Goal: Transaction & Acquisition: Obtain resource

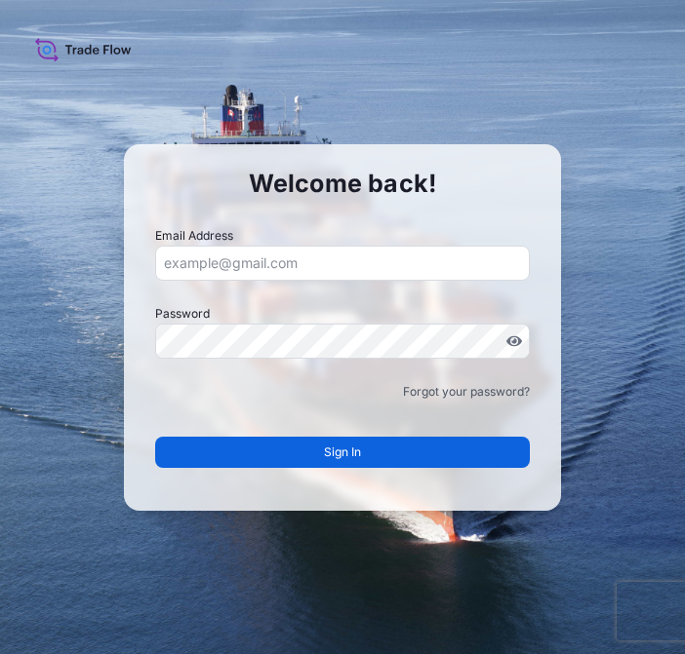
click at [343, 264] on input "Email Address" at bounding box center [342, 263] width 375 height 35
type input "pauline.bari@ixmetals.com"
click at [76, 41] on icon at bounding box center [83, 49] width 97 height 28
click at [90, 44] on icon at bounding box center [83, 49] width 97 height 28
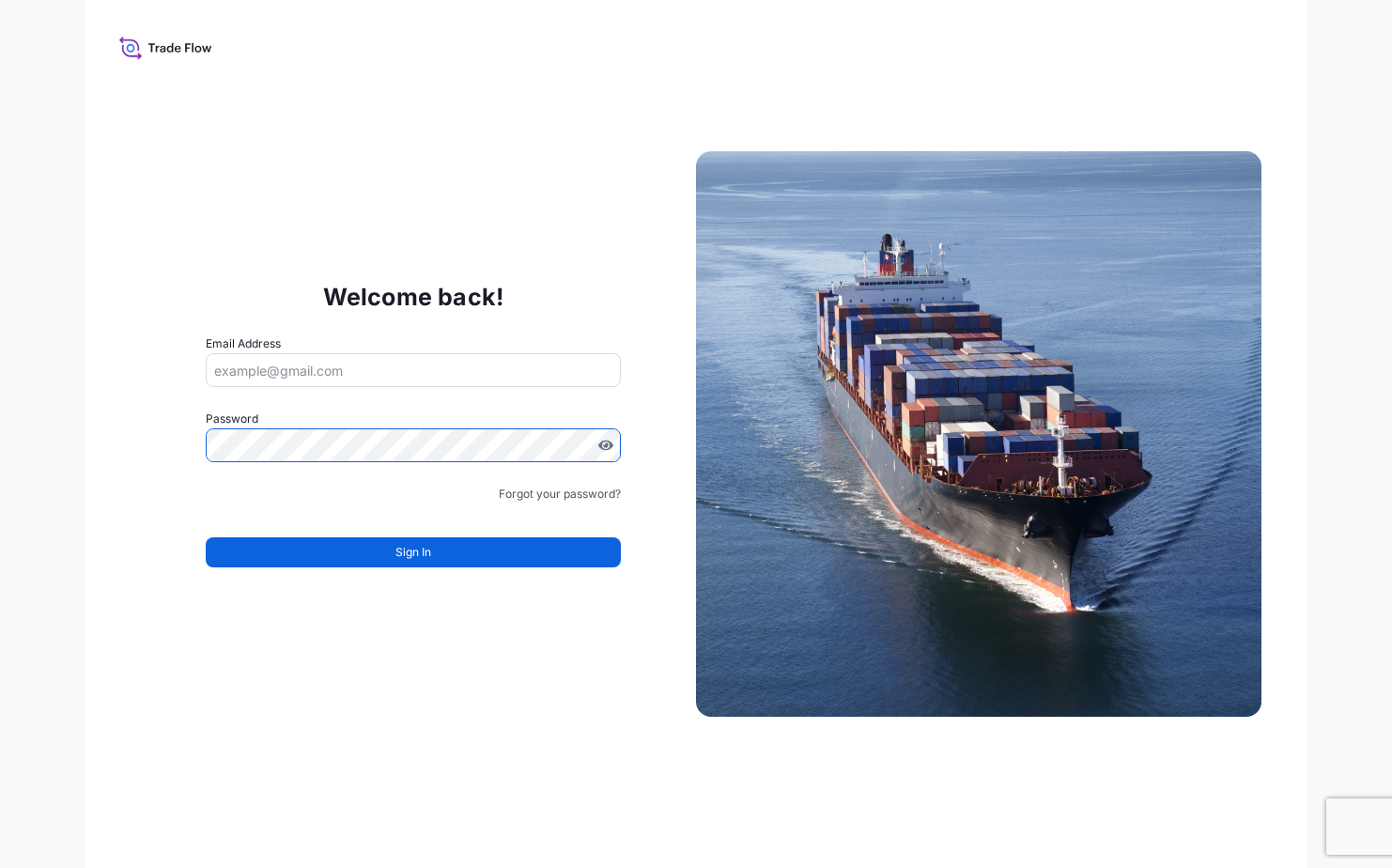
click at [382, 357] on input "Email Address" at bounding box center [413, 370] width 415 height 34
drag, startPoint x: 439, startPoint y: 728, endPoint x: 446, endPoint y: 637, distance: 91.3
click at [442, 730] on div "Welcome back! Email Address Password Must include: Upper & lower case letters S…" at bounding box center [696, 434] width 1221 height 868
click at [453, 366] on input "Email Address" at bounding box center [413, 370] width 415 height 34
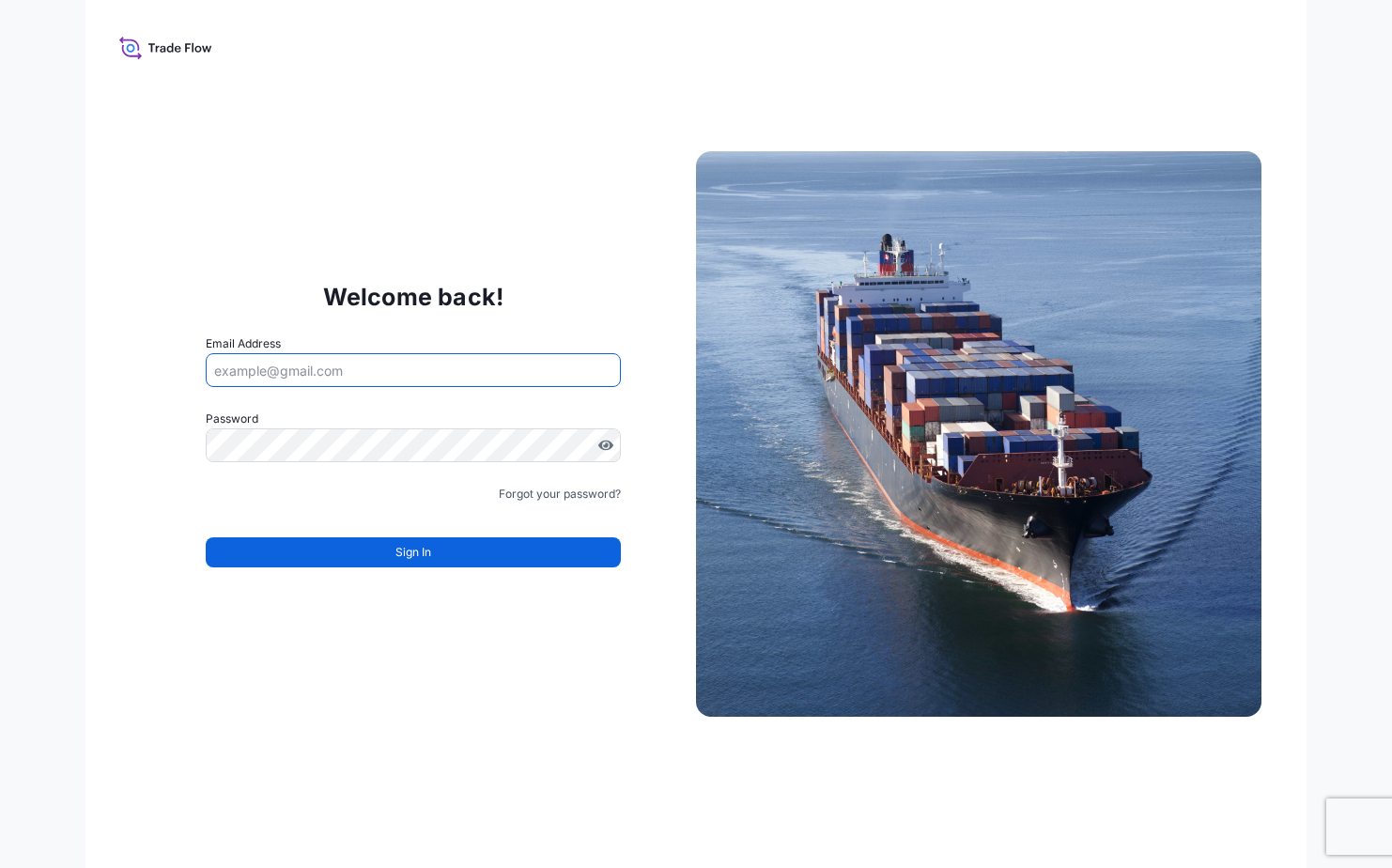
type input "[PERSON_NAME][EMAIL_ADDRESS][DOMAIN_NAME]"
click at [577, 506] on form "Email Address pauline.bari@ixmetals.com Password Password is required Password …" at bounding box center [413, 461] width 415 height 255
click at [585, 498] on link "Forgot your password?" at bounding box center [560, 494] width 122 height 19
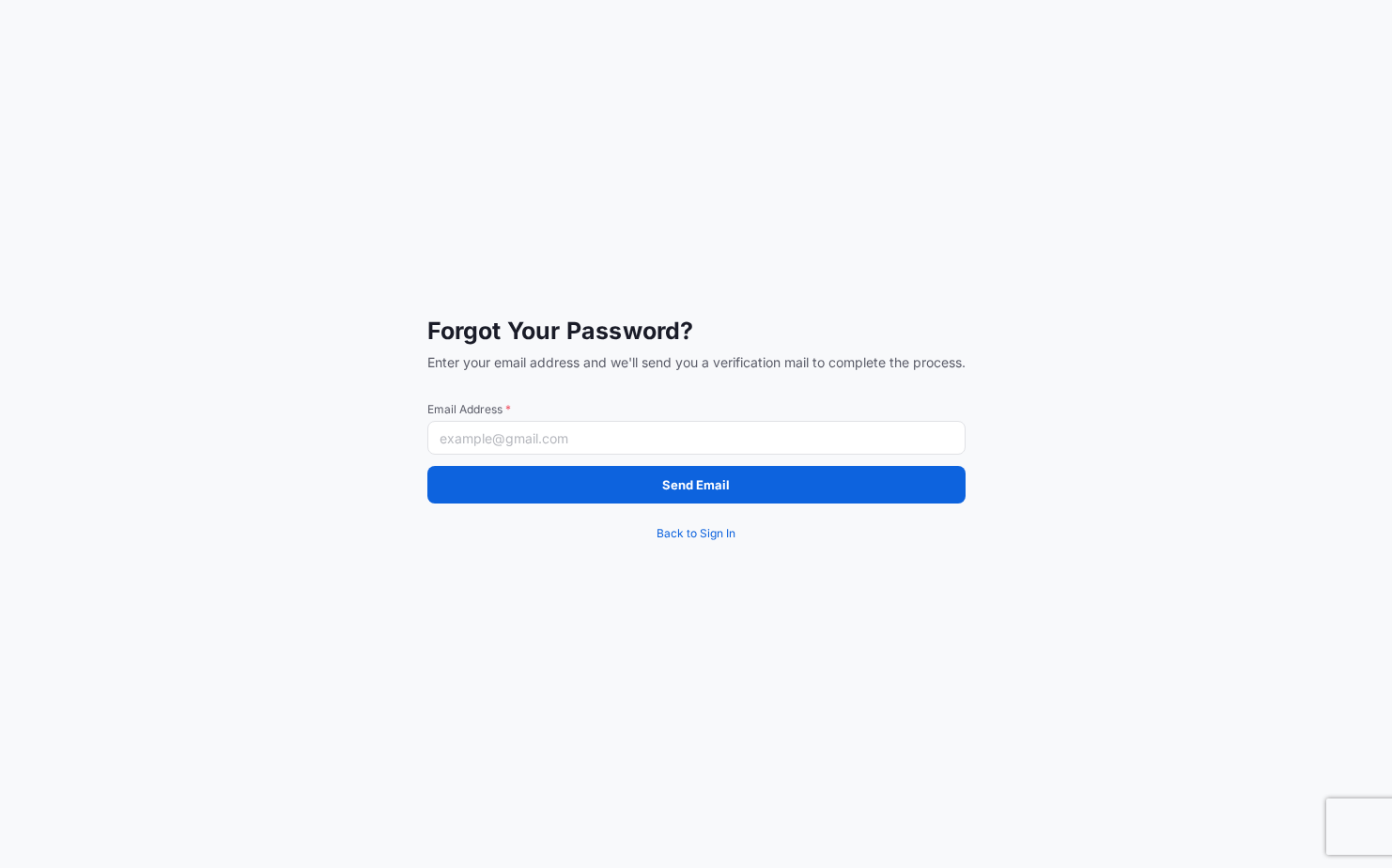
click at [623, 440] on input "Email Address *" at bounding box center [696, 437] width 538 height 34
type input "[PERSON_NAME][EMAIL_ADDRESS][DOMAIN_NAME]"
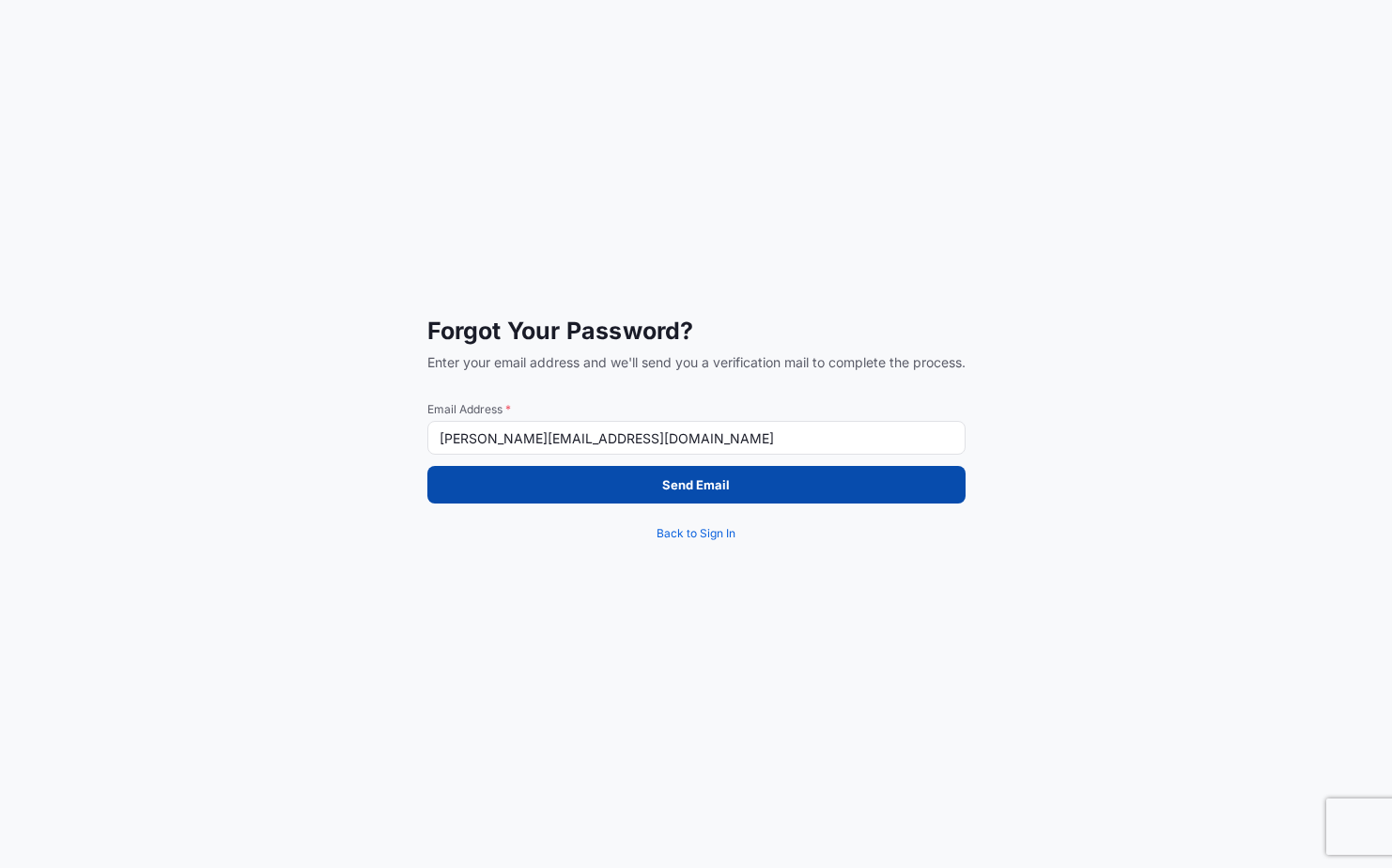
click at [644, 479] on button "Send Email" at bounding box center [696, 485] width 538 height 38
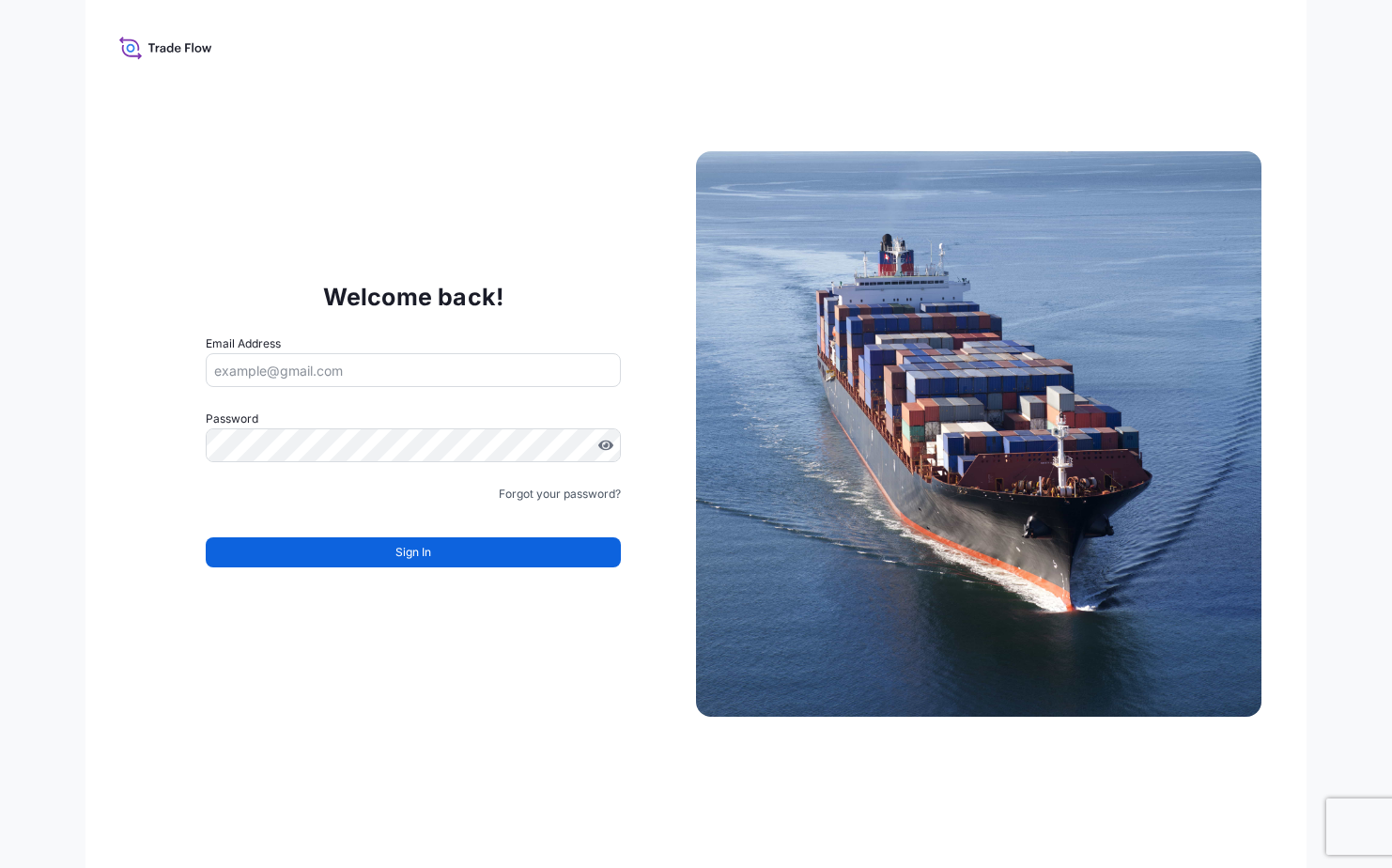
drag, startPoint x: 164, startPoint y: 47, endPoint x: 142, endPoint y: 46, distance: 22.0
click at [160, 46] on icon at bounding box center [166, 47] width 93 height 27
click at [130, 51] on icon at bounding box center [131, 48] width 9 height 9
drag, startPoint x: 510, startPoint y: 207, endPoint x: 766, endPoint y: 32, distance: 310.1
click at [513, 205] on div "Welcome back! Email Address Password Must include: Upper & lower case letters S…" at bounding box center [696, 434] width 1221 height 868
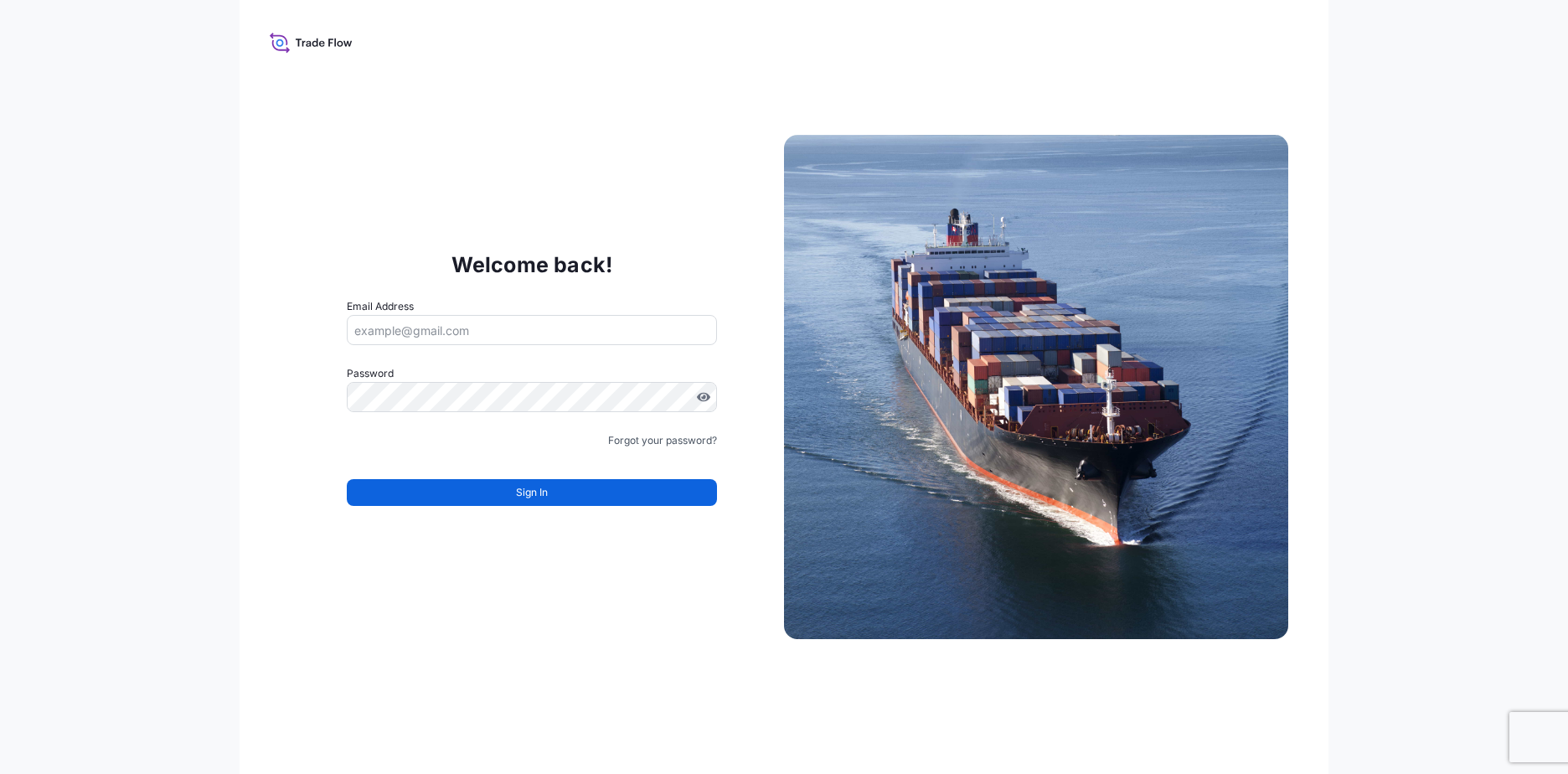
click at [517, 453] on form "Email Address Password Must include: Upper & lower case letters Symbols (!@#$) …" at bounding box center [532, 411] width 370 height 228
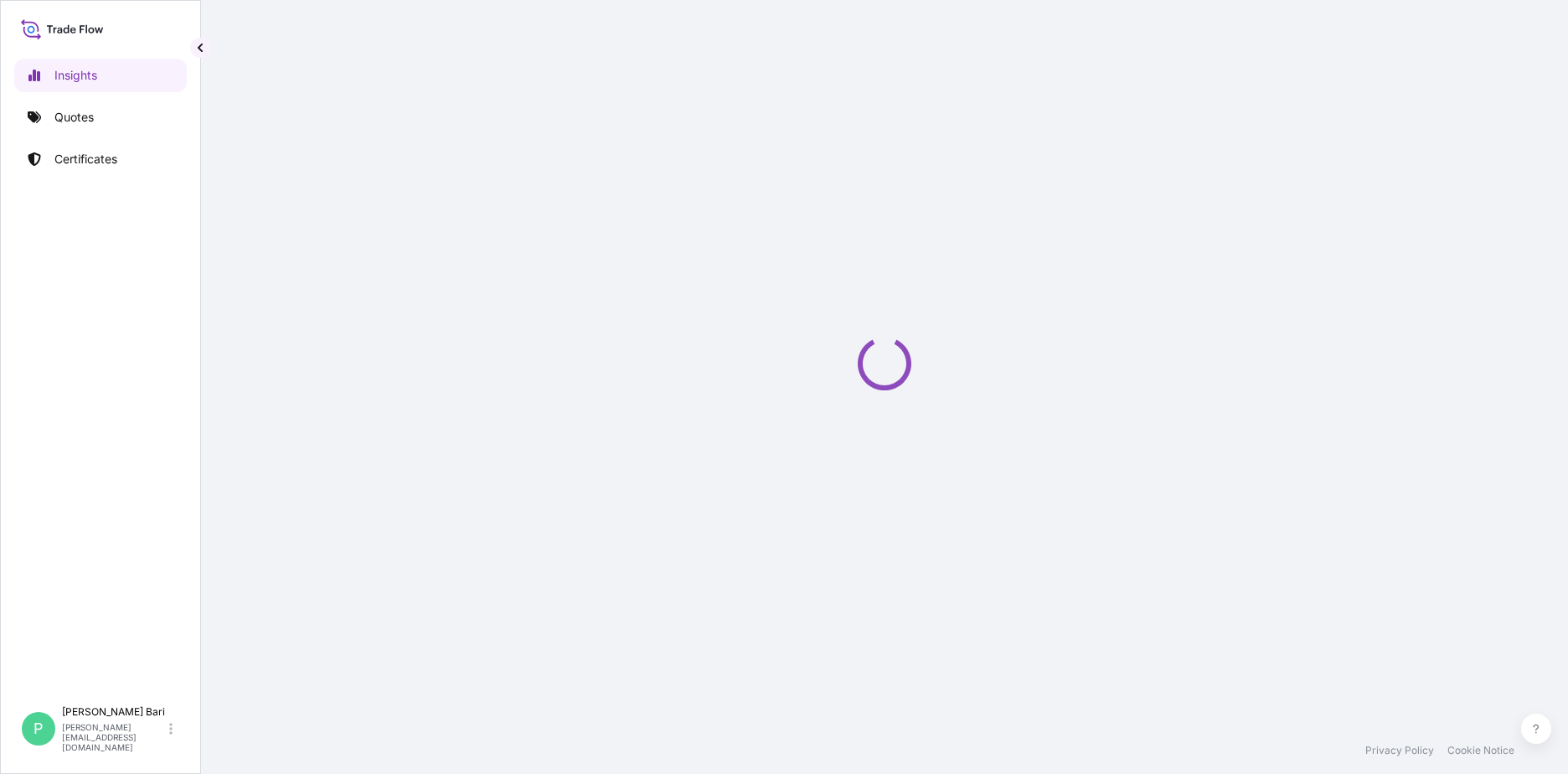
select select "2025"
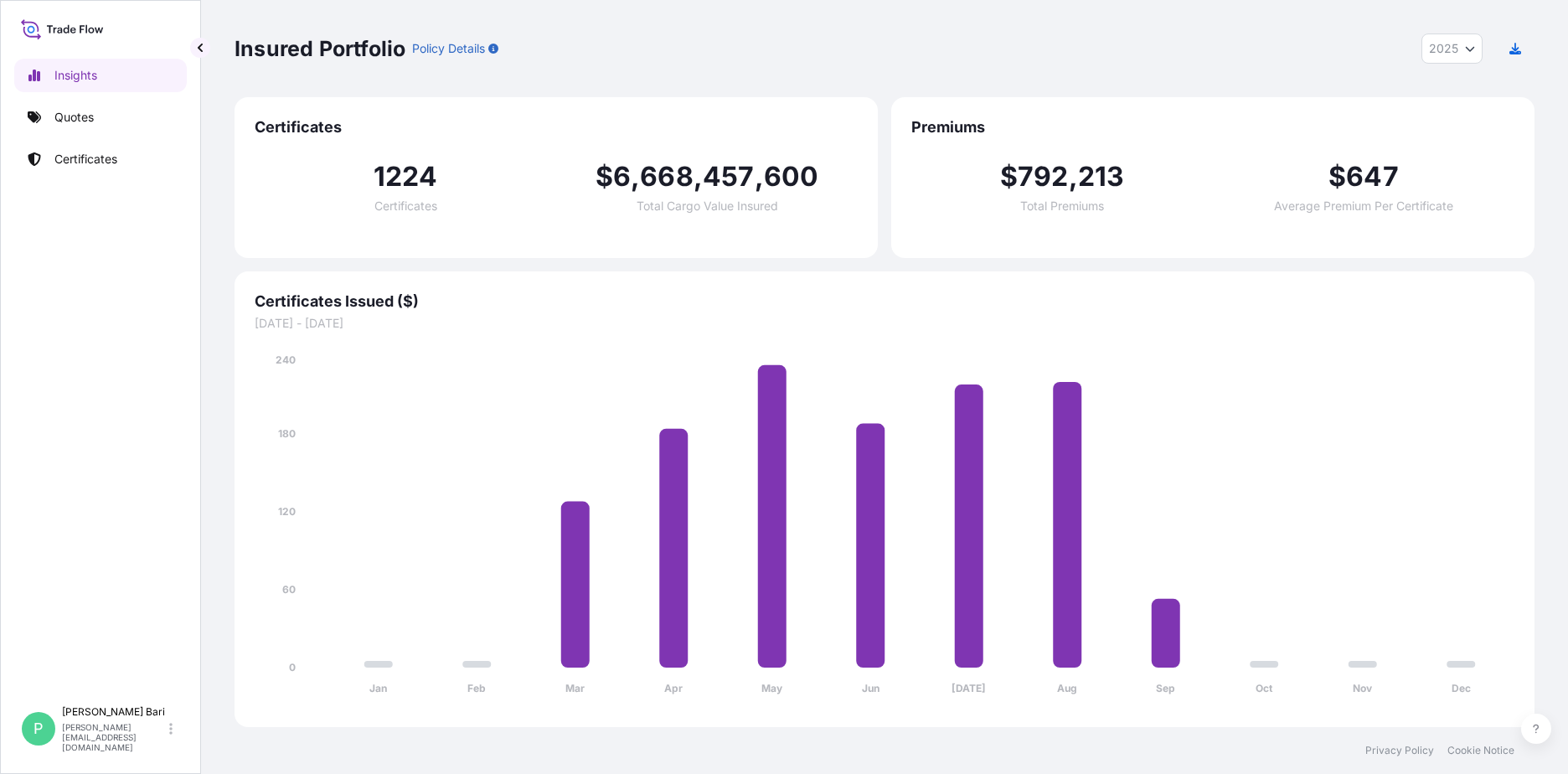
drag, startPoint x: 1355, startPoint y: 9, endPoint x: 1034, endPoint y: 58, distance: 324.7
click at [1034, 58] on div "Insured Portfolio Policy Details 2025 2025 2024 2023 2022" at bounding box center [884, 48] width 1300 height 30
drag, startPoint x: 1163, startPoint y: 3, endPoint x: 1016, endPoint y: 58, distance: 157.0
click at [1016, 58] on div "Insured Portfolio Policy Details 2025 2025 2024 2023 2022" at bounding box center [884, 48] width 1300 height 30
drag, startPoint x: 1101, startPoint y: 2, endPoint x: 902, endPoint y: 83, distance: 214.9
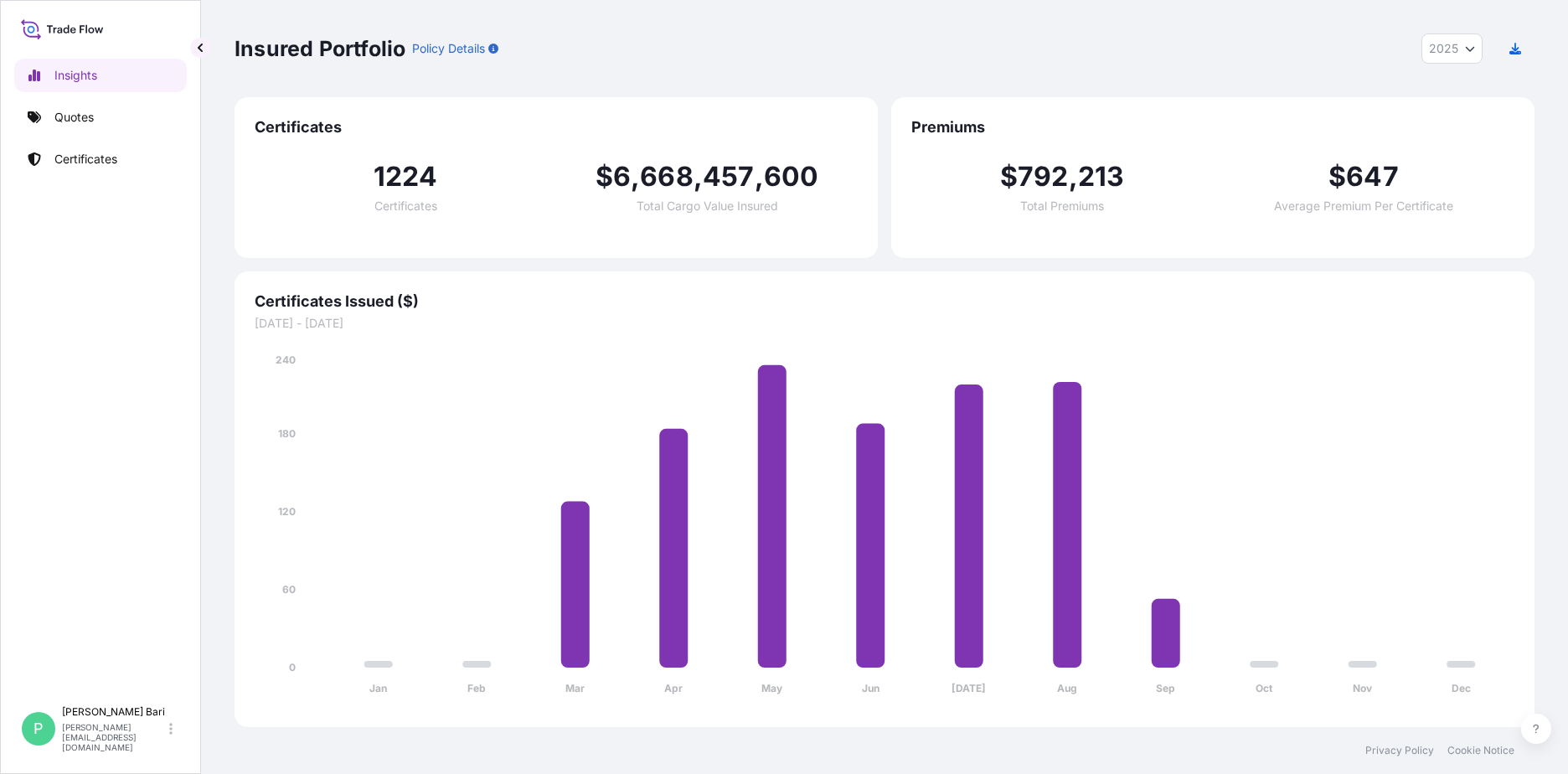
click at [902, 83] on div "Insured Portfolio Policy Details 2025 2025 2024 2023 2022" at bounding box center [884, 48] width 1300 height 97
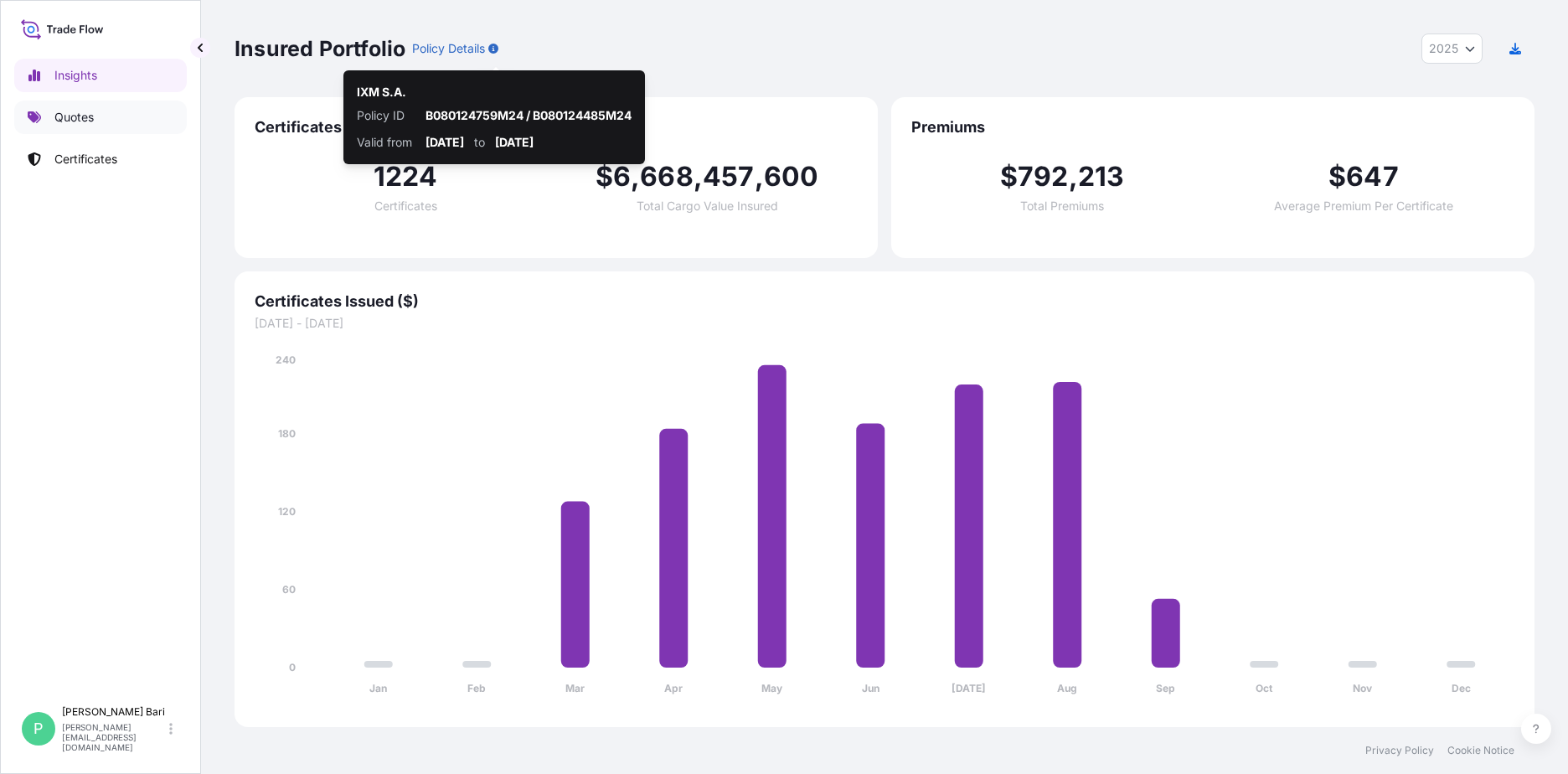
click at [58, 121] on p "Quotes" at bounding box center [74, 118] width 40 height 17
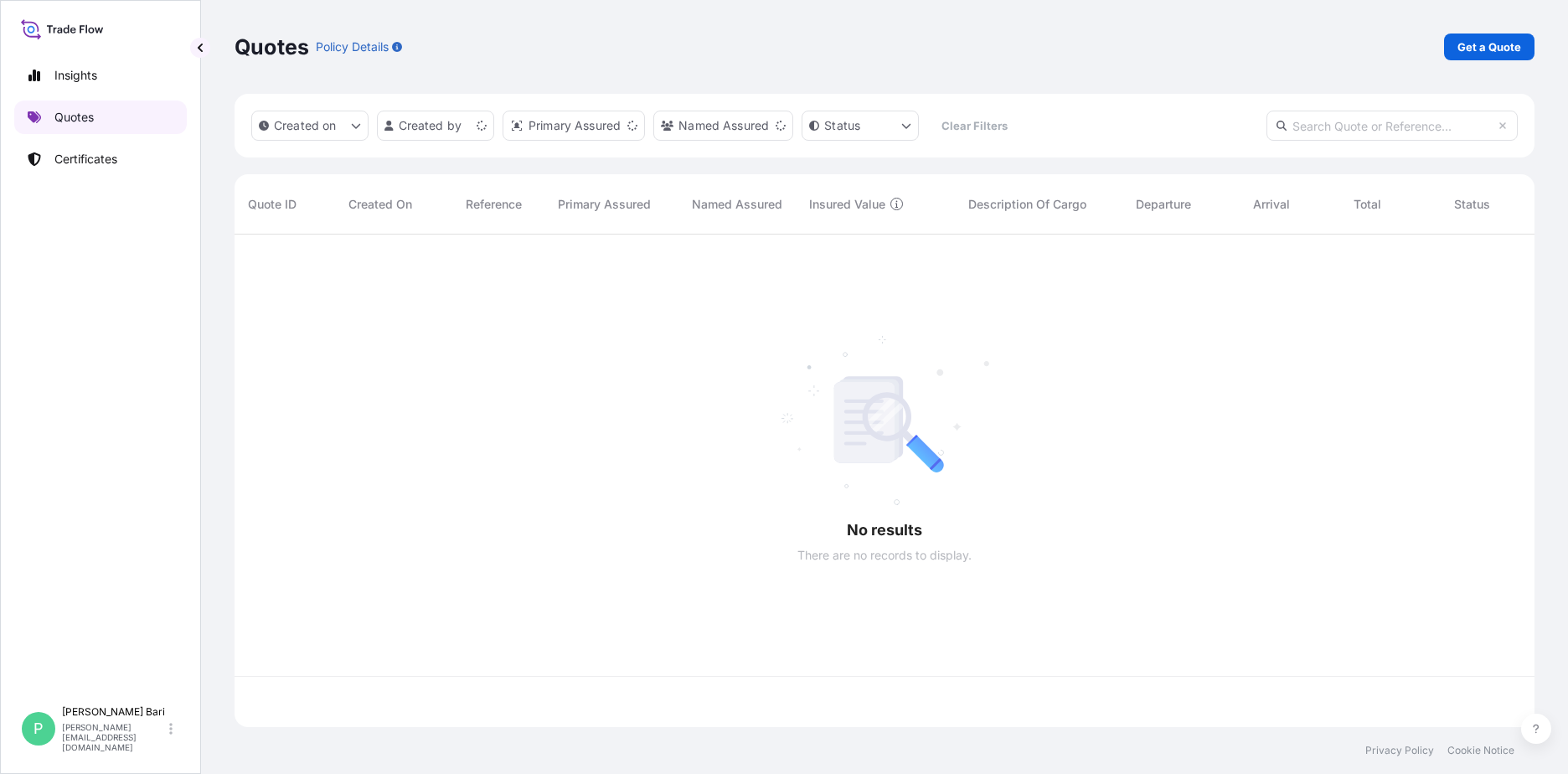
scroll to position [490, 1287]
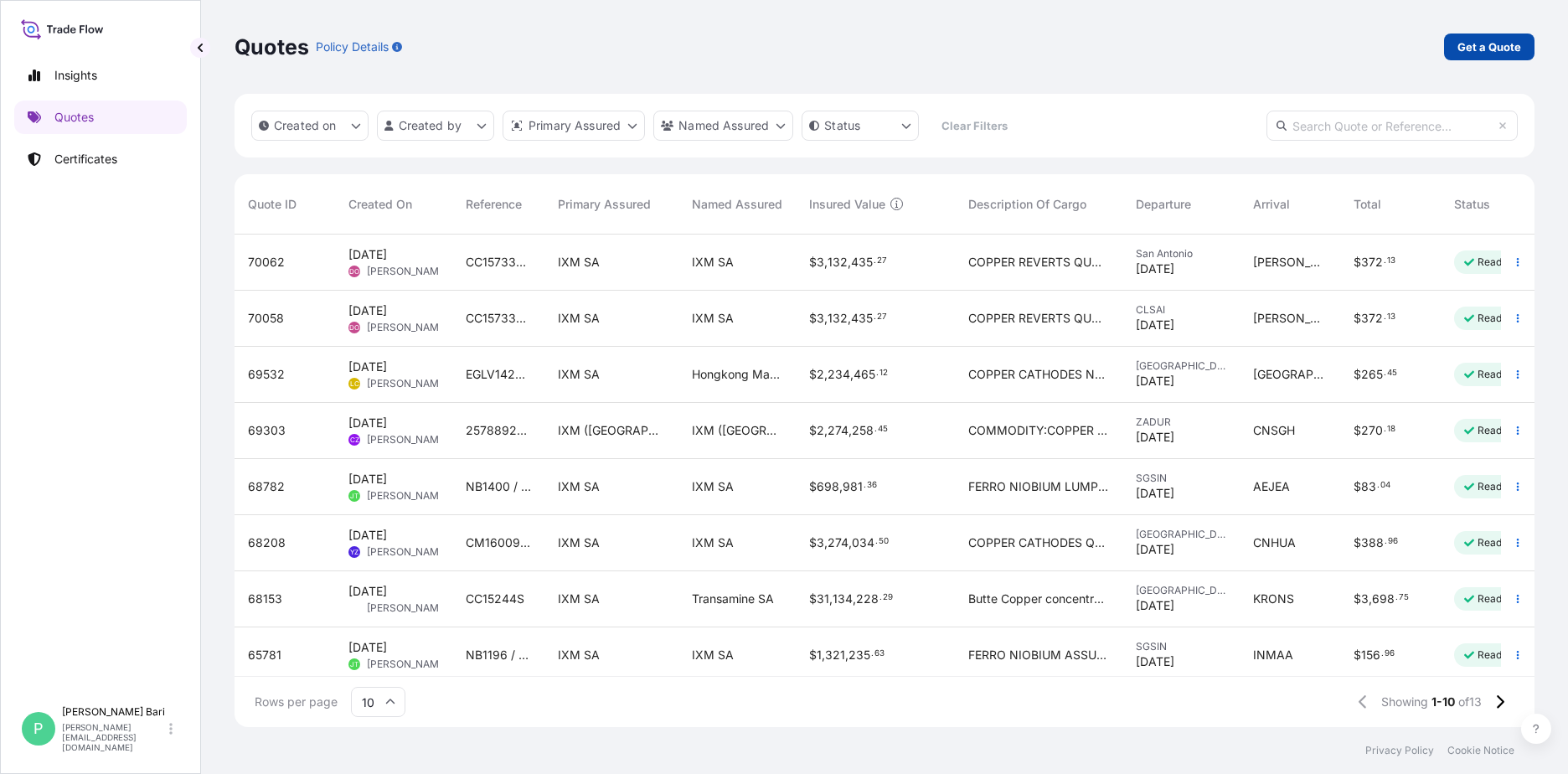
click at [1508, 40] on p "Get a Quote" at bounding box center [1489, 47] width 64 height 17
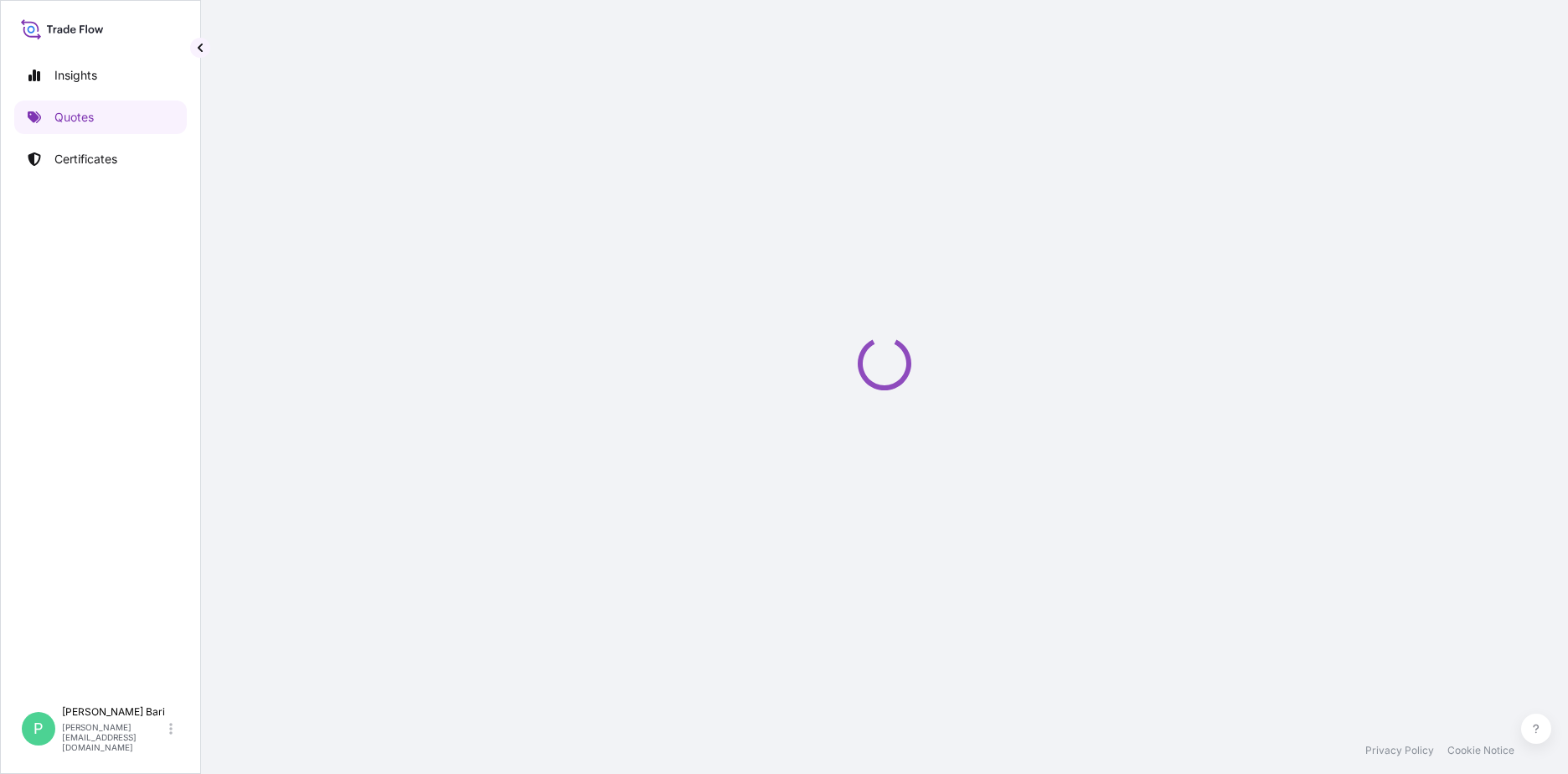
select select "Sea"
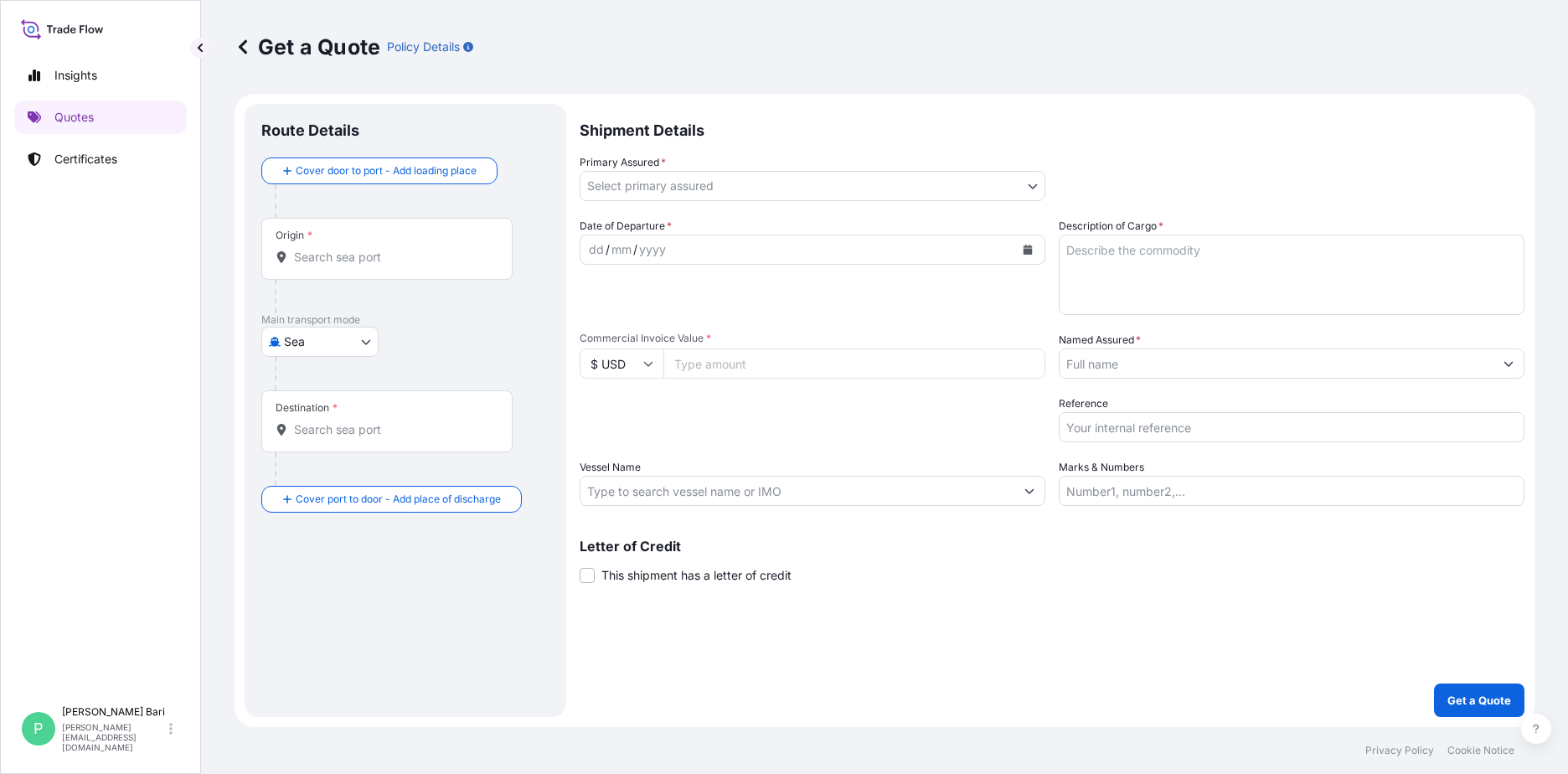
click at [363, 265] on div "Origin *" at bounding box center [386, 249] width 252 height 62
click at [363, 265] on input "Origin *" at bounding box center [392, 258] width 198 height 17
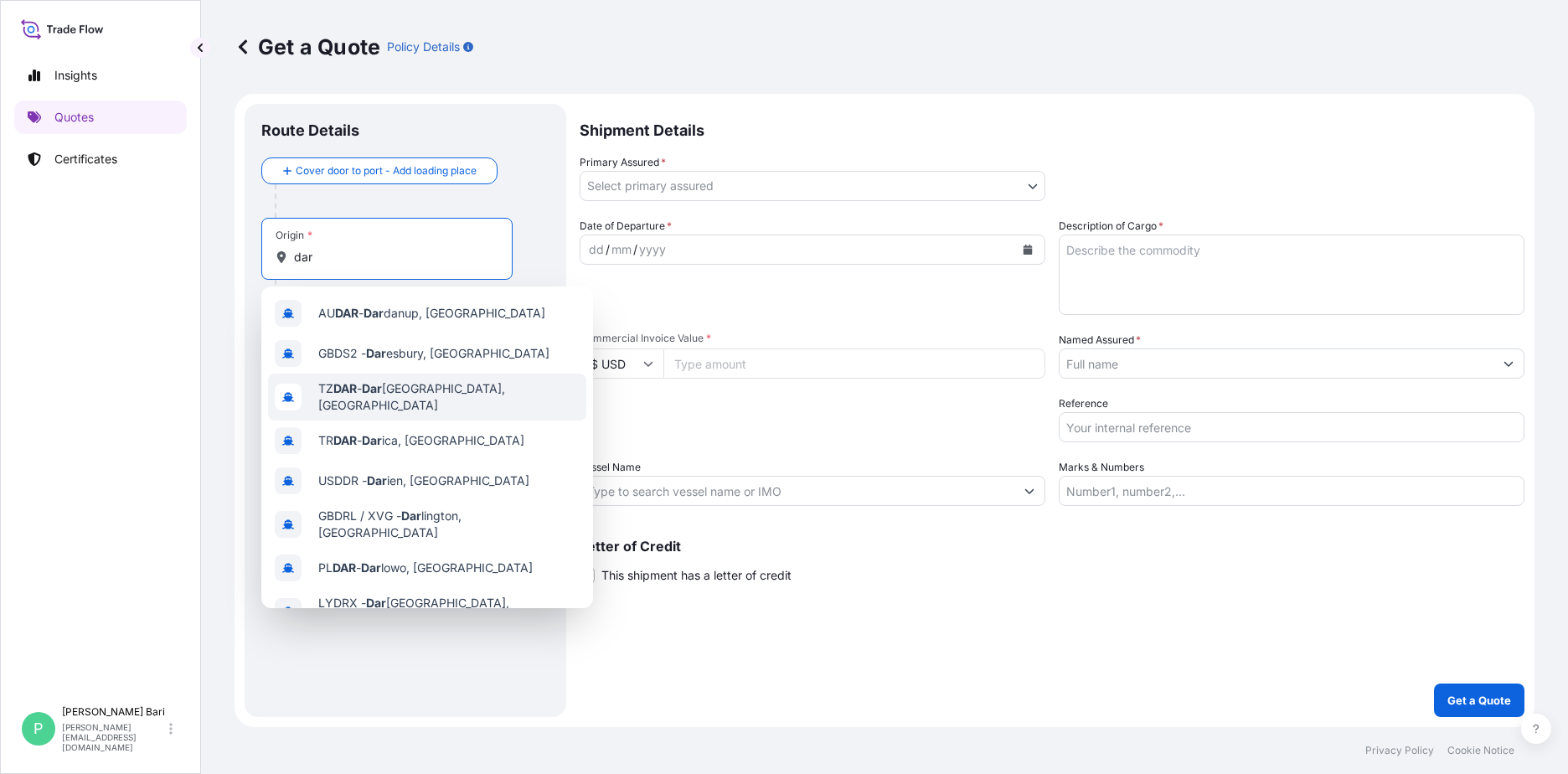
click at [510, 387] on div "TZ DAR - Dar es Salaam, Tanzania" at bounding box center [427, 397] width 319 height 47
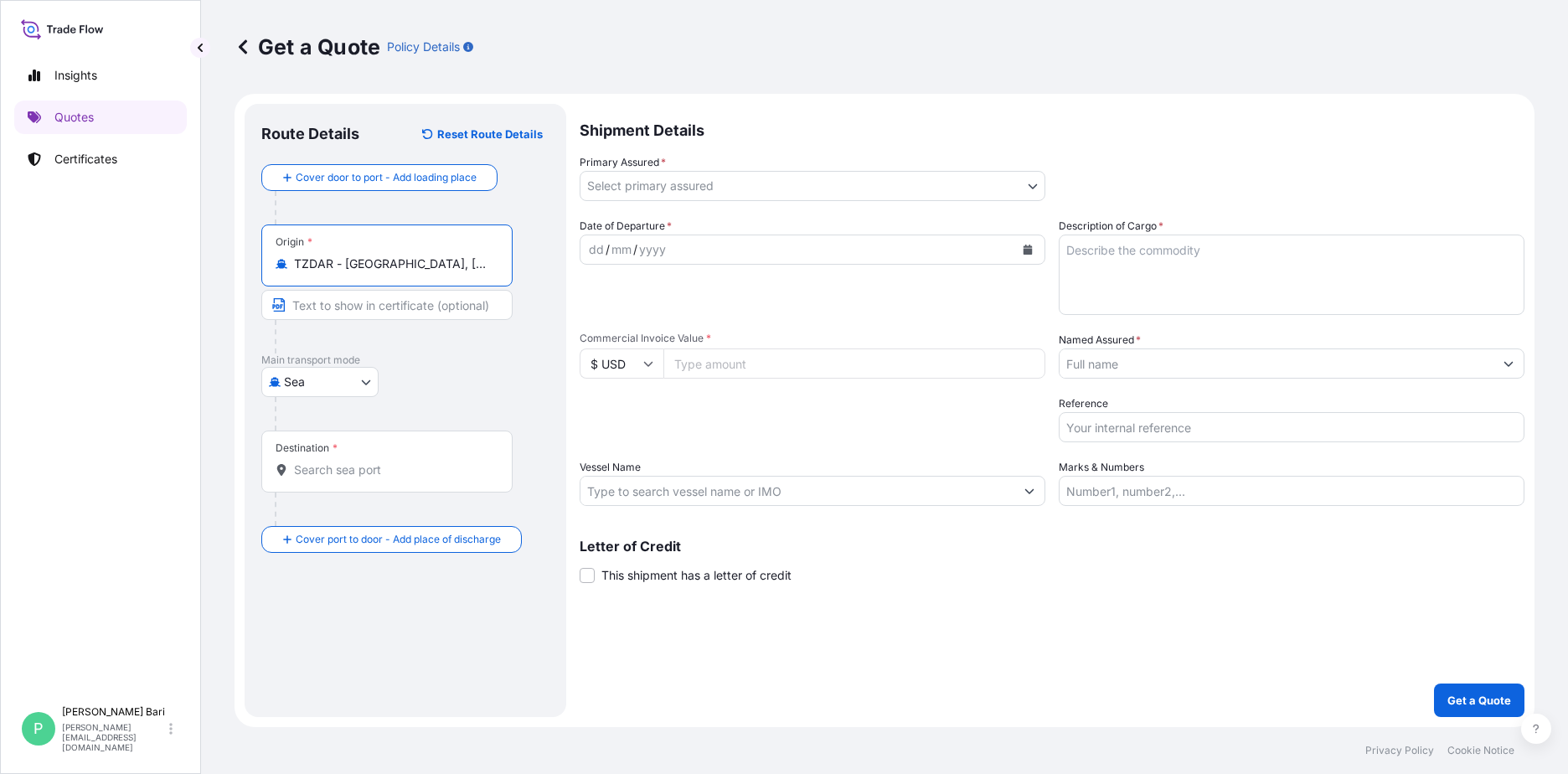
type input "TZDAR - Dar es Salaam, Tanzania"
click at [368, 492] on div "Destination *" at bounding box center [386, 461] width 252 height 62
click at [368, 478] on input "Destination *" at bounding box center [392, 470] width 198 height 17
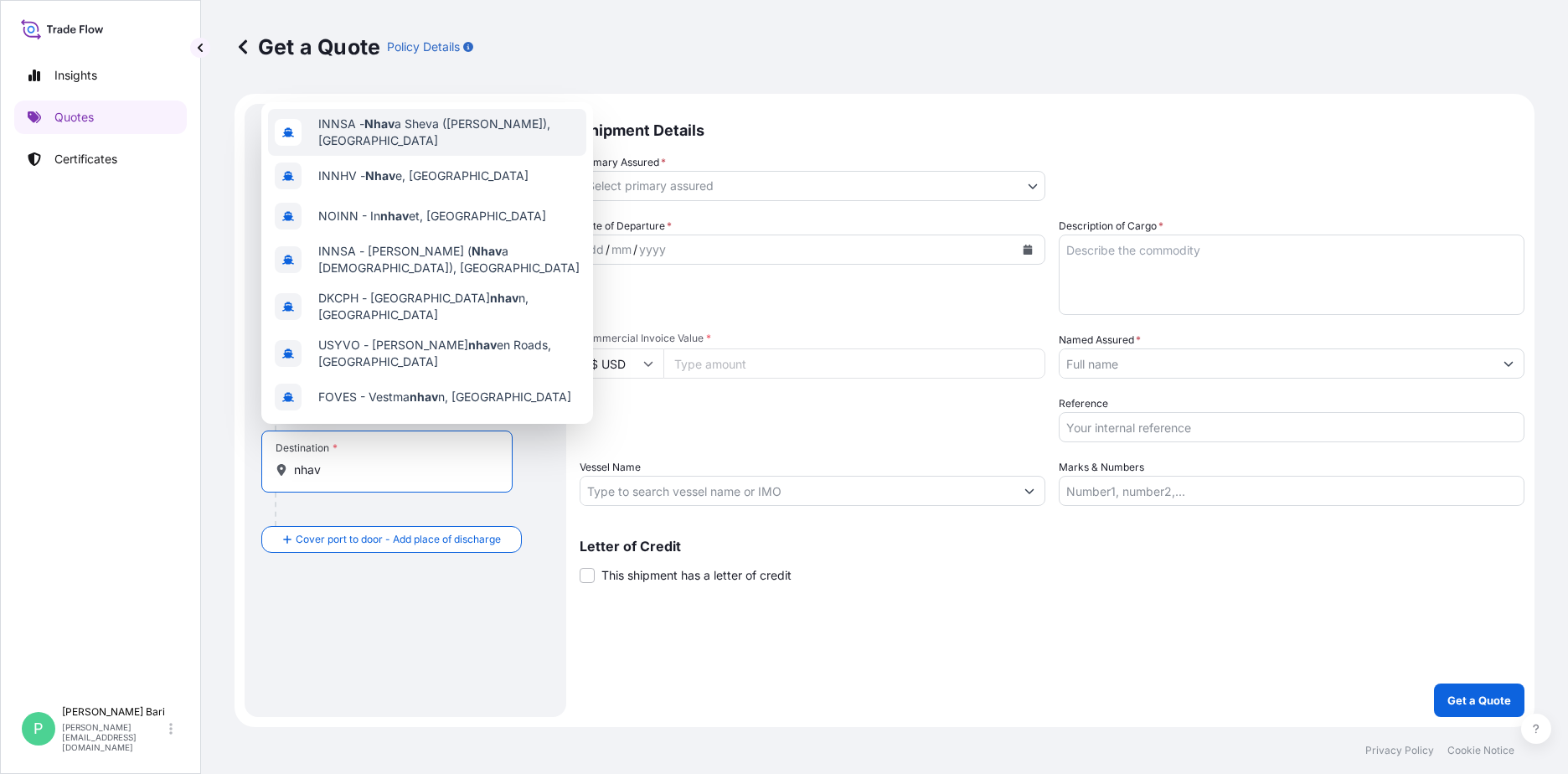
click at [477, 144] on span "INNSA - Nhav a Sheva (Jawaharlal Nehru), India" at bounding box center [449, 132] width 261 height 34
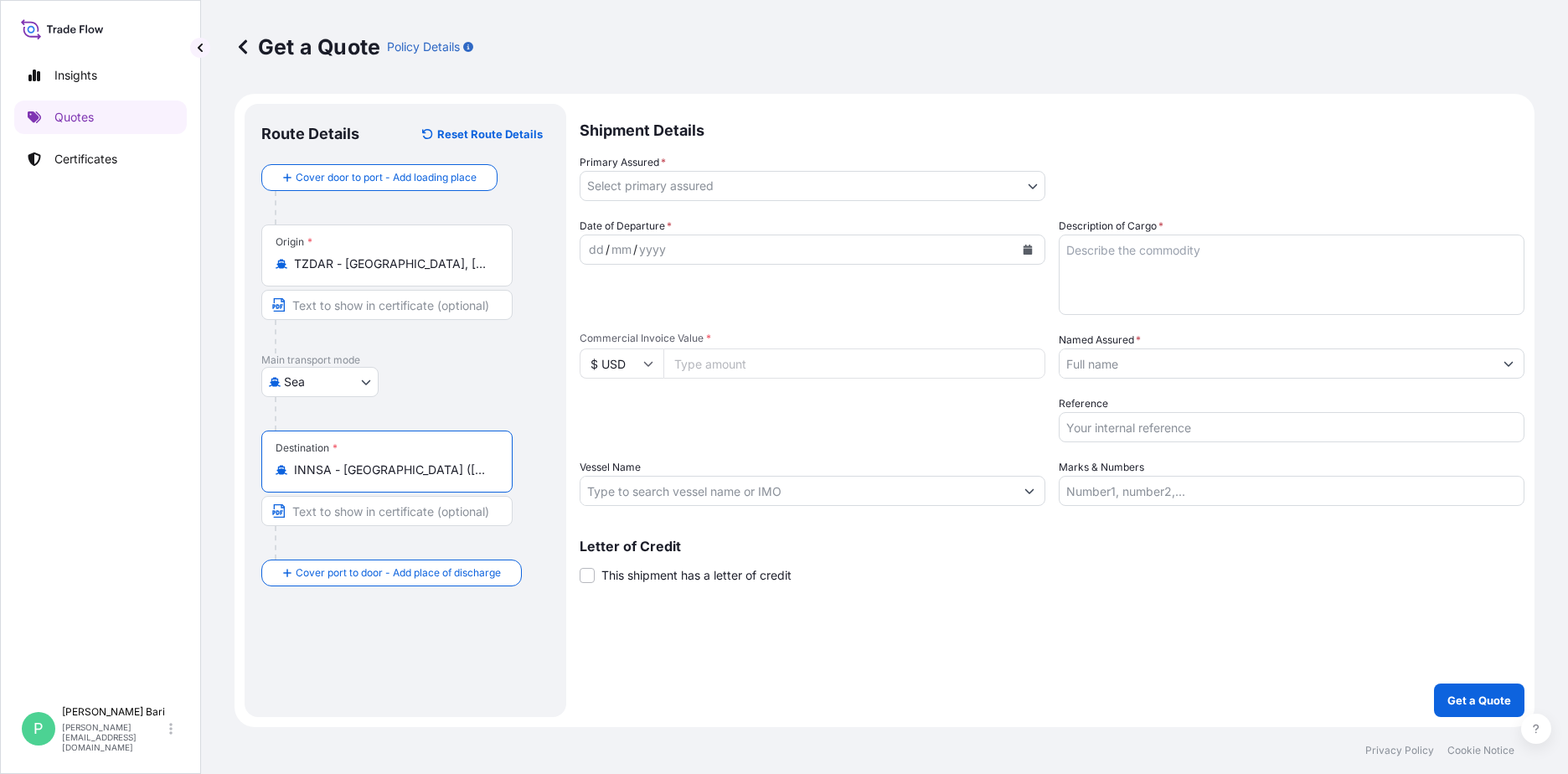
type input "INNSA - Nhava Sheva (Jawaharlal Nehru), India"
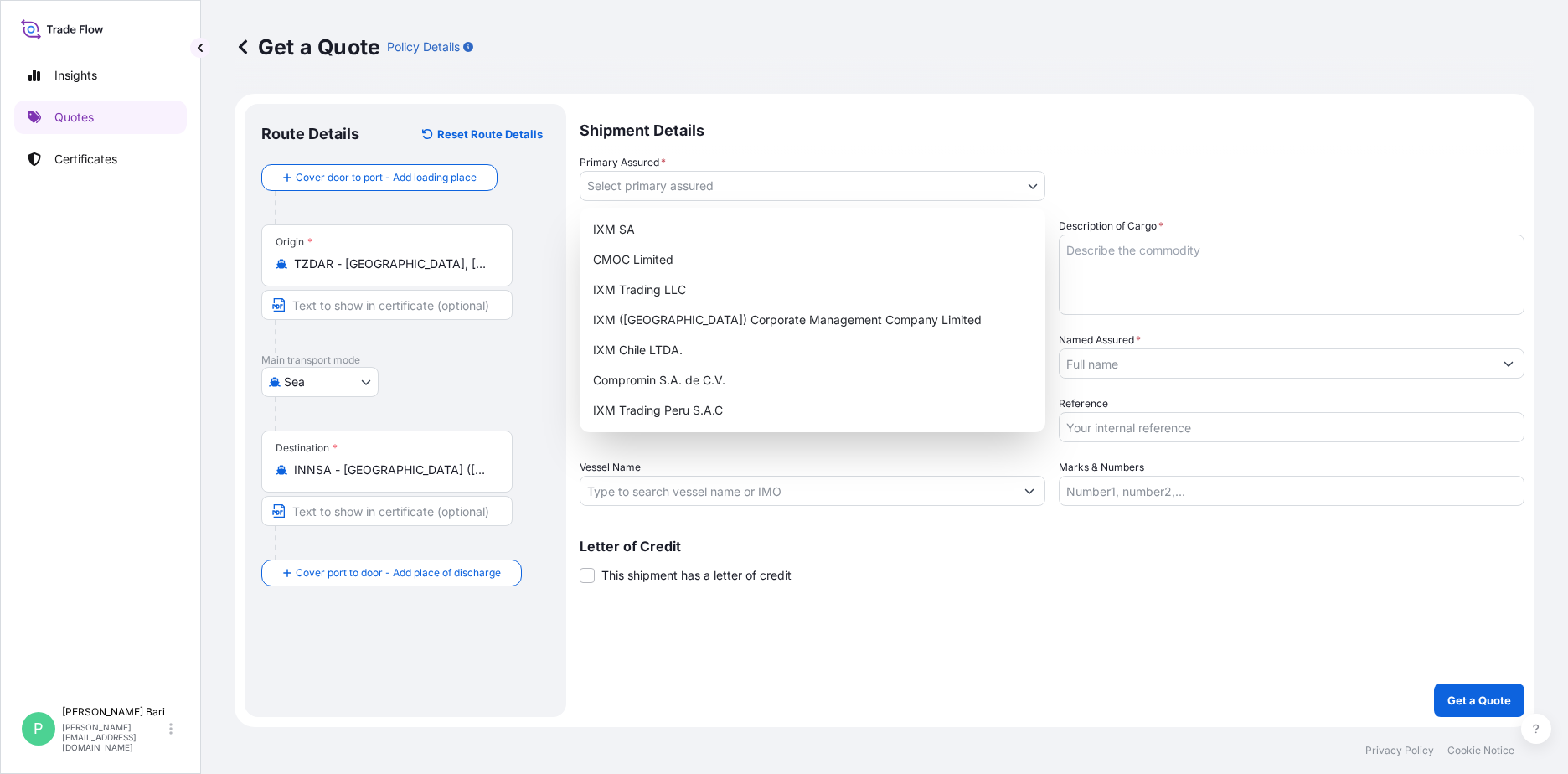
click at [684, 187] on body "Insights Quotes Certificates P Pauline Bari pauline.bari@ixmetals.com Get a Quo…" at bounding box center [784, 387] width 1568 height 774
click at [663, 238] on div "IXM SA" at bounding box center [812, 229] width 453 height 30
select select "31846"
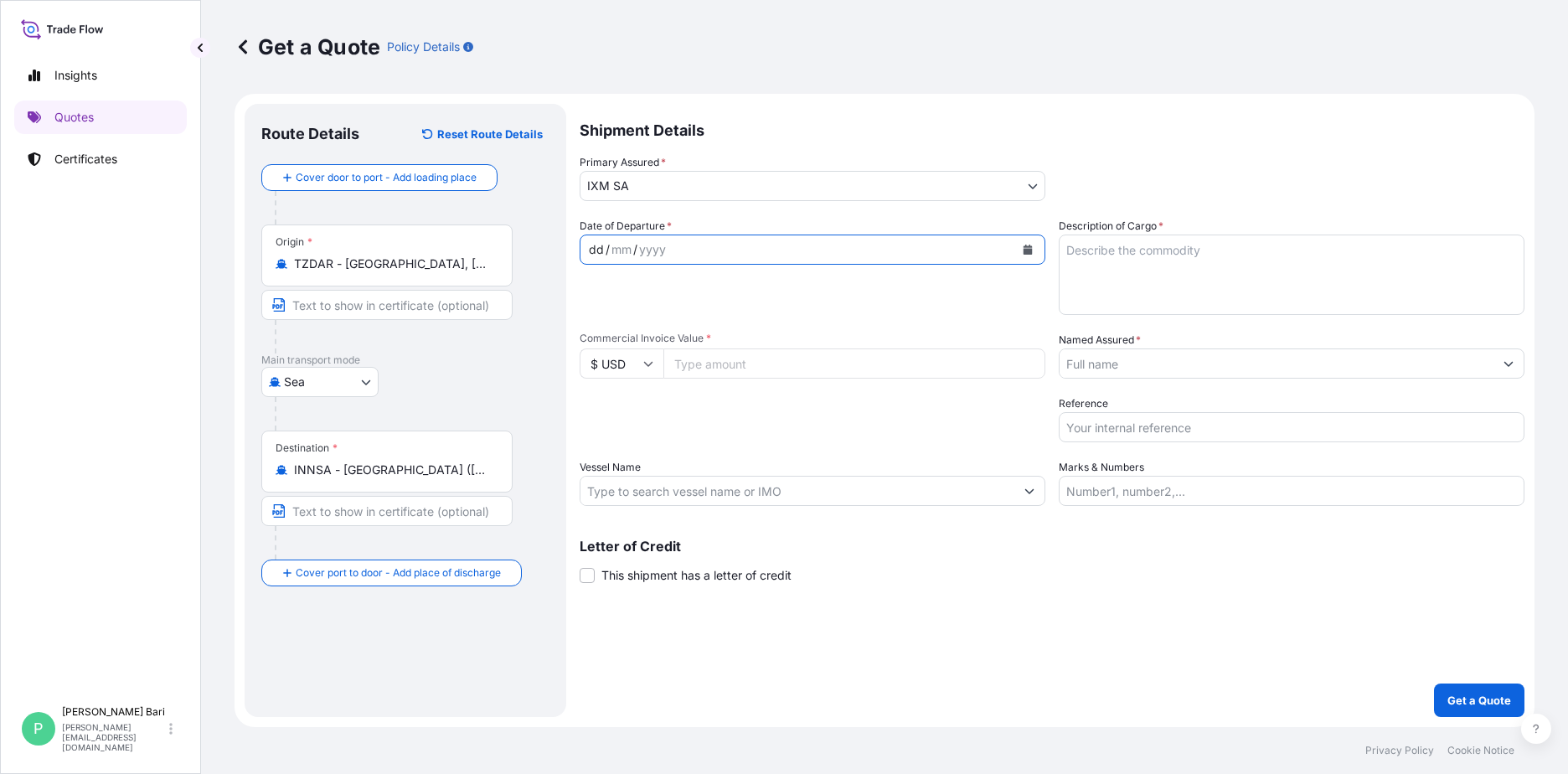
click at [633, 253] on div "/" at bounding box center [635, 249] width 4 height 20
click at [1021, 249] on button "Calendar" at bounding box center [1027, 249] width 27 height 27
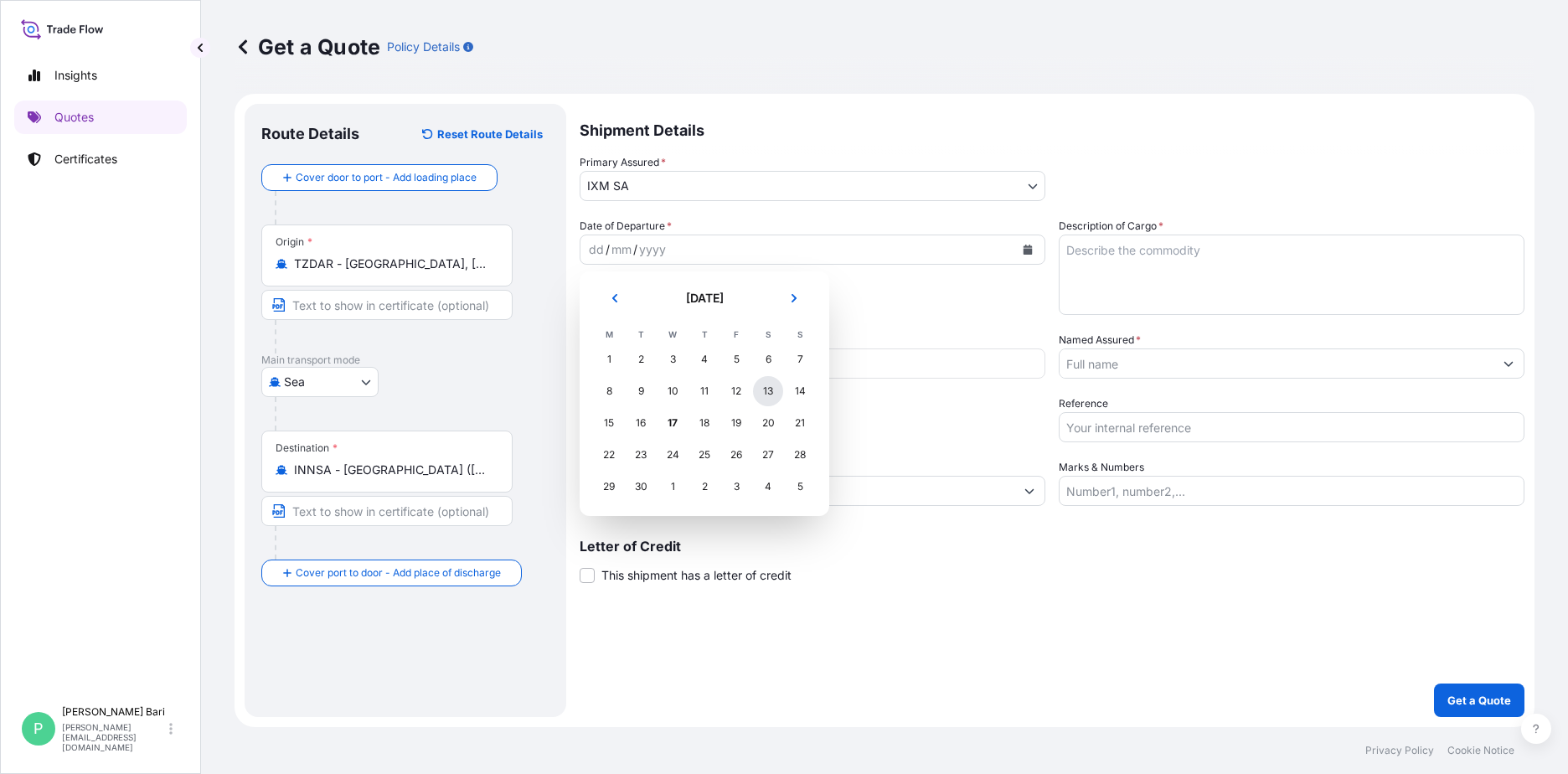
click at [776, 390] on div "13" at bounding box center [768, 391] width 30 height 30
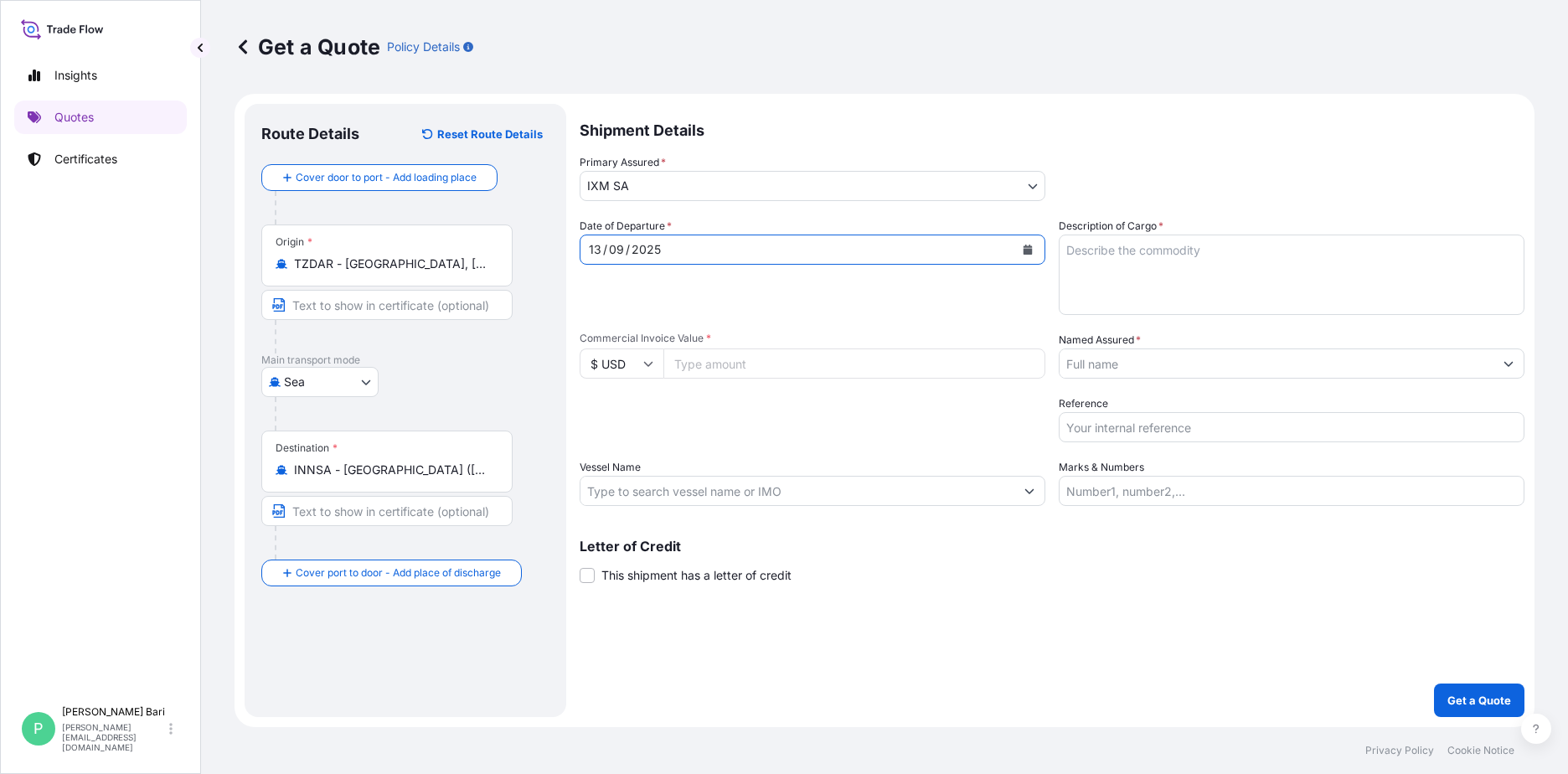
click at [777, 359] on input "Commercial Invoice Value *" at bounding box center [854, 363] width 382 height 30
drag, startPoint x: 705, startPoint y: 363, endPoint x: 737, endPoint y: 347, distance: 35.8
click at [717, 363] on input "5030082.41" at bounding box center [854, 363] width 382 height 30
type input "5030082.41"
click at [425, 516] on input "Text to appear on certificate" at bounding box center [386, 510] width 252 height 30
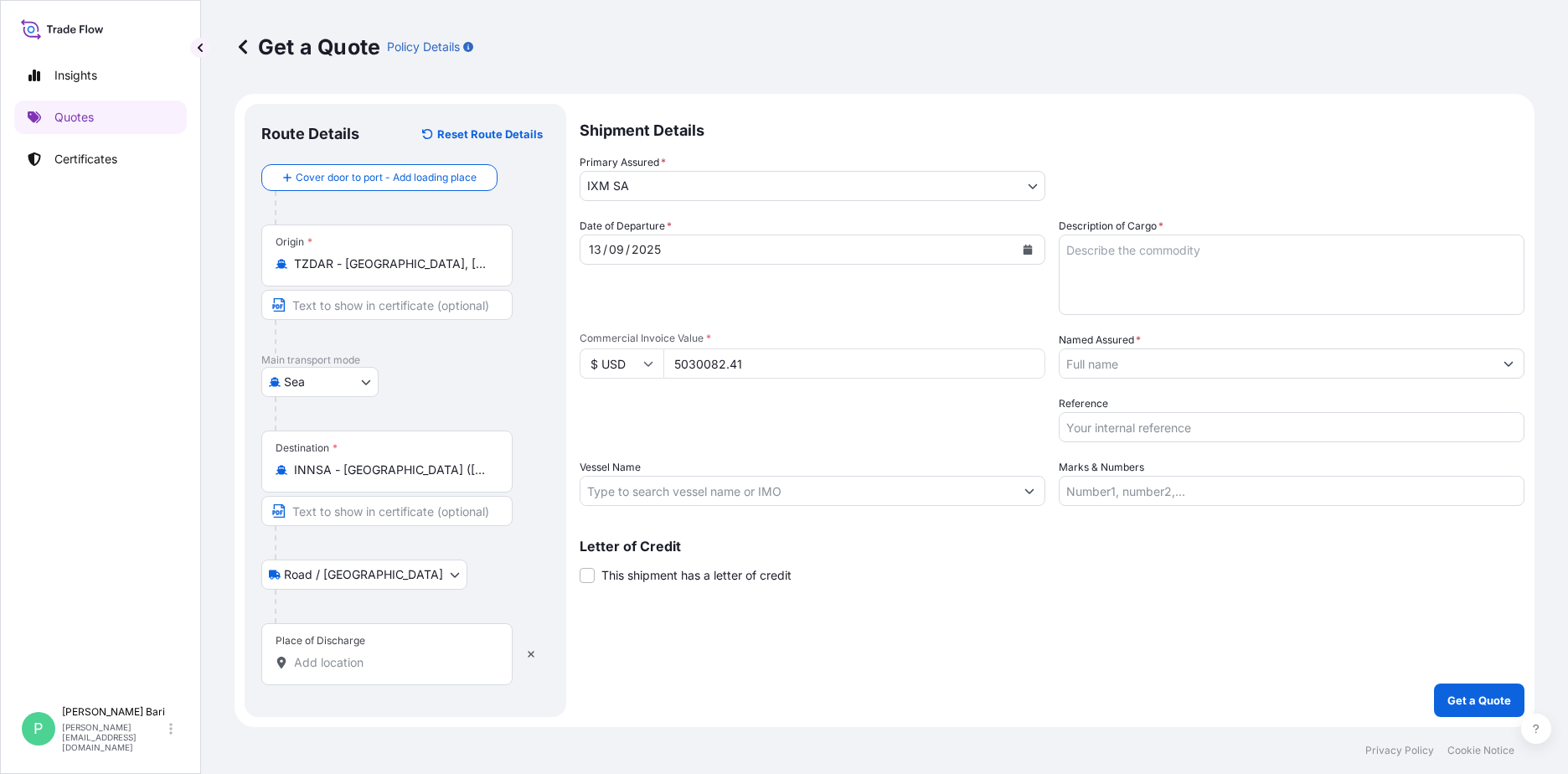
click at [388, 663] on input "Place of Discharge" at bounding box center [392, 663] width 198 height 17
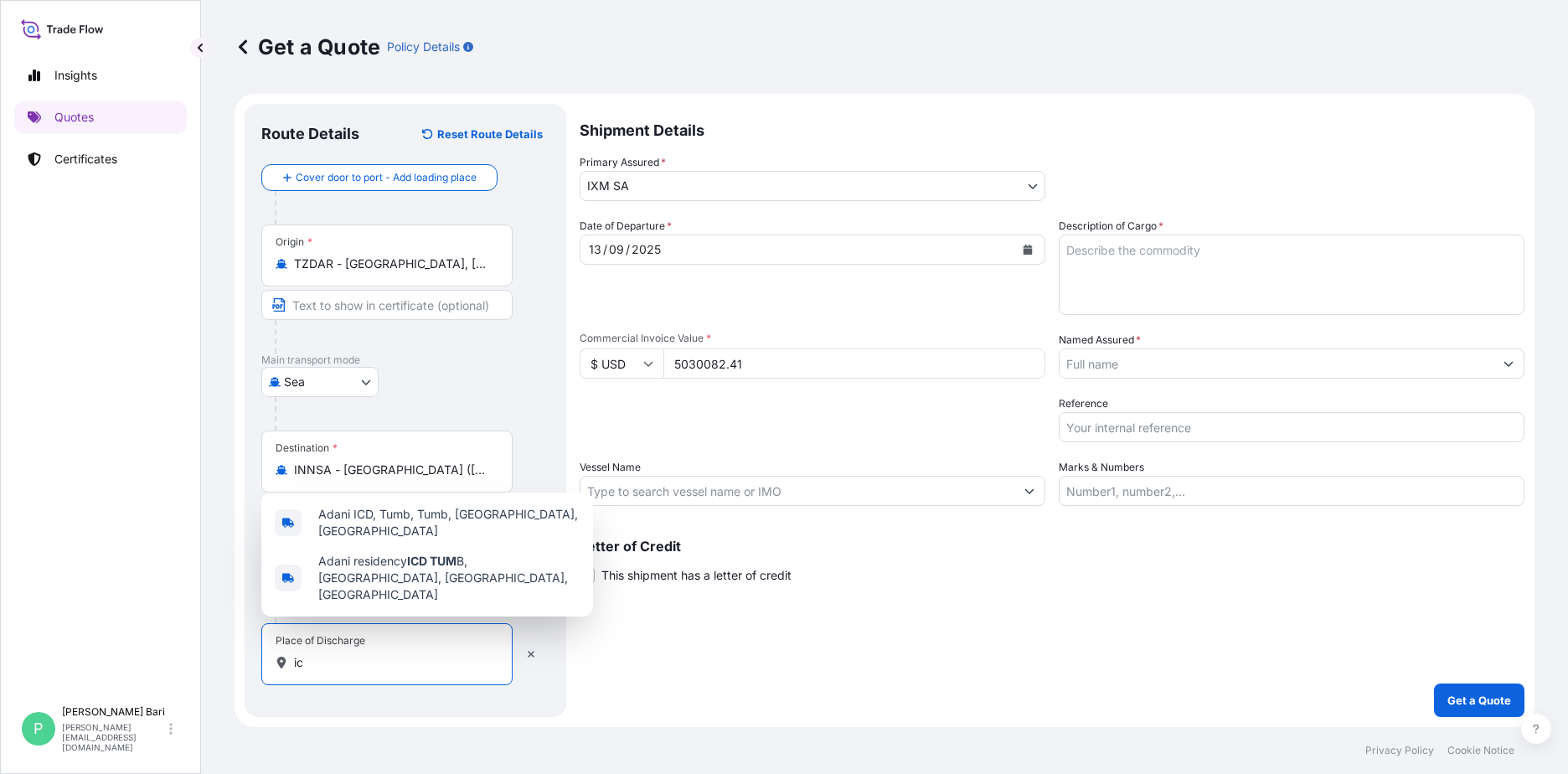
type input "i"
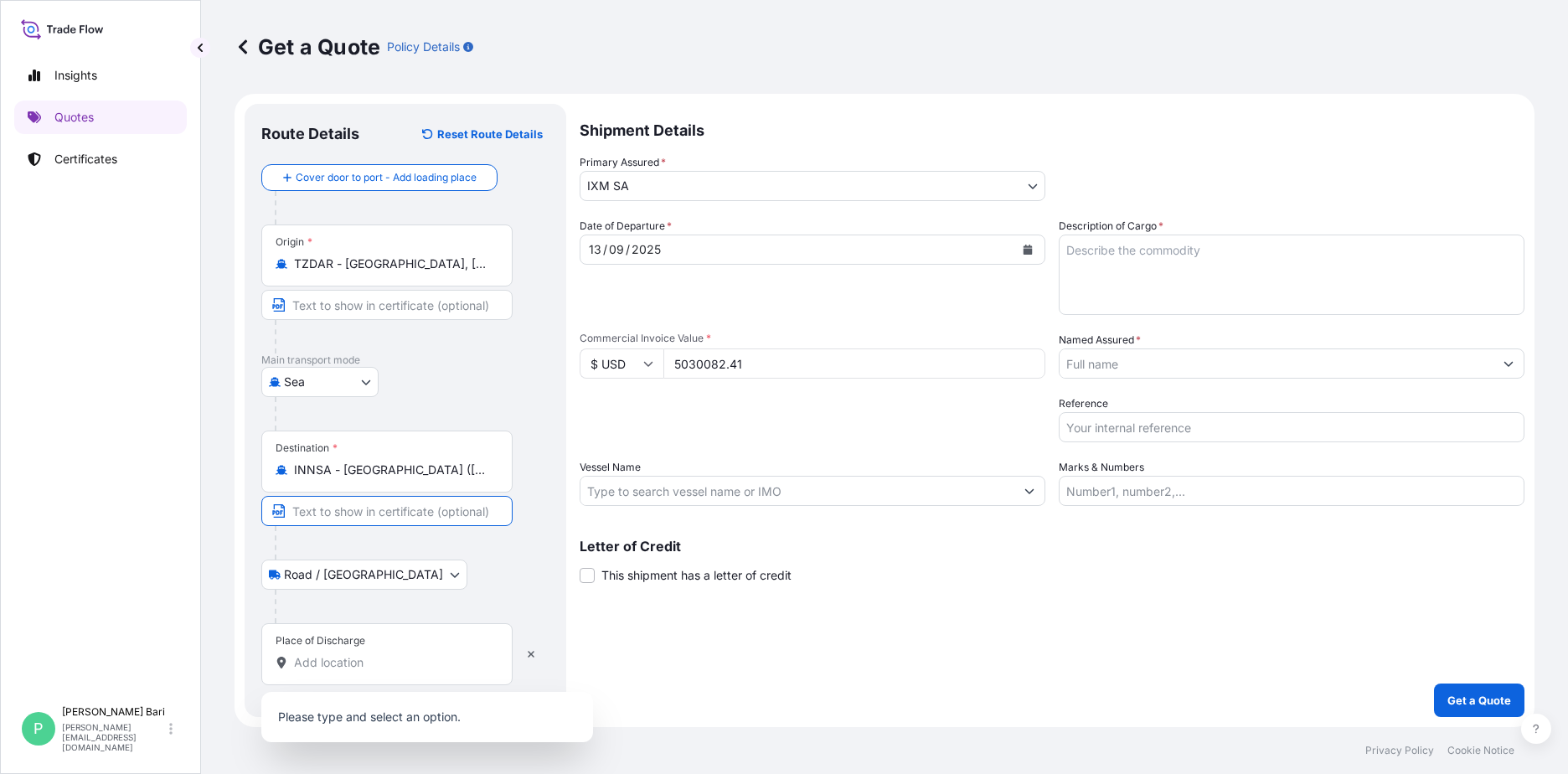
click at [350, 525] on input "Text to appear on certificate" at bounding box center [386, 510] width 252 height 30
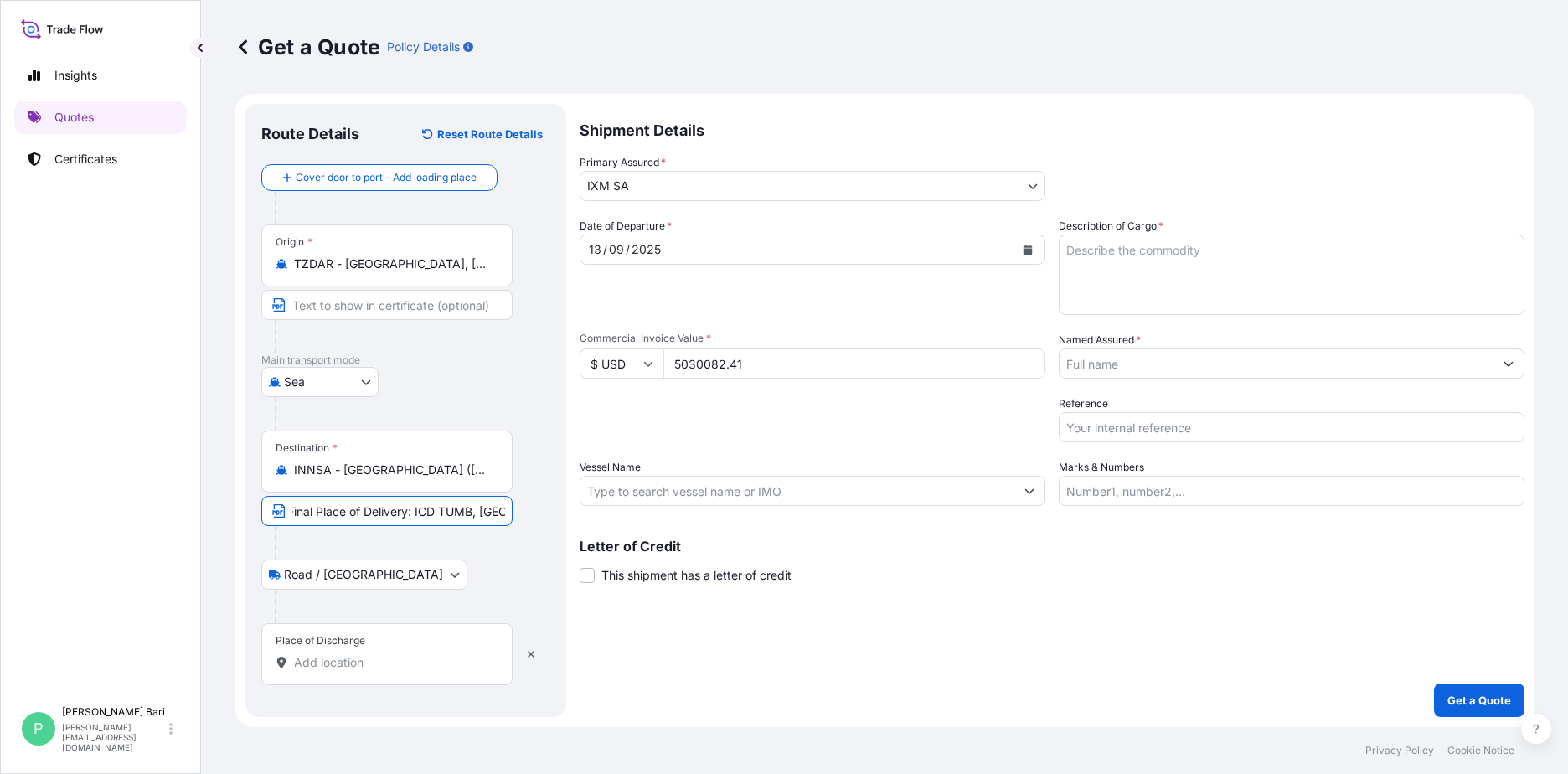
scroll to position [0, 14]
click at [303, 502] on input "Final Place of Delivery: ICD TUMB, INDIA" at bounding box center [386, 510] width 252 height 30
type input "Final Place of Delivery: ICD TUMB, INDIA"
click at [472, 404] on div at bounding box center [412, 413] width 275 height 34
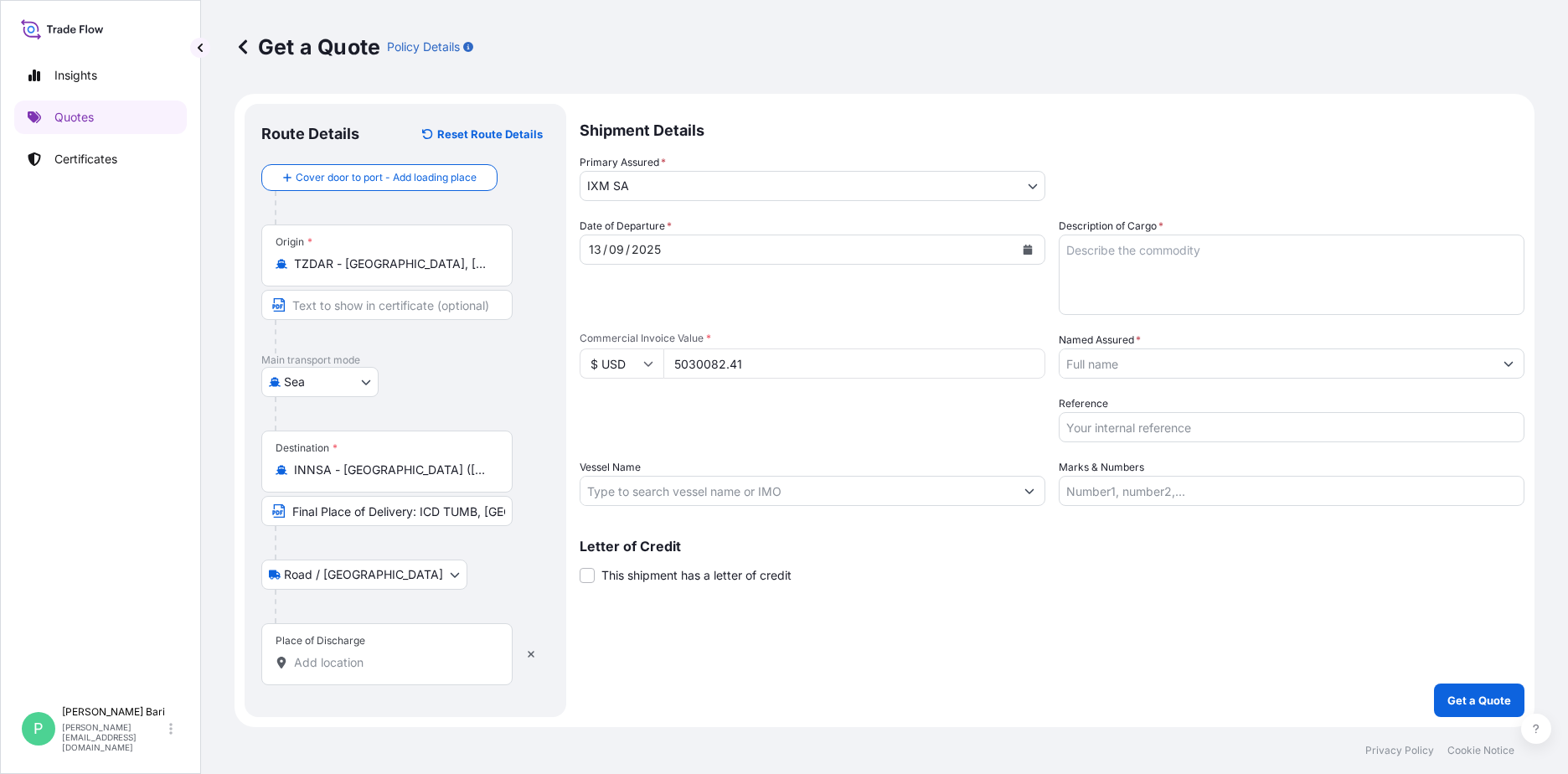
click at [1176, 360] on input "Named Assured *" at bounding box center [1276, 363] width 434 height 30
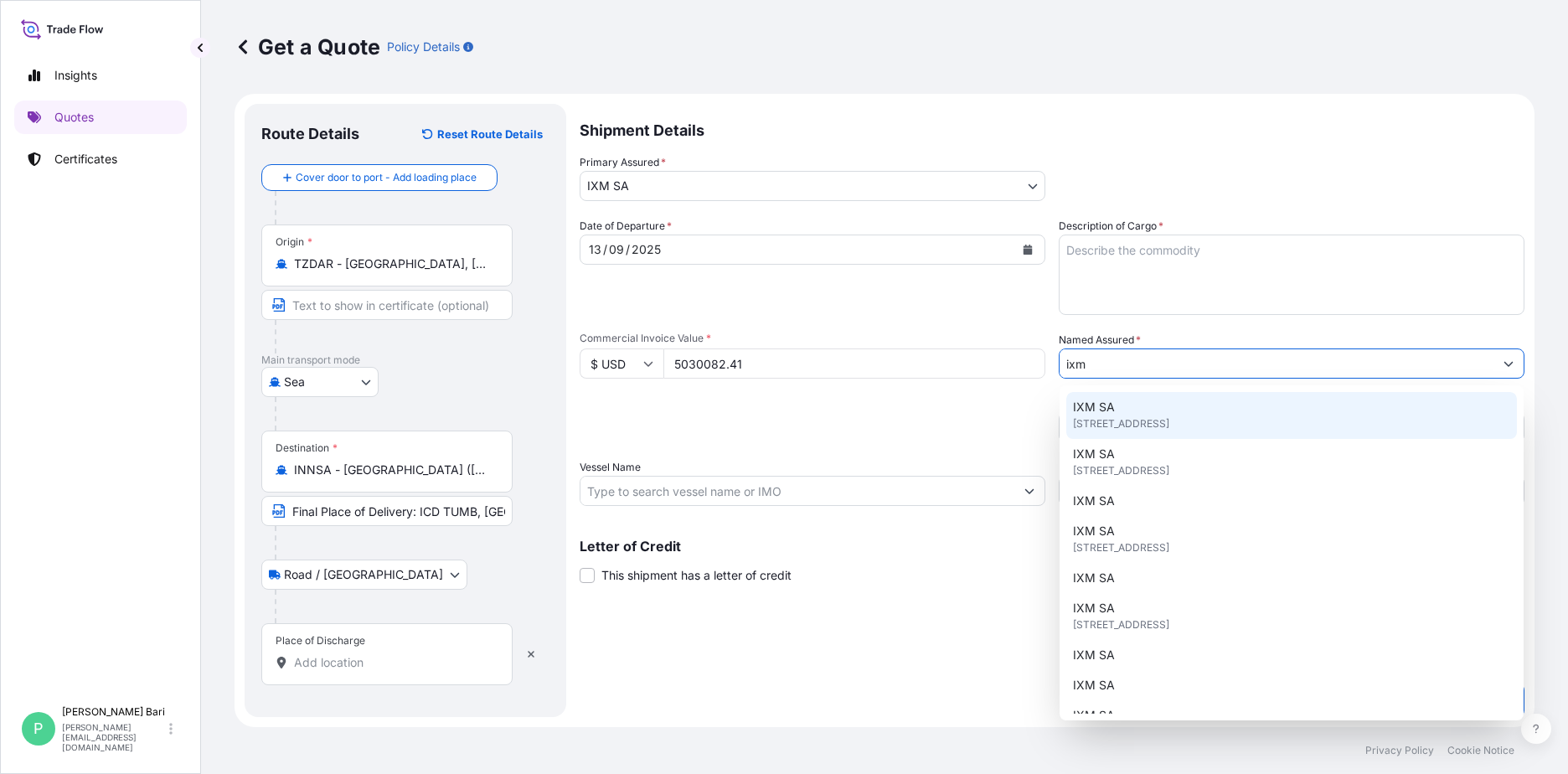
click at [1182, 411] on div "IXM SA Rue de Lausanne 15, 1201, Genève, Switzerland" at bounding box center [1291, 415] width 451 height 47
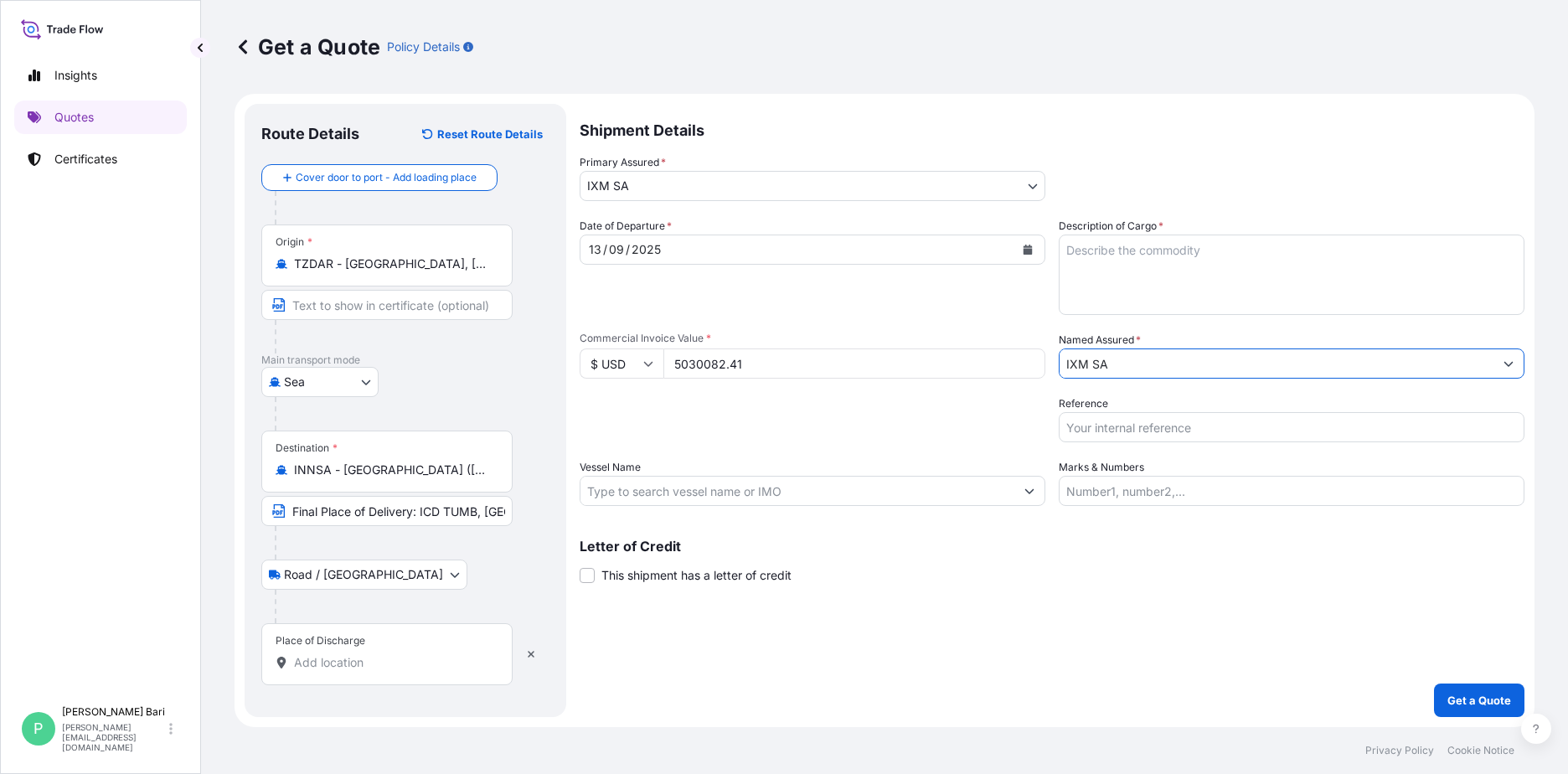
type input "IXM SA"
click at [1176, 430] on input "Reference" at bounding box center [1291, 427] width 465 height 30
click at [1146, 430] on input "Reference" at bounding box center [1291, 427] width 465 height 30
paste input "CM.16757"
type input "CM.16757"
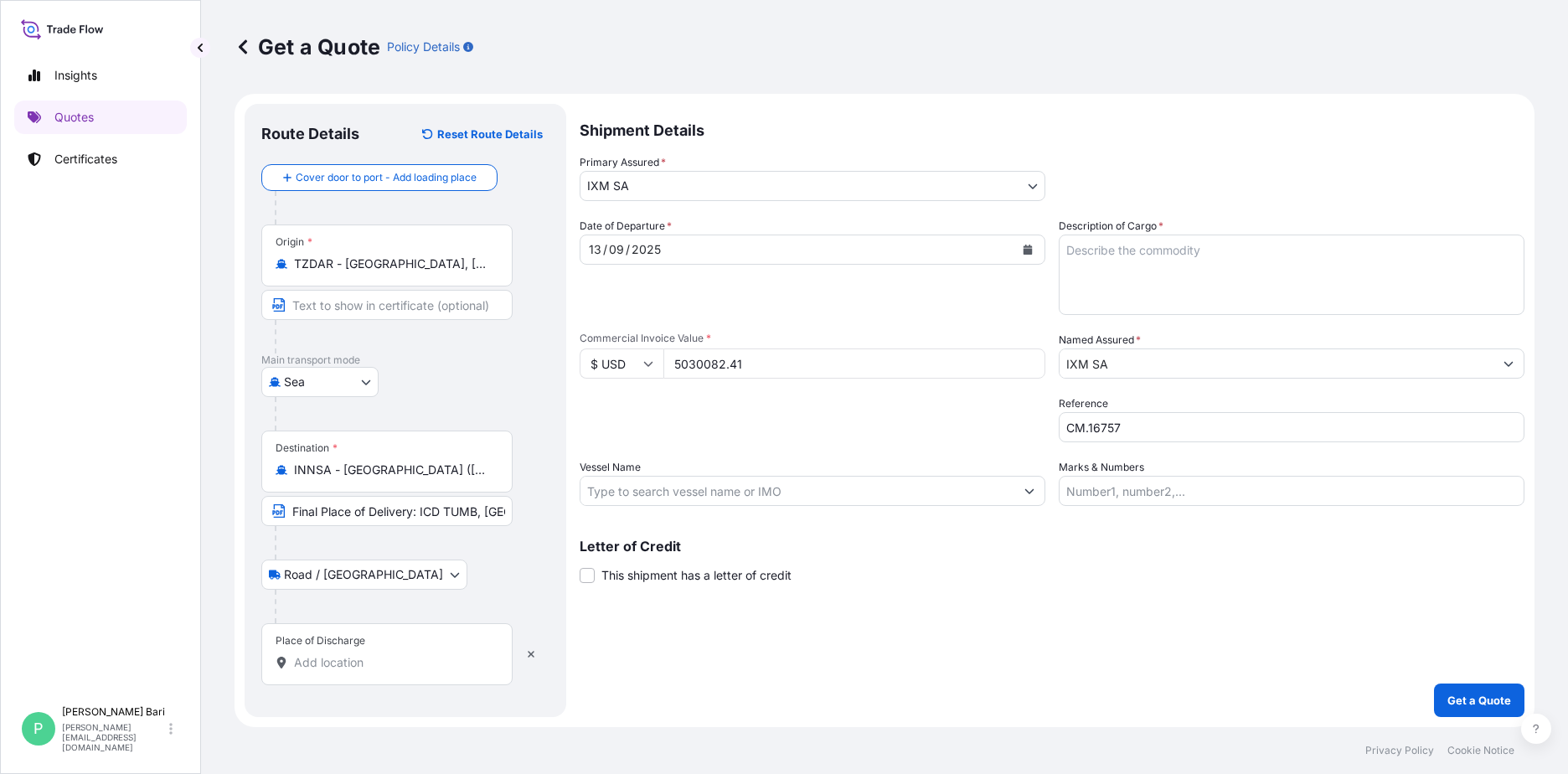
click at [1080, 274] on textarea "Description of Cargo *" at bounding box center [1291, 275] width 465 height 81
paste textarea "COPPER CATHODES QUANTITY: 971.983 MT ASSURED BY IXM S.A. PORT OF LOADING: DAR E…"
click at [1176, 261] on textarea "COPPER CATHODES QUANTITY: 971.983 MT ASSURED BY IXM S.A. PORT OF LOADING: DAR E…" at bounding box center [1291, 275] width 465 height 81
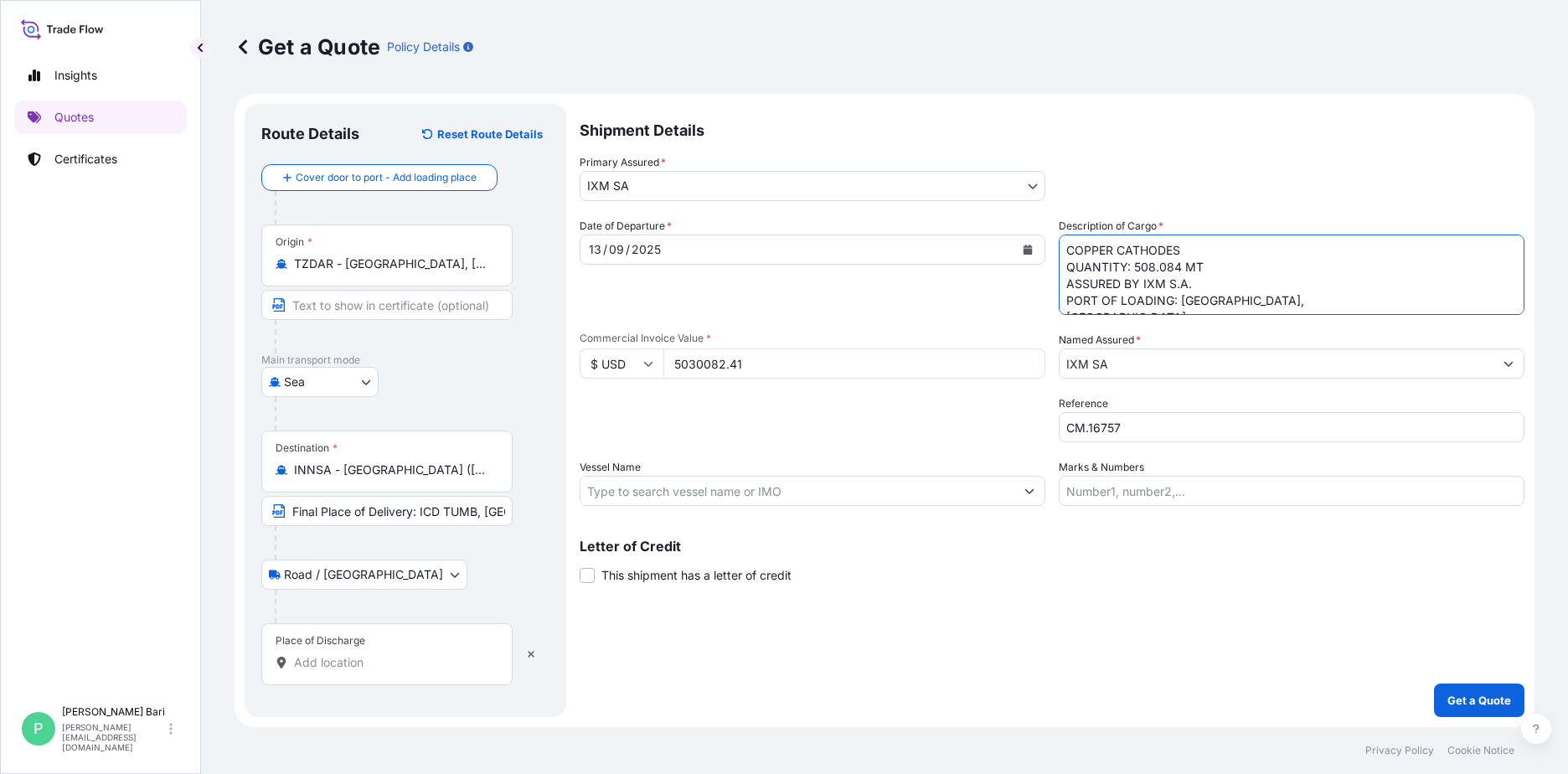
click at [1473, 273] on textarea "COPPER CATHODES QUANTITY: 508.084 MT ASSURED BY IXM S.A. PORT OF LOADING: DAR E…" at bounding box center [1291, 275] width 465 height 81
click at [1291, 308] on textarea "COPPER CATHODES QUANTITY: 508.084 MT ASSURED BY IXM S.A. PORT OF LOADING: DAR E…" at bounding box center [1291, 275] width 465 height 81
type textarea "COPPER CATHODES QUANTITY: 508.084 MT ASSURED BY IXM S.A. PORT OF LOADING: DAR E…"
click at [1190, 261] on textarea "COPPER CATHODES QUANTITY: 508.084 MT ASSURED BY IXM S.A. PORT OF LOADING: DAR E…" at bounding box center [1291, 275] width 465 height 81
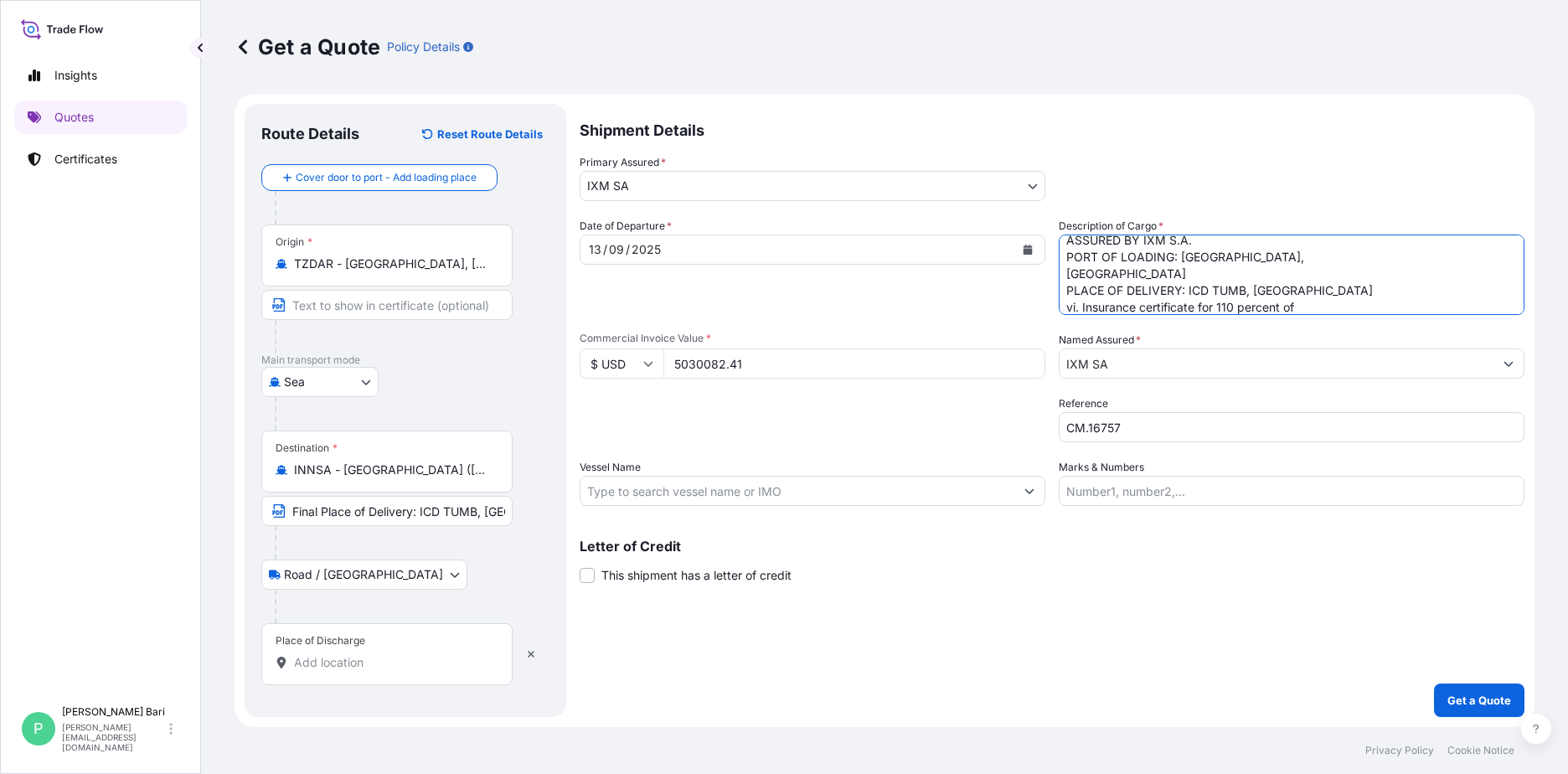
click at [1303, 281] on textarea "COPPER CATHODES QUANTITY: 508.084 MT ASSURED BY IXM S.A. PORT OF LOADING: DAR E…" at bounding box center [1291, 275] width 465 height 81
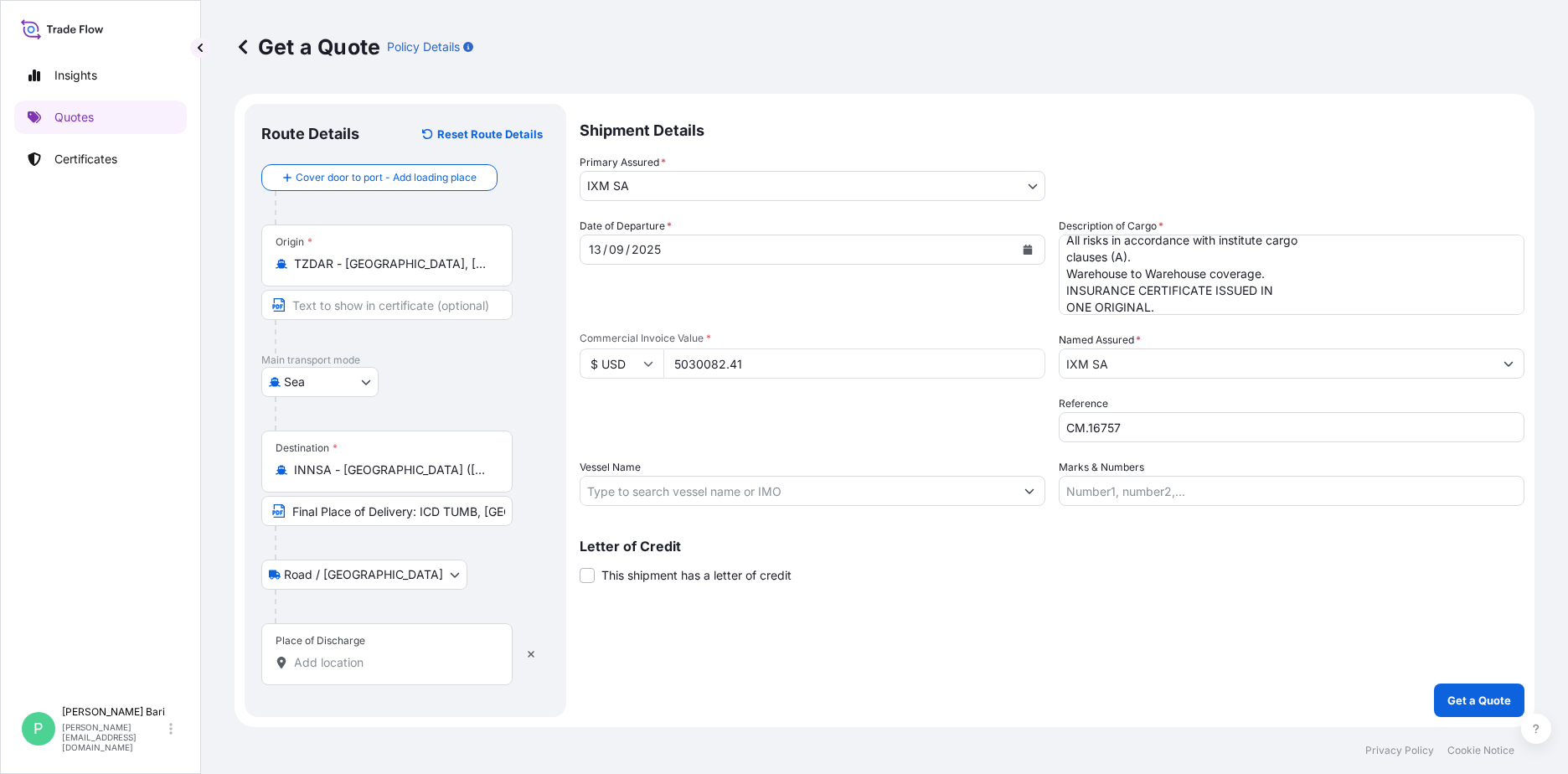
scroll to position [186, 0]
click at [617, 493] on input "Vessel Name" at bounding box center [797, 491] width 434 height 30
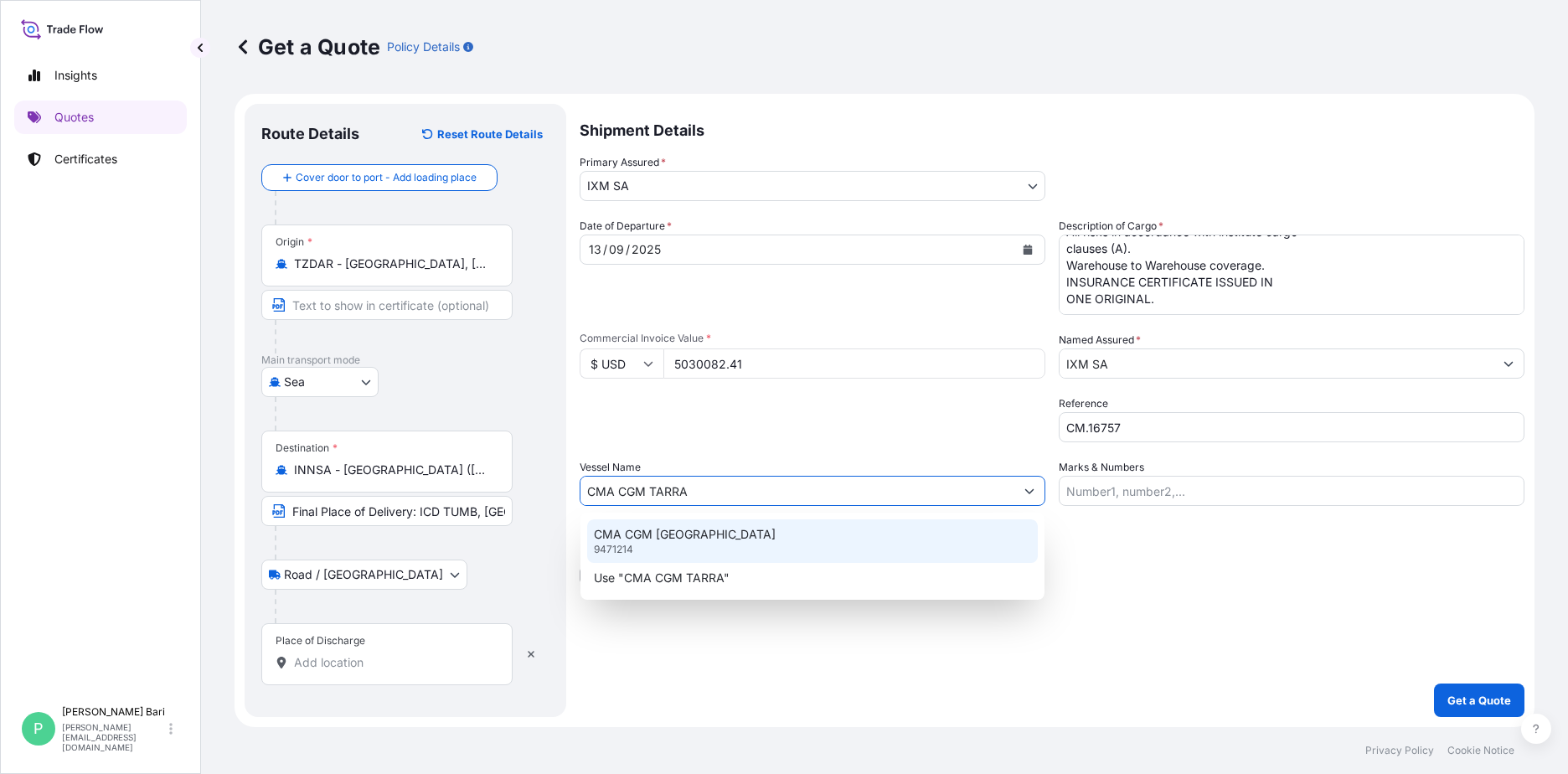
click at [767, 552] on div "CMA CGM TARRAGONA 9471214" at bounding box center [812, 541] width 451 height 44
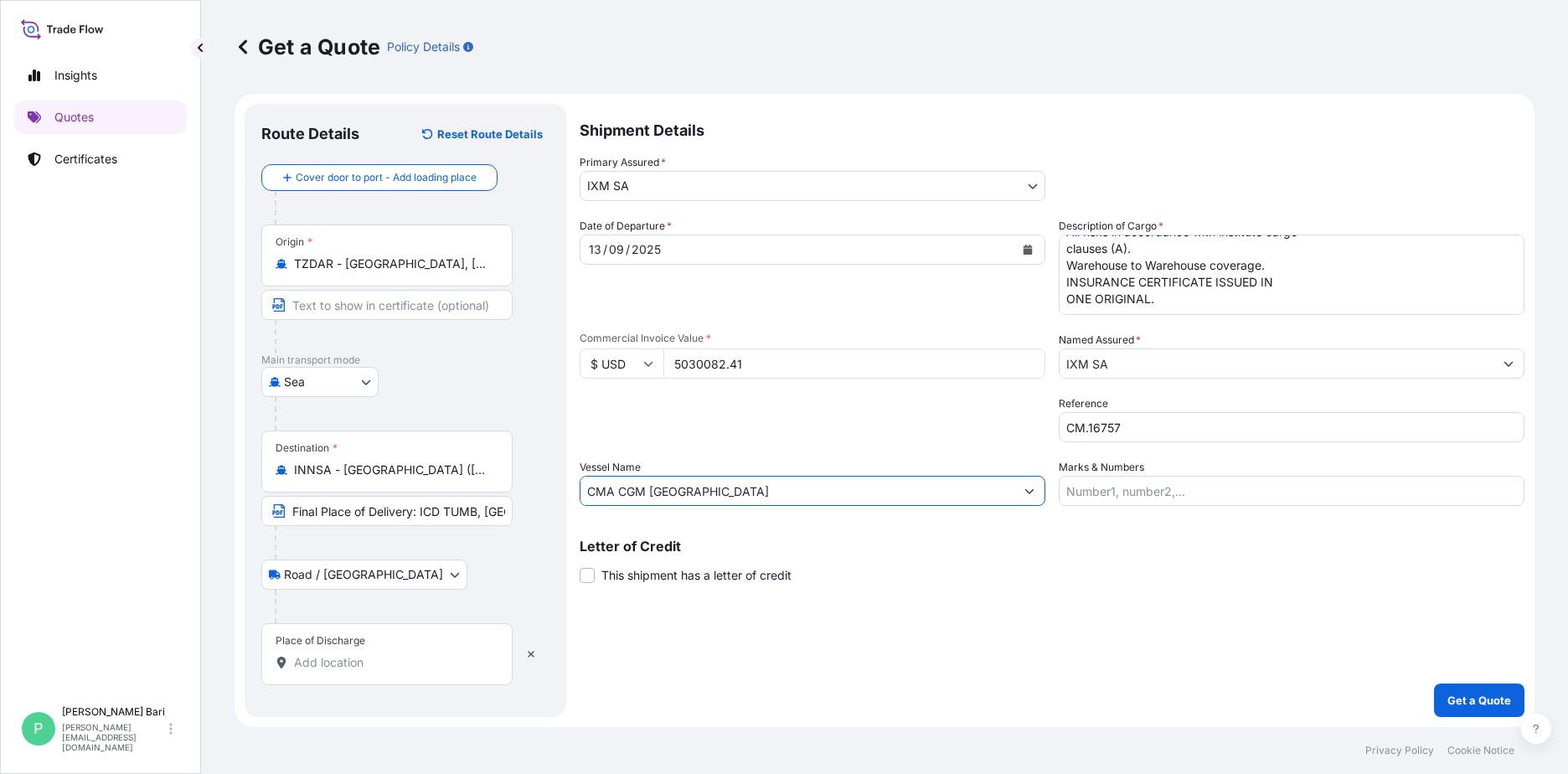
type input "CMA CGM TARRAGONA"
click at [476, 512] on input "Final Place of Delivery: ICD TUMB, INDIA" at bounding box center [386, 510] width 252 height 30
click at [1208, 302] on textarea "COPPER CATHODES QUANTITY: 508.084 MT ASSURED BY IXM S.A. PORT OF LOADING: DAR E…" at bounding box center [1291, 275] width 465 height 81
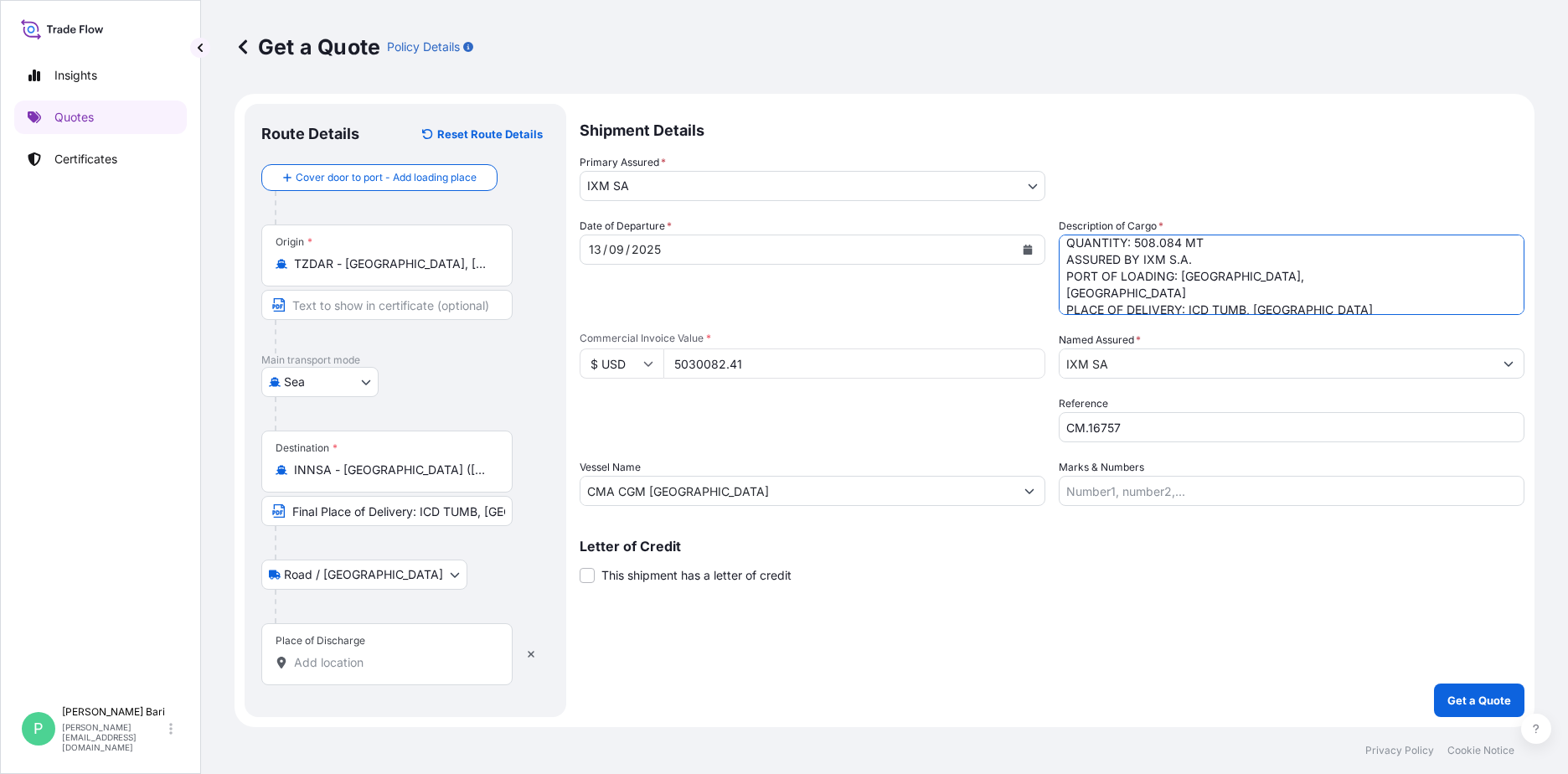
scroll to position [8, 0]
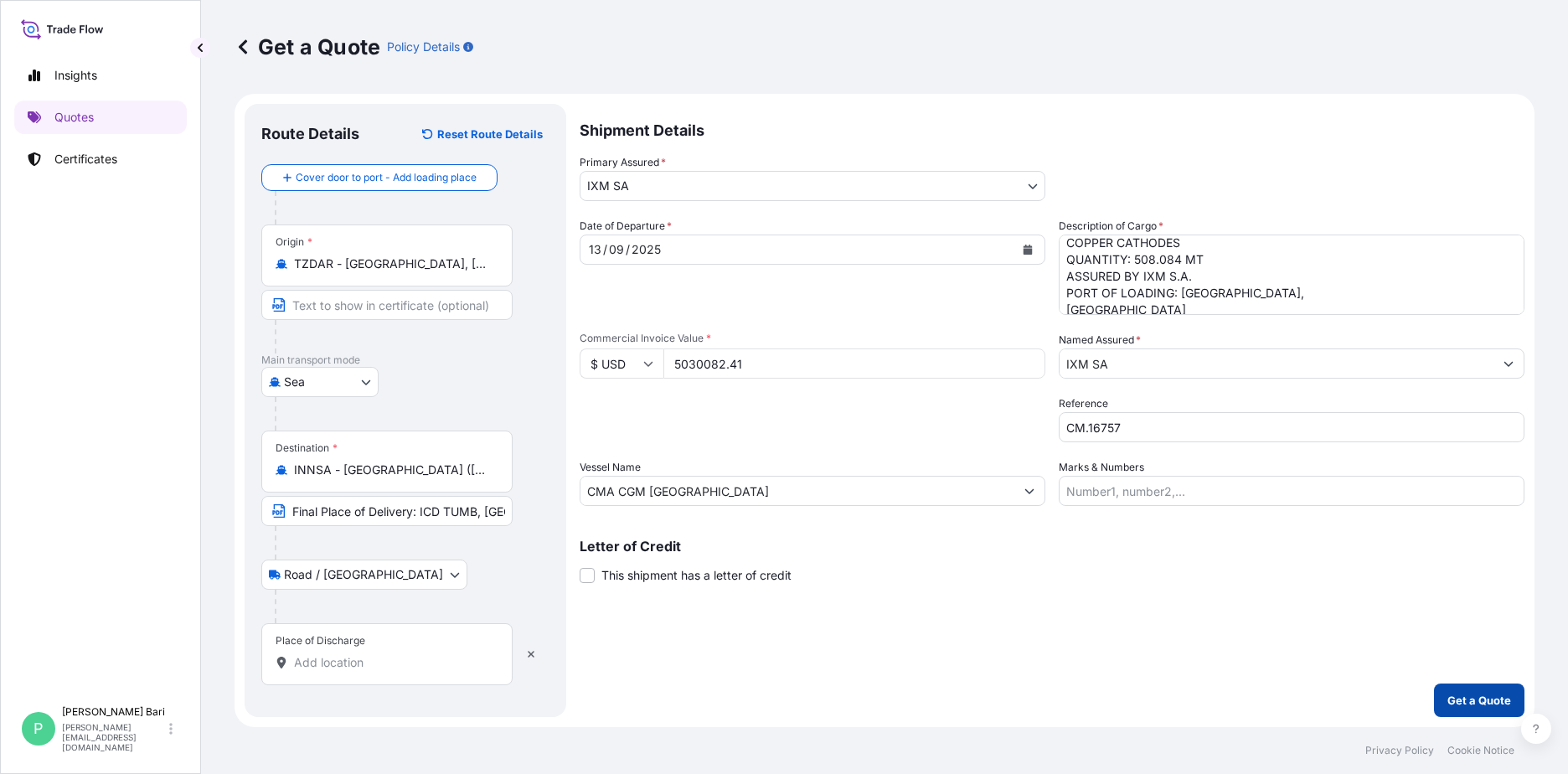
click at [1493, 700] on p "Get a Quote" at bounding box center [1479, 701] width 64 height 17
click at [359, 673] on div "Place of Discharge" at bounding box center [386, 655] width 252 height 62
click at [359, 671] on input "Place of Discharge Please select a place of delivery" at bounding box center [392, 663] width 198 height 17
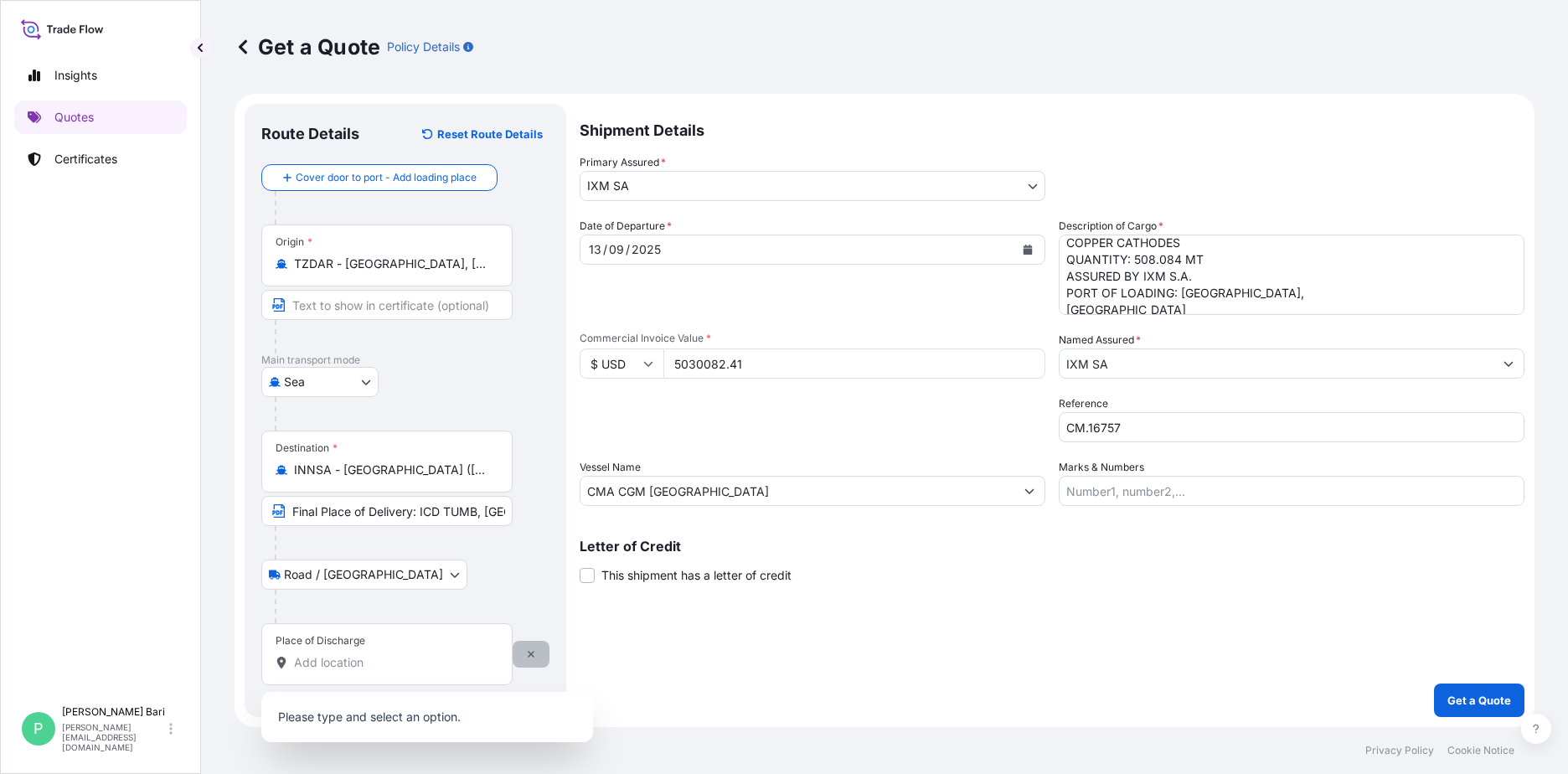
click at [524, 651] on button "button" at bounding box center [531, 654] width 37 height 27
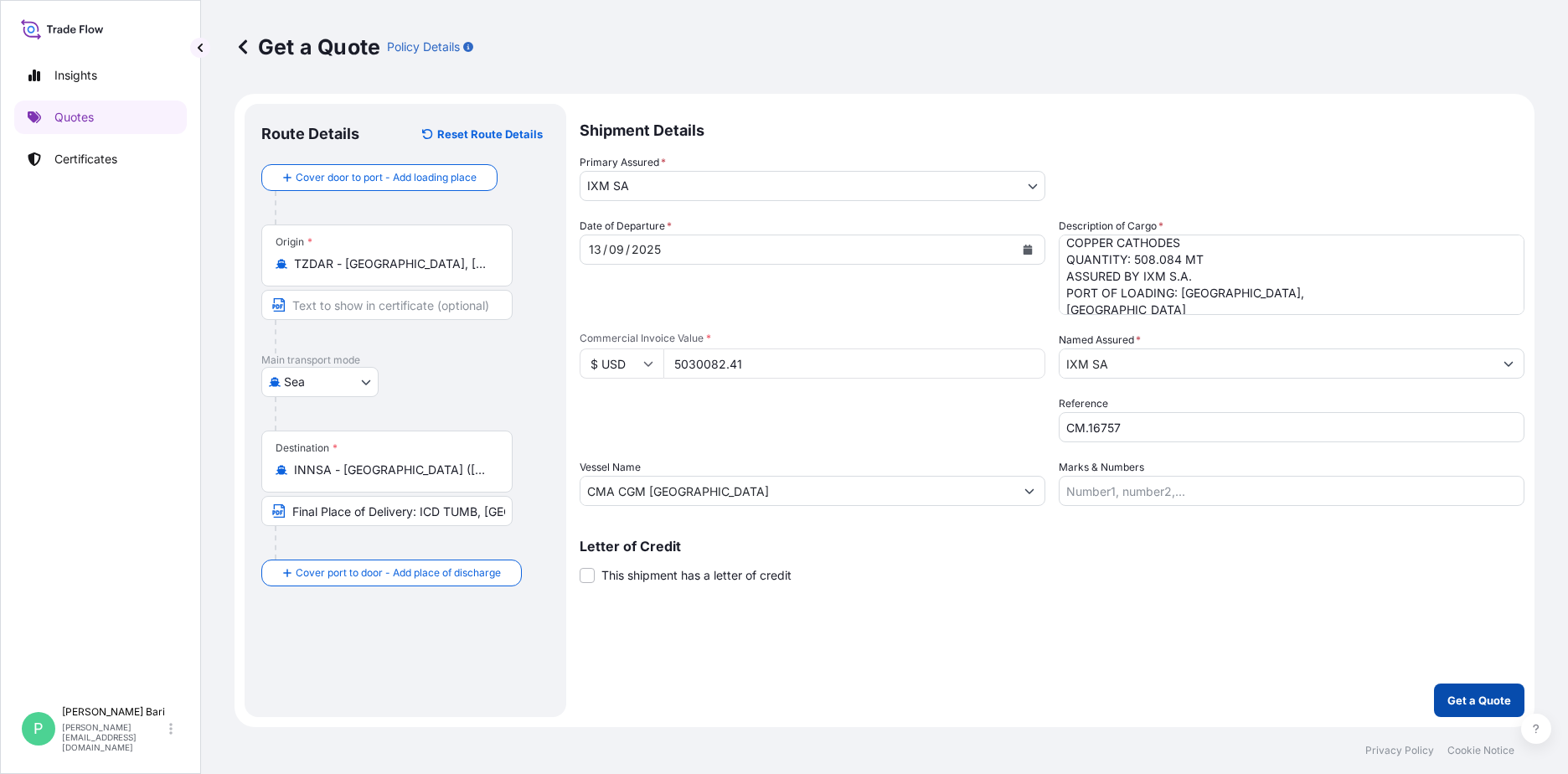
click at [1462, 692] on button "Get a Quote" at bounding box center [1479, 700] width 90 height 34
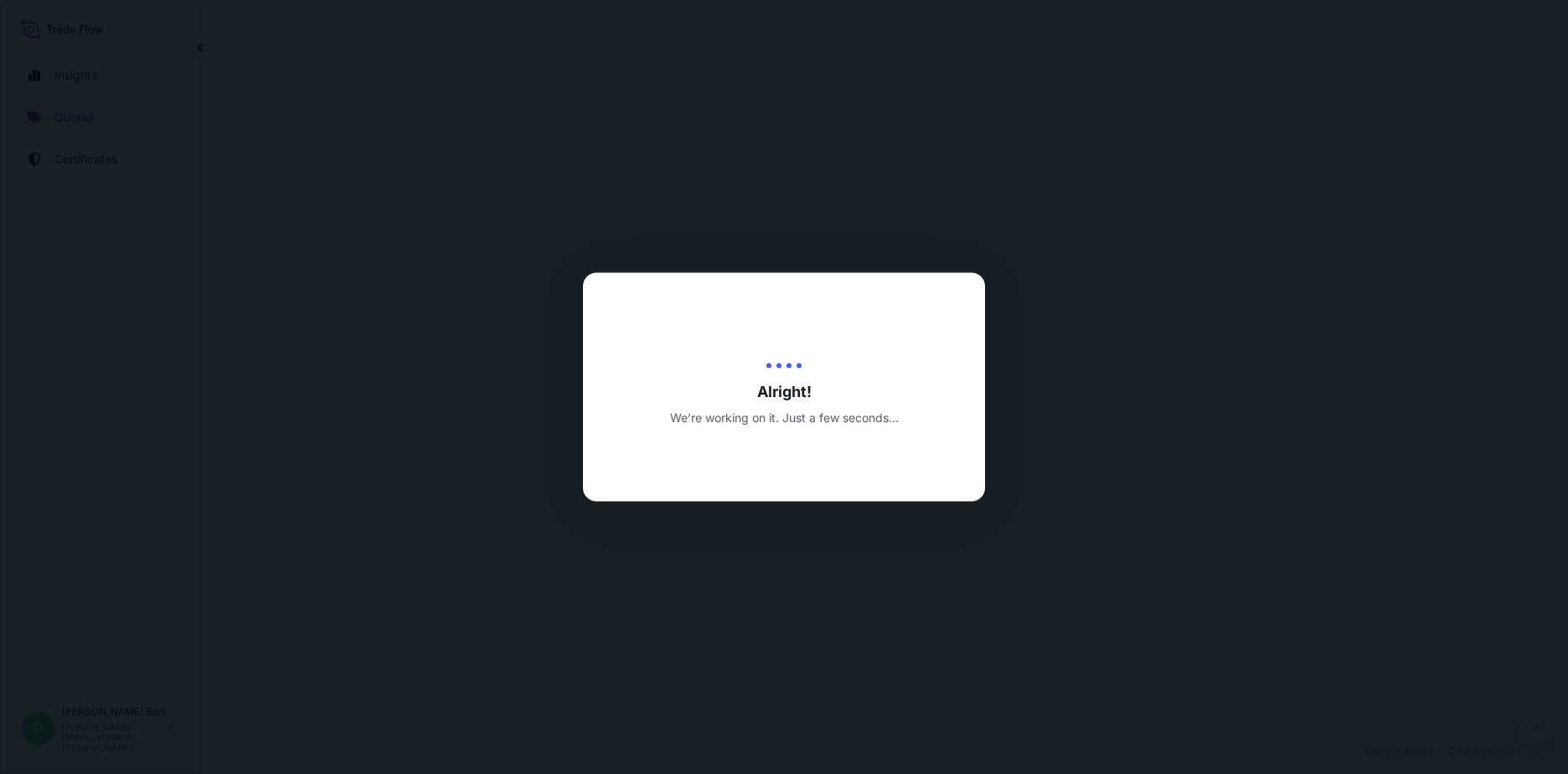
select select "Sea"
select select "31846"
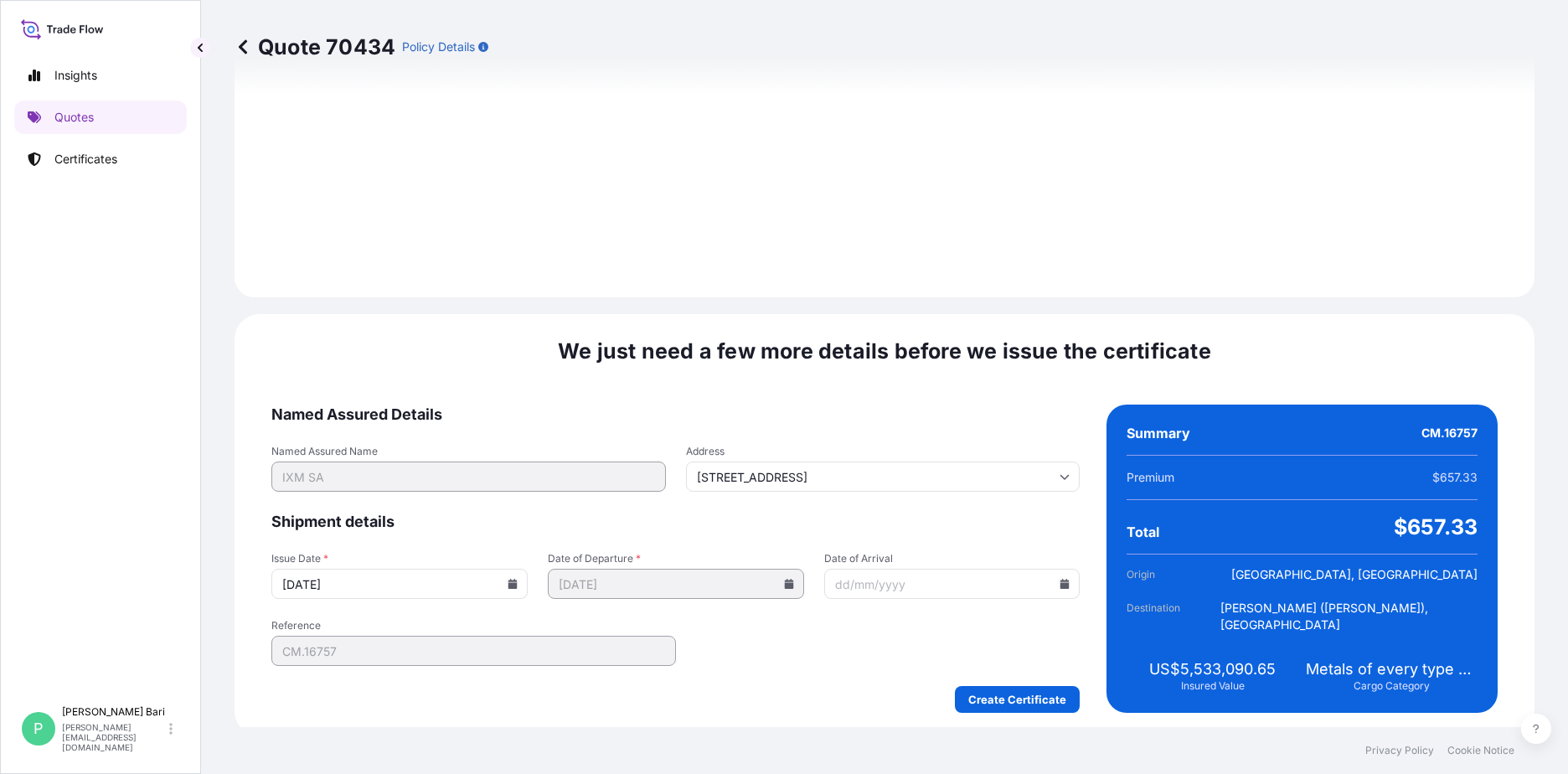
scroll to position [1748, 0]
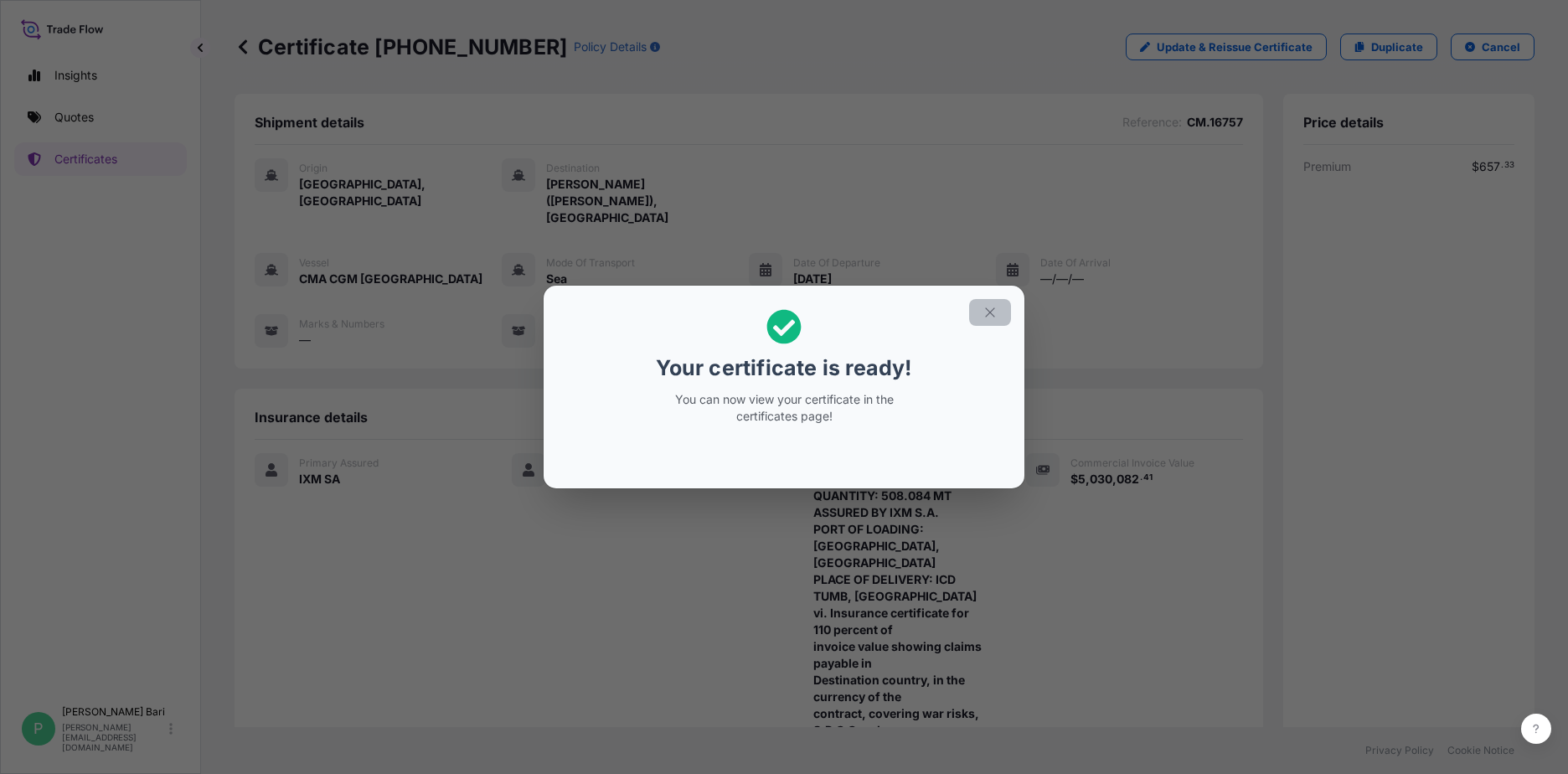
click at [994, 310] on icon "button" at bounding box center [990, 313] width 15 height 15
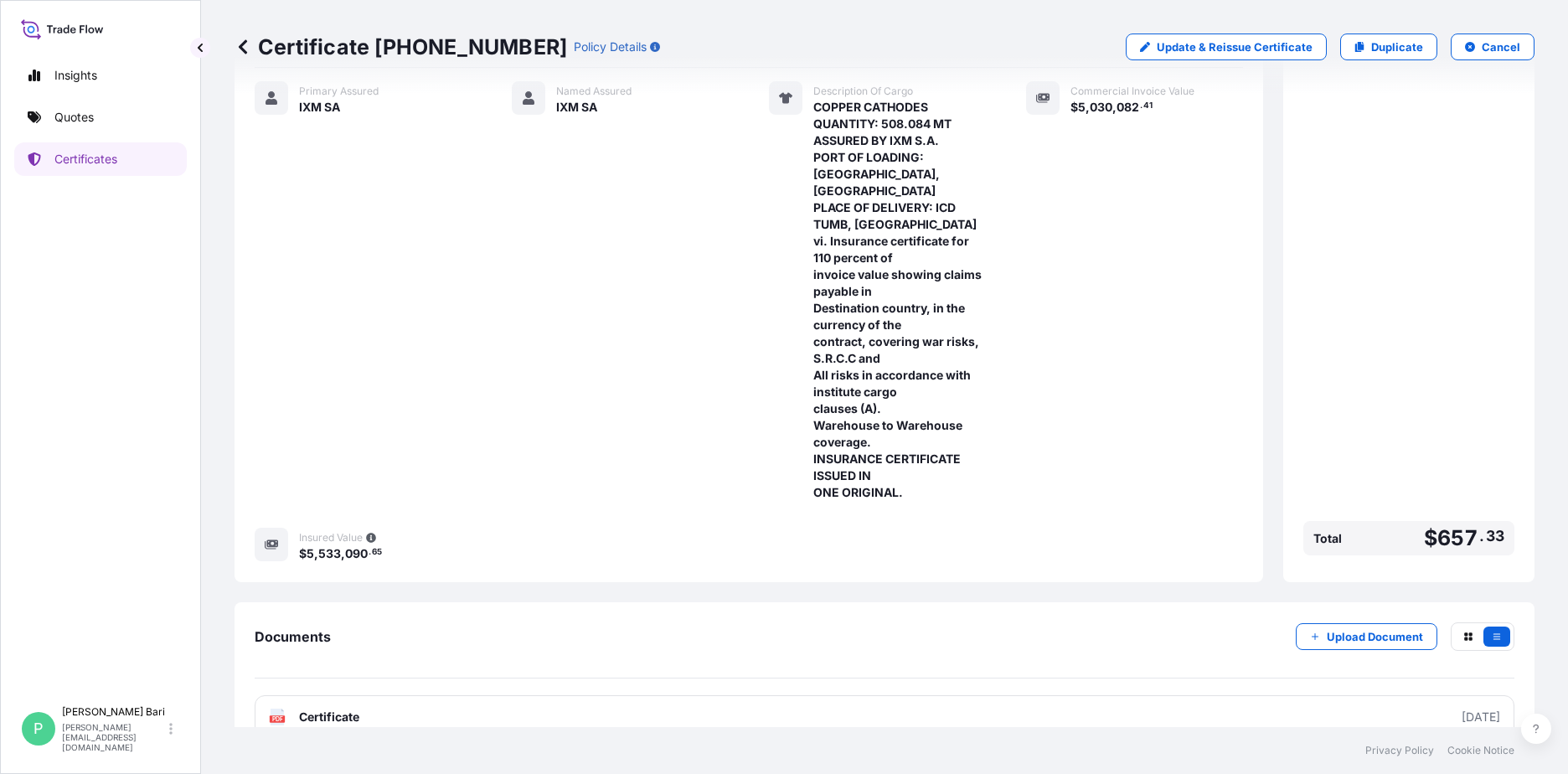
scroll to position [387, 0]
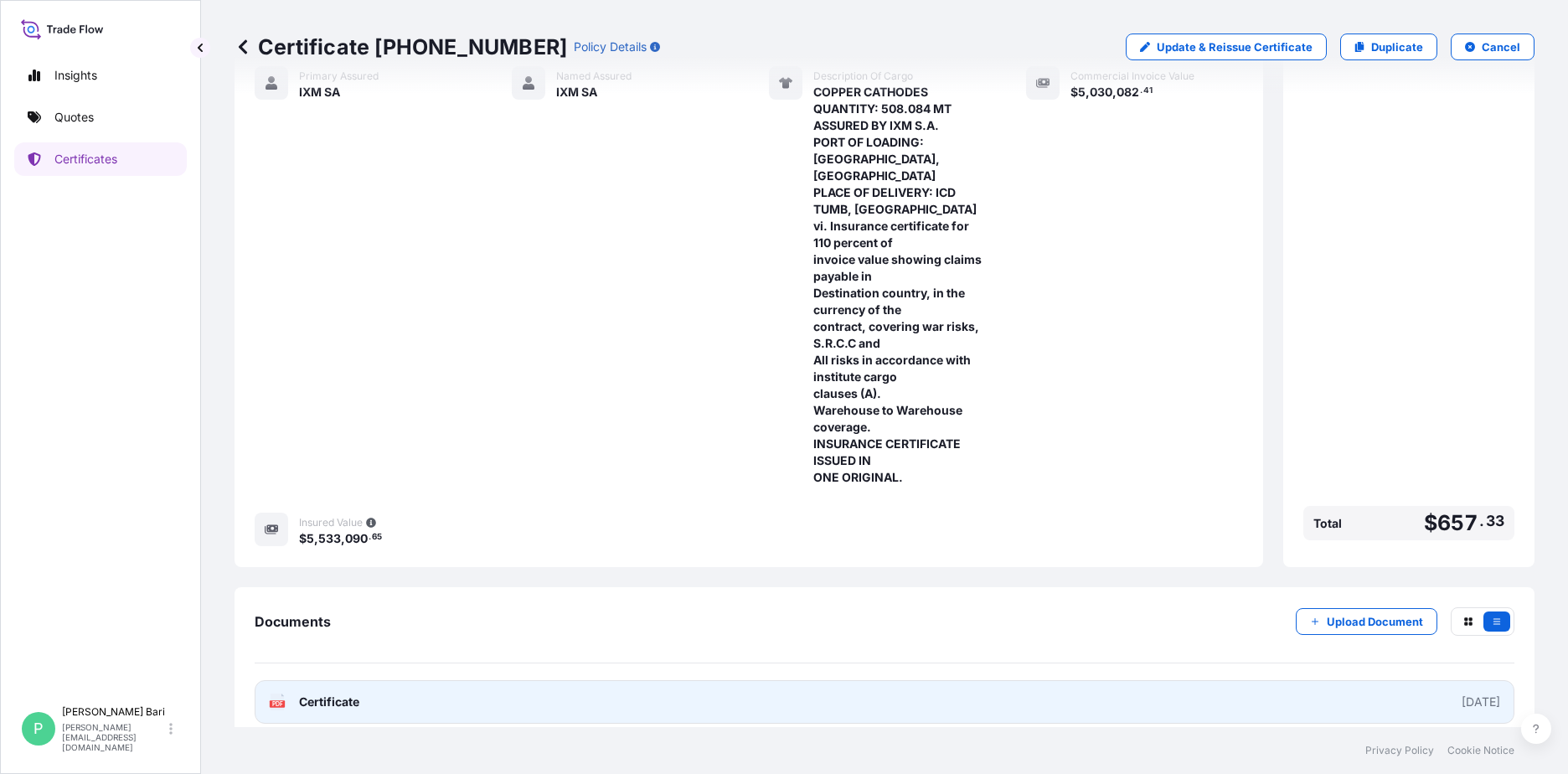
click at [1401, 698] on link "PDF Certificate 2025-09-17" at bounding box center [884, 702] width 1260 height 44
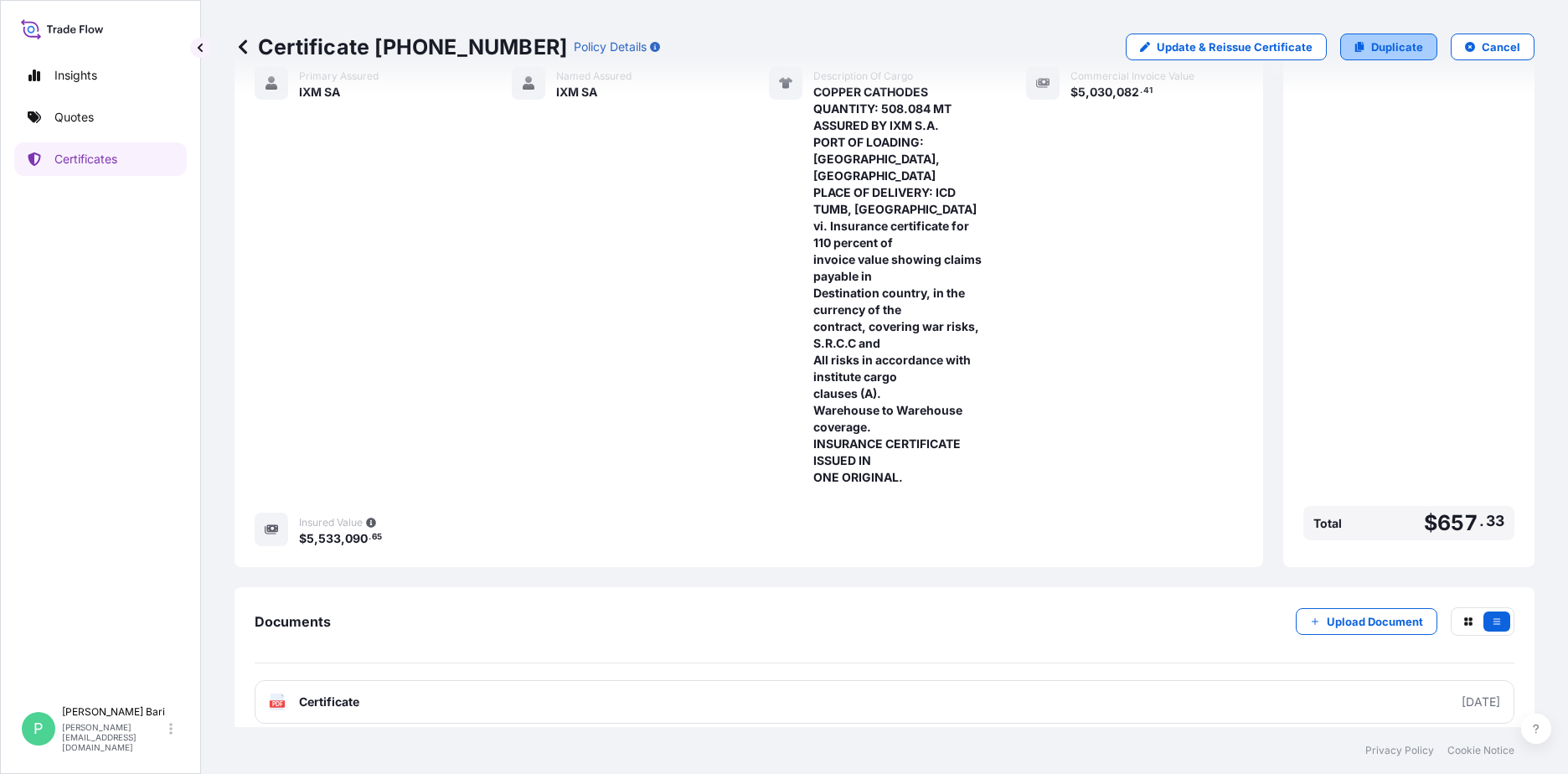
click at [1387, 42] on p "Duplicate" at bounding box center [1397, 47] width 52 height 17
select select "Sea"
select select "31846"
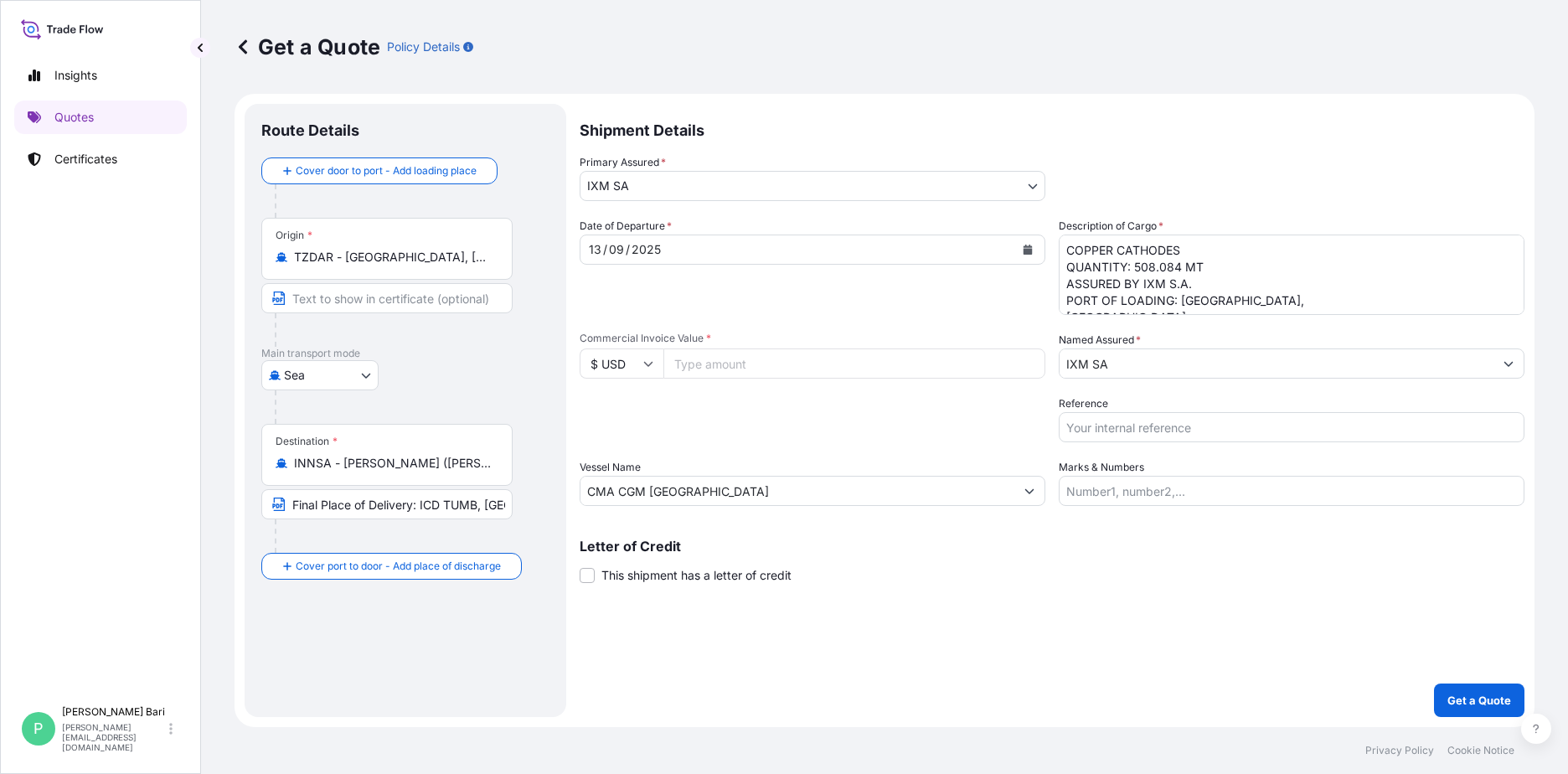
click at [729, 369] on input "Commercial Invoice Value *" at bounding box center [854, 363] width 382 height 30
click at [773, 359] on input "Commercial Invoice Value *" at bounding box center [854, 363] width 382 height 30
type input "4830149.89"
drag, startPoint x: 1310, startPoint y: 427, endPoint x: 1304, endPoint y: 435, distance: 10.0
click at [1310, 427] on input "Reference" at bounding box center [1291, 427] width 465 height 30
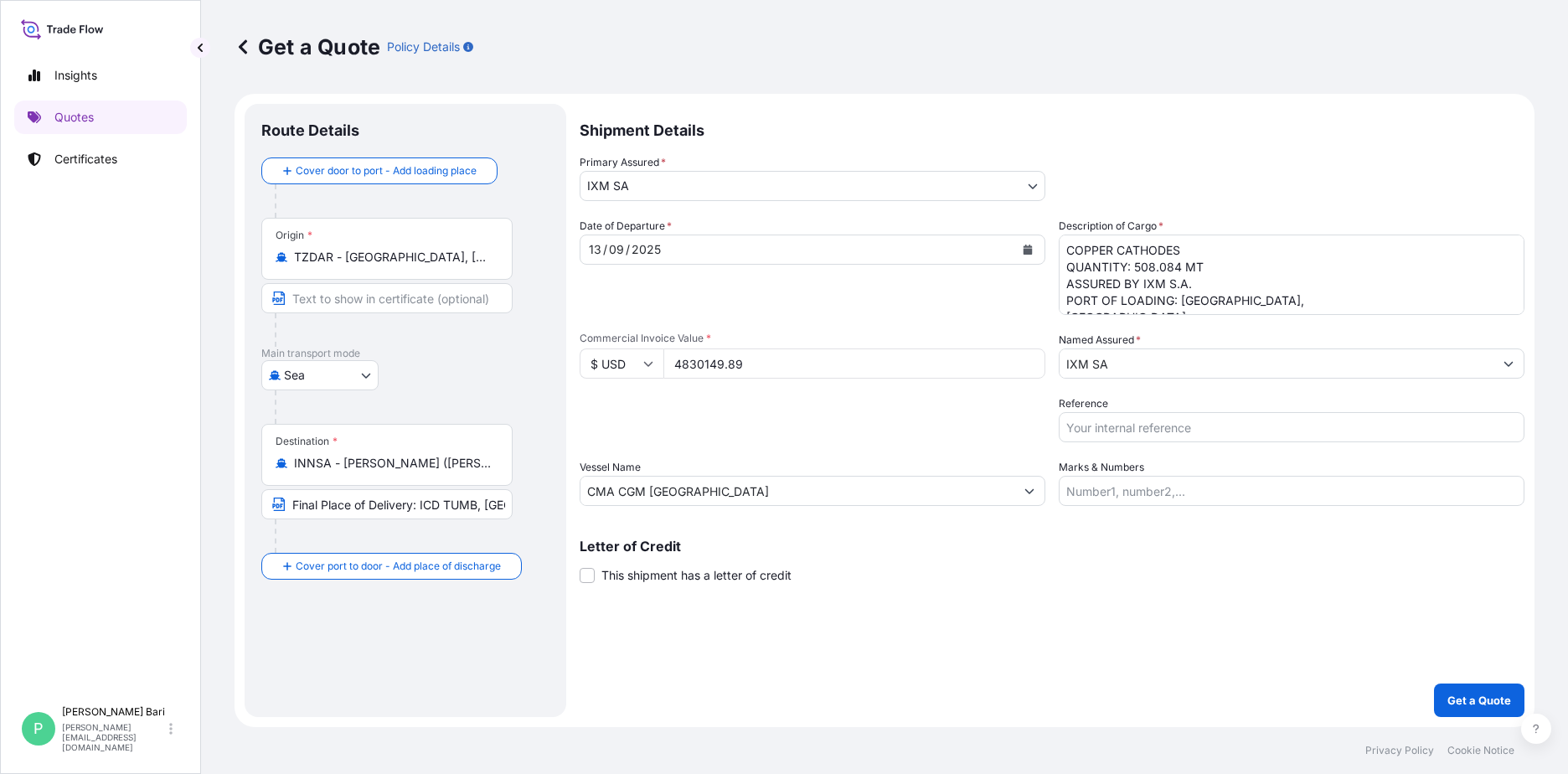
click at [1137, 434] on input "Reference" at bounding box center [1291, 427] width 465 height 30
type input "CM.16757A"
click at [905, 494] on input "CMA CGM TARRAGONA" at bounding box center [797, 491] width 434 height 30
click at [927, 419] on div "Packing Category Type to search a container mode Please select a primary mode o…" at bounding box center [812, 418] width 465 height 47
click at [1235, 260] on textarea "COPPER CATHODES QUANTITY: 508.084 MT ASSURED BY IXM S.A. PORT OF LOADING: DAR E…" at bounding box center [1291, 275] width 465 height 81
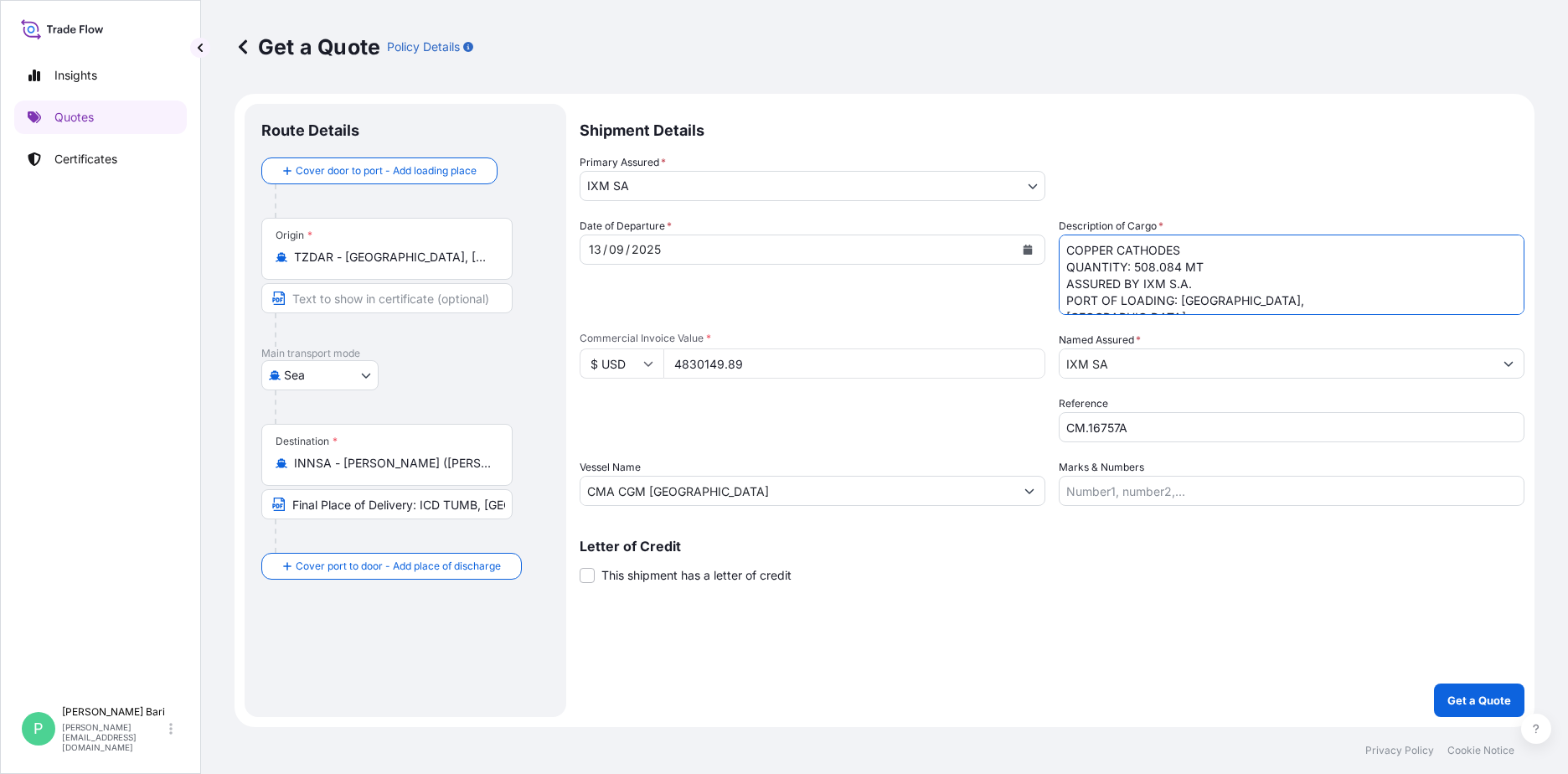
click at [1165, 267] on textarea "COPPER CATHODES QUANTITY: 508.084 MT ASSURED BY IXM S.A. PORT OF LOADING: DAR E…" at bounding box center [1291, 275] width 465 height 81
type textarea "COPPER CATHODES QUANTITY: 487.889 MT ASSURED BY IXM S.A. PORT OF LOADING: DAR E…"
click at [1381, 181] on div "Primary Assured * IXM SA IXM SA CMOC Limited IXM Trading LLC IXM (Shanghai) Cor…" at bounding box center [1052, 177] width 945 height 47
click at [1334, 244] on textarea "COPPER CATHODES QUANTITY: 508.084 MT ASSURED BY IXM S.A. PORT OF LOADING: DAR E…" at bounding box center [1291, 275] width 465 height 81
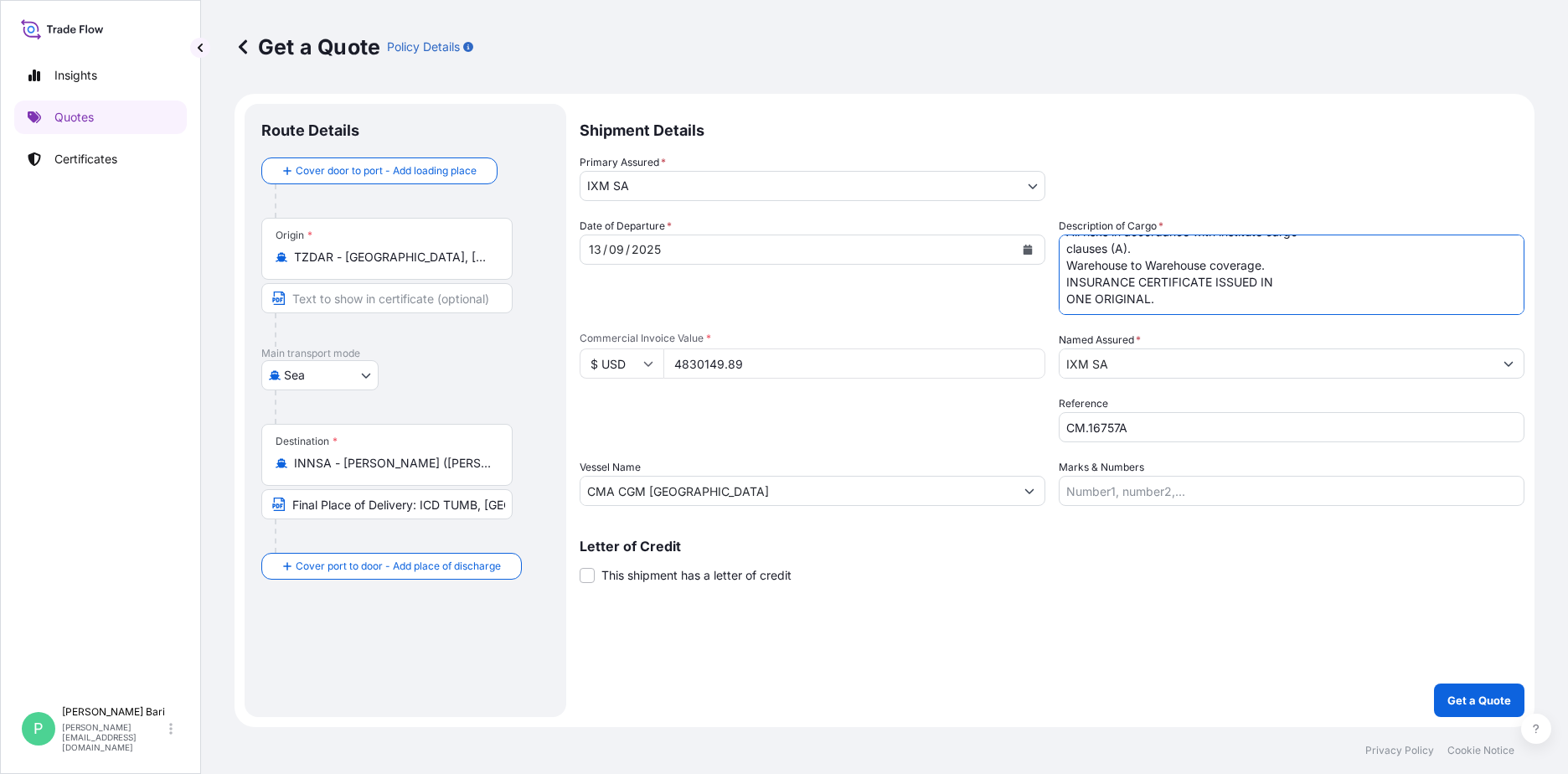
click at [775, 368] on input "4830149.89" at bounding box center [854, 363] width 382 height 30
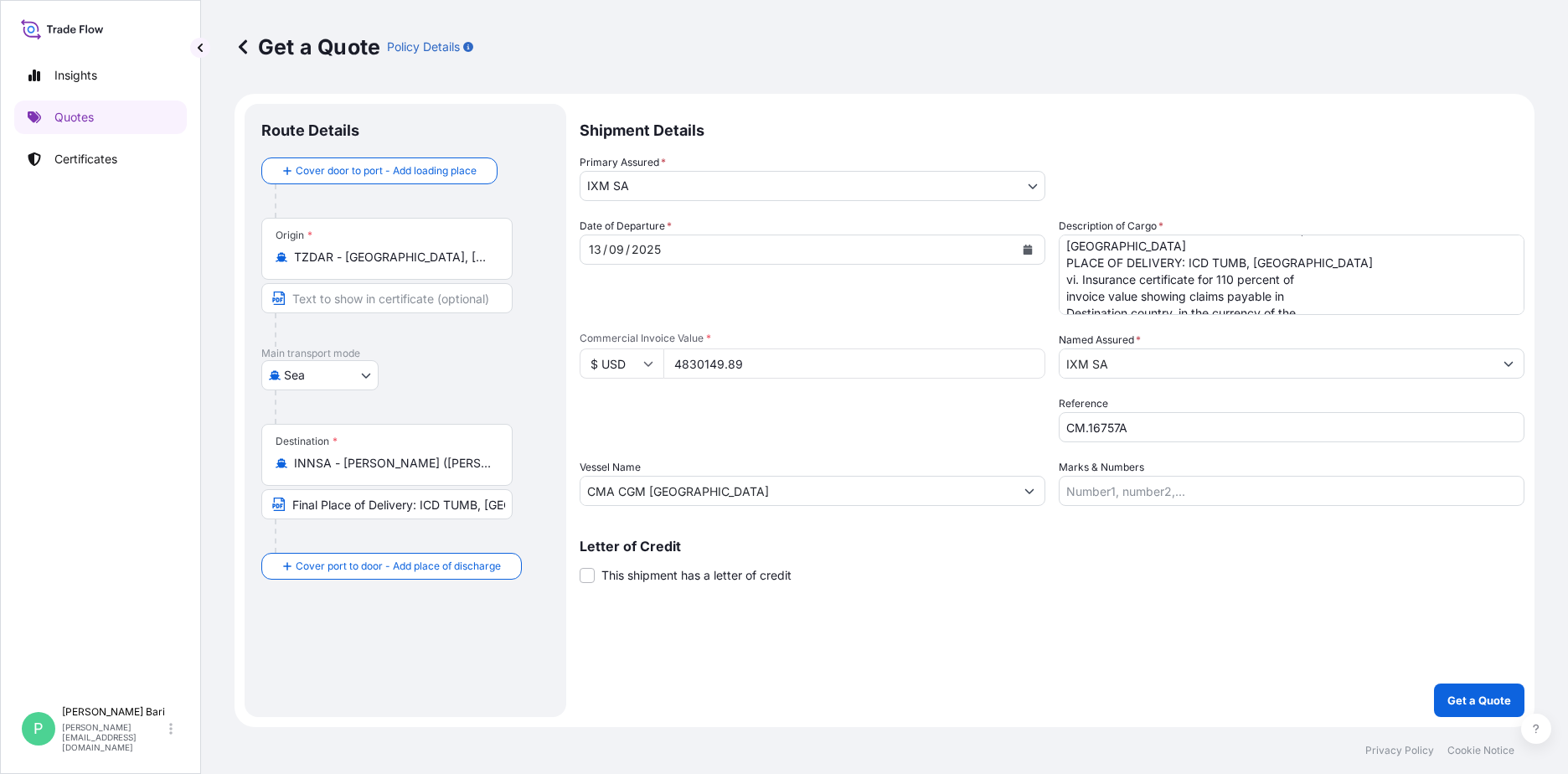
scroll to position [0, 0]
click at [1481, 695] on p "Get a Quote" at bounding box center [1479, 701] width 64 height 17
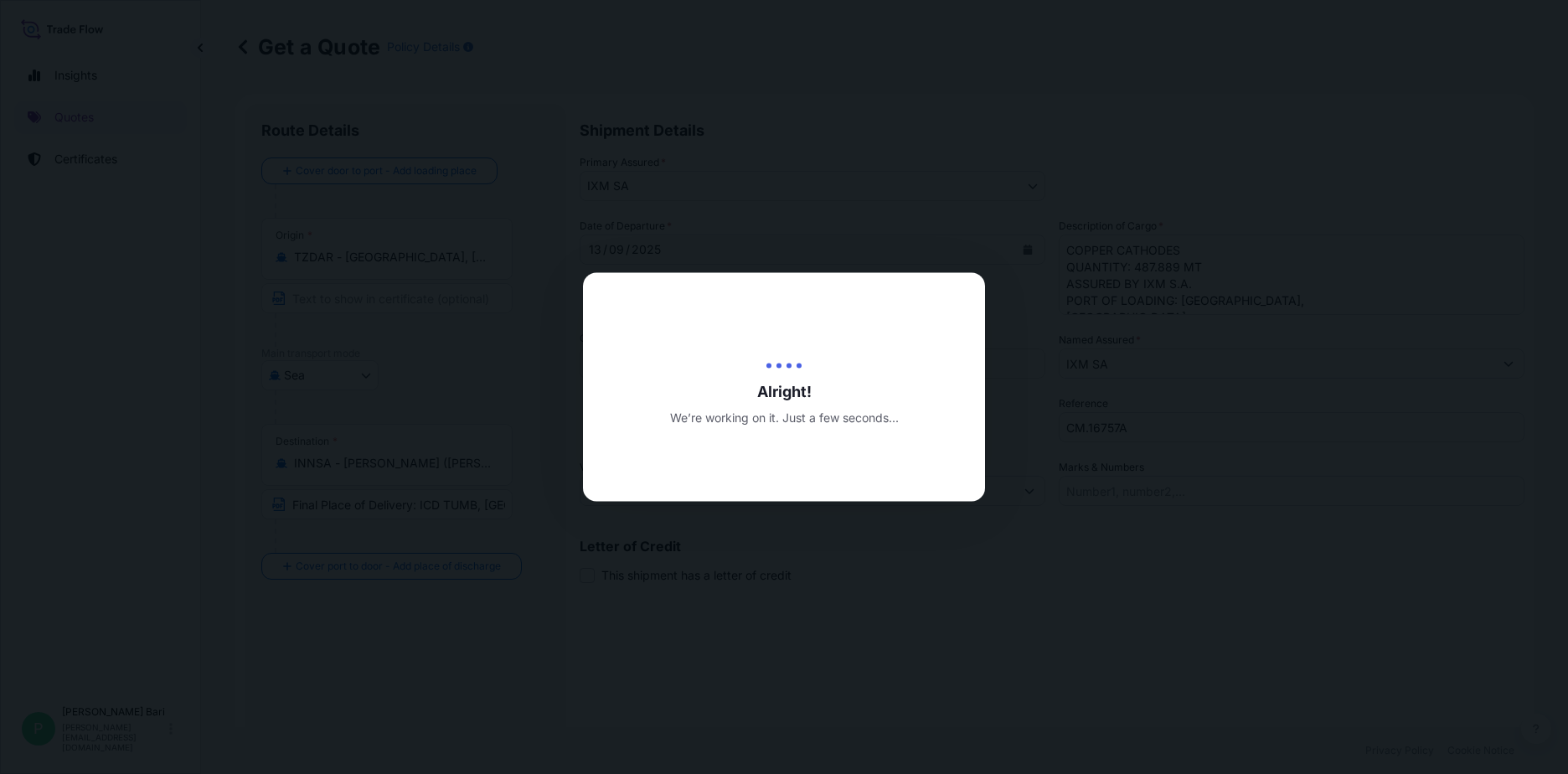
type input "17/09/2025"
select select "Sea"
select select "31846"
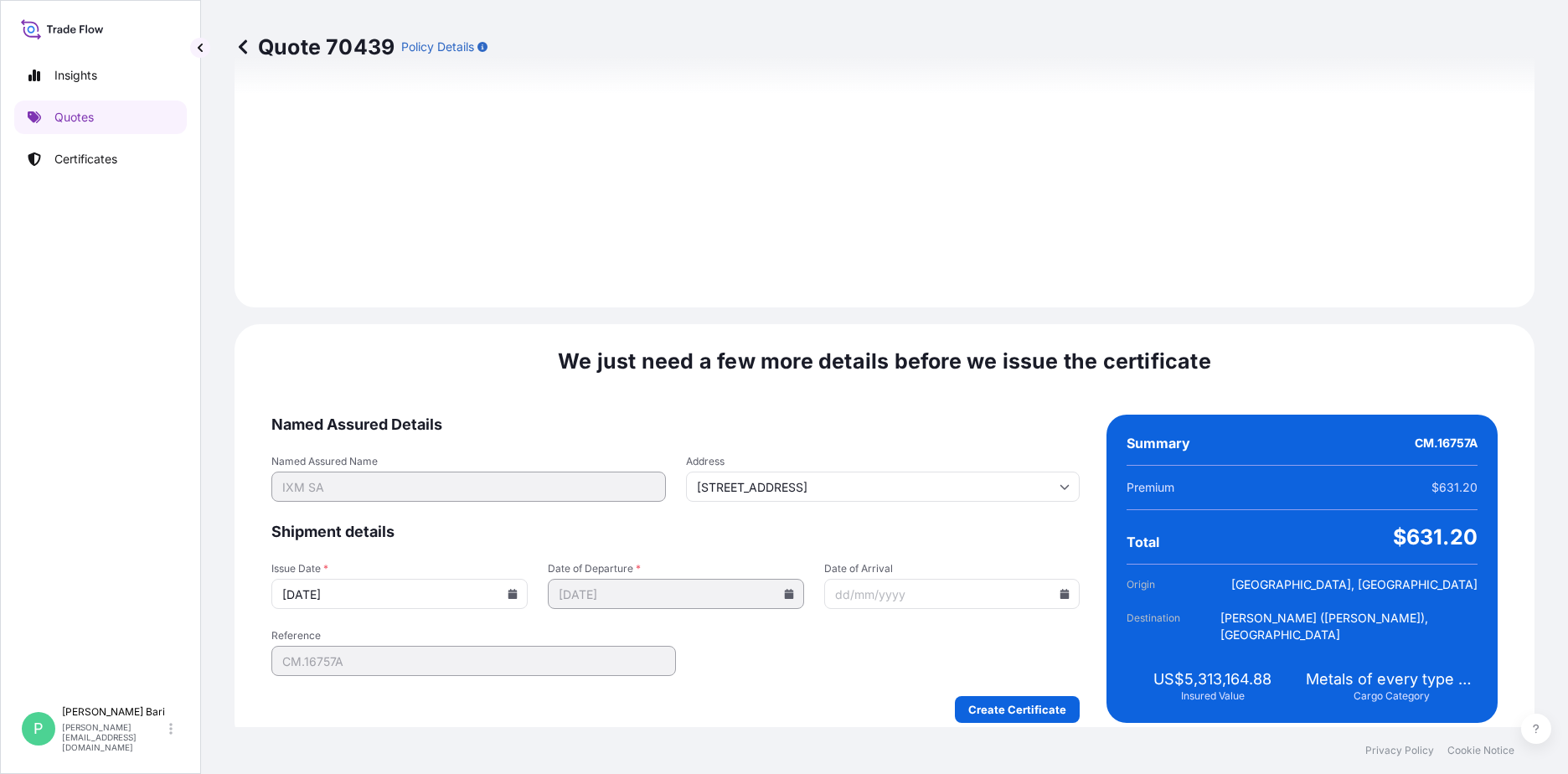
scroll to position [1748, 0]
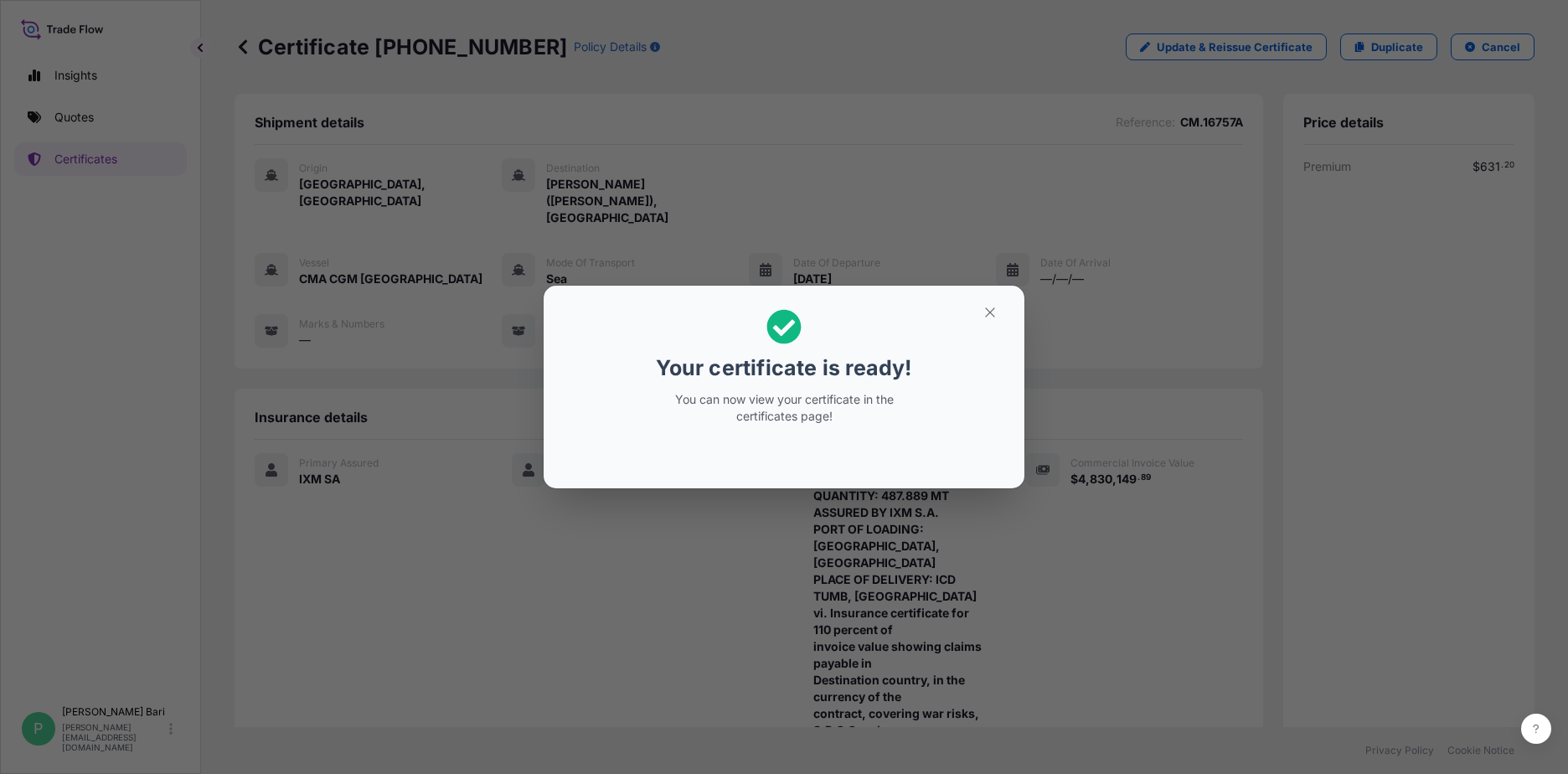
click at [1179, 467] on div "Your certificate is ready! You can now view your certificate in the certificate…" at bounding box center [784, 387] width 1568 height 774
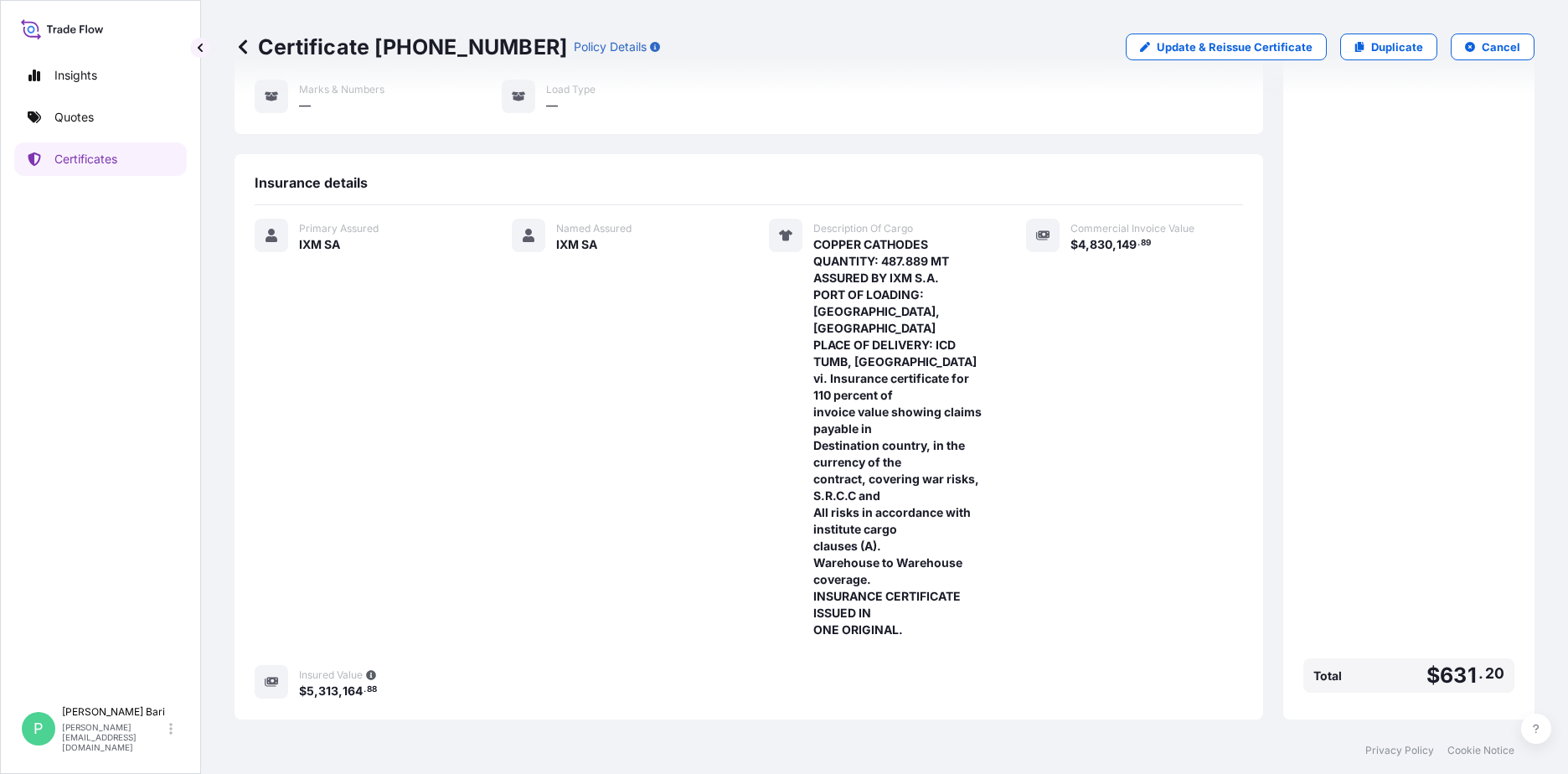
scroll to position [387, 0]
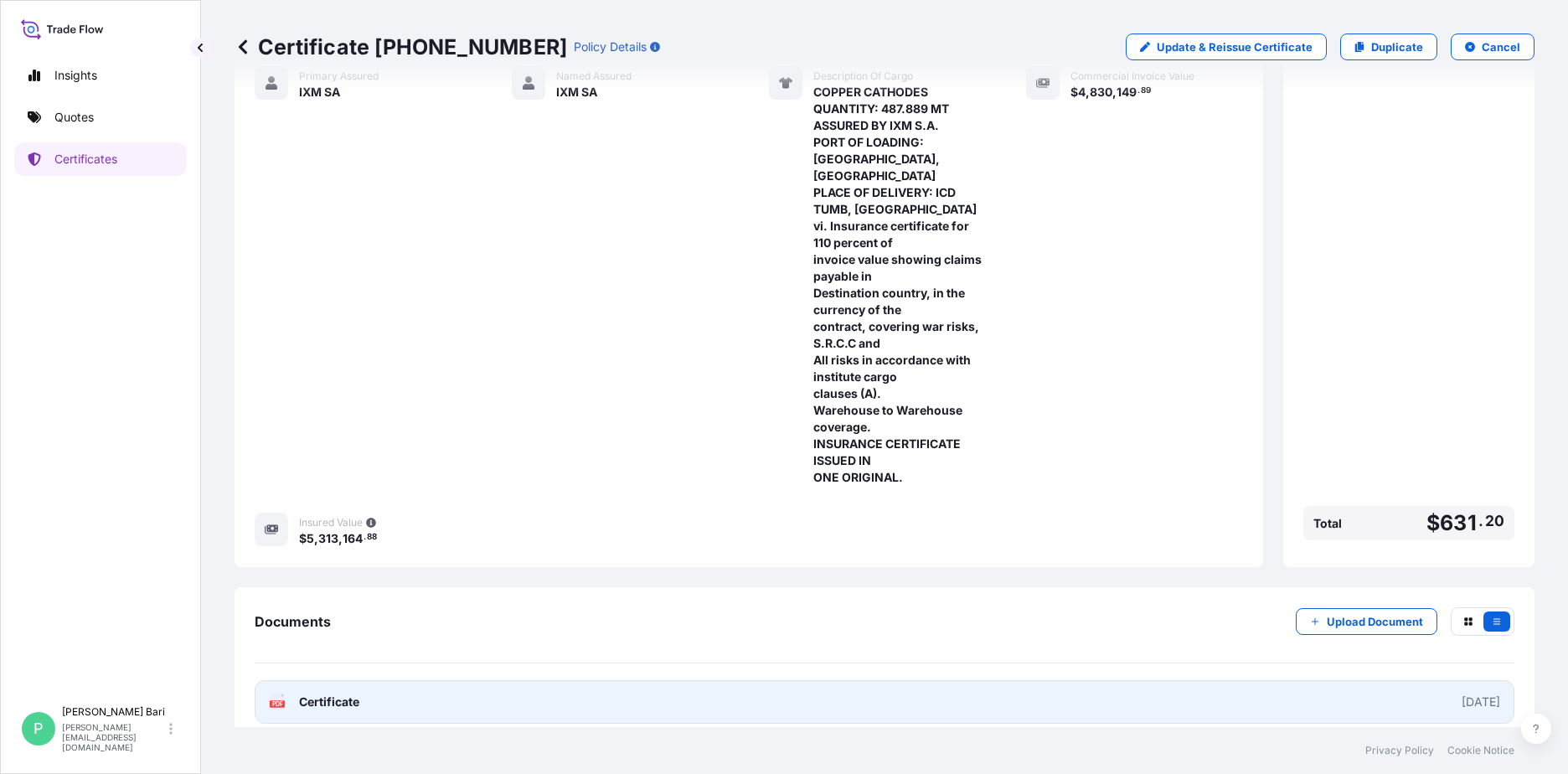
click at [1321, 699] on link "PDF Certificate 2025-09-17" at bounding box center [884, 702] width 1260 height 44
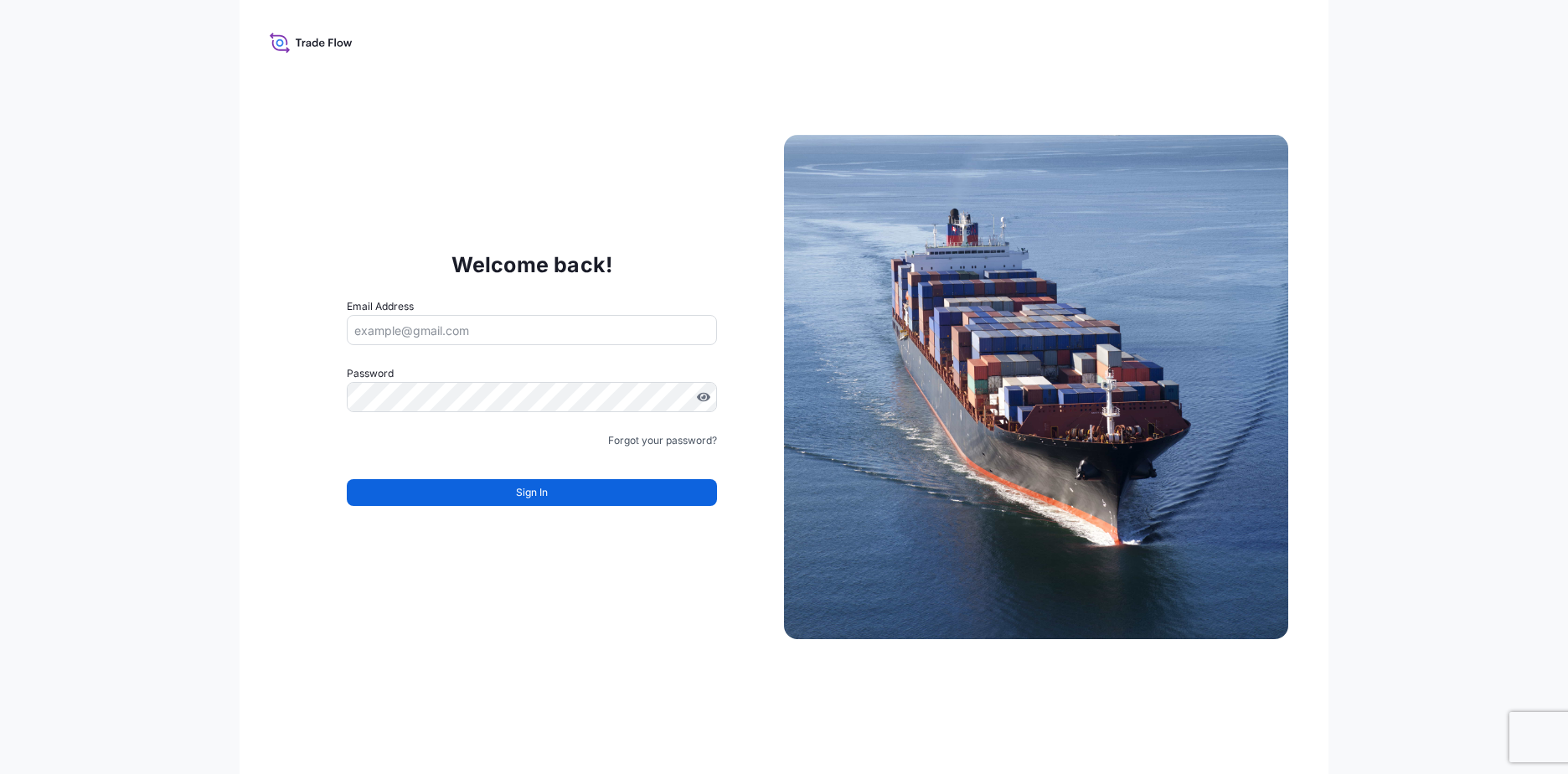
click at [352, 51] on div "Welcome back! Email Address Password Must include: Upper & lower case letters S…" at bounding box center [784, 387] width 1089 height 774
click at [339, 47] on icon at bounding box center [311, 42] width 83 height 24
drag, startPoint x: 324, startPoint y: 28, endPoint x: 720, endPoint y: 88, distance: 400.5
click at [340, 33] on div "Welcome back! Email Address Password Must include: Upper & lower case letters S…" at bounding box center [784, 387] width 1089 height 774
click at [1546, 402] on div "Welcome back! Email Address Password Must include: Upper & lower case letters S…" at bounding box center [784, 387] width 1568 height 774
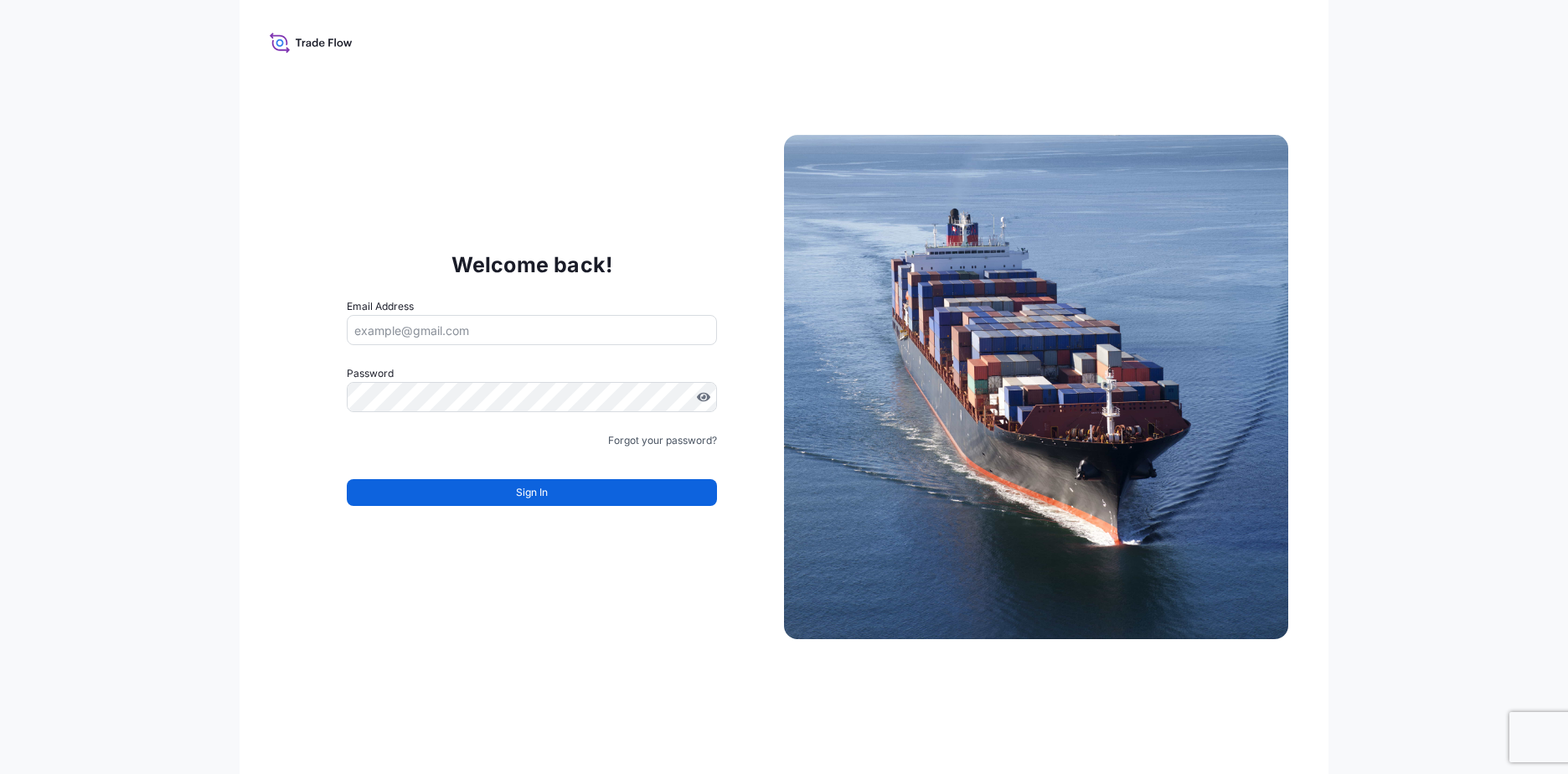
click at [1327, 473] on div "Welcome back! Email Address Password Must include: Upper & lower case letters S…" at bounding box center [784, 387] width 1089 height 774
drag, startPoint x: 345, startPoint y: 713, endPoint x: 394, endPoint y: 661, distance: 71.4
click at [360, 699] on div "Welcome back! Email Address Password Must include: Upper & lower case letters S…" at bounding box center [784, 387] width 1089 height 774
